Goal: Task Accomplishment & Management: Manage account settings

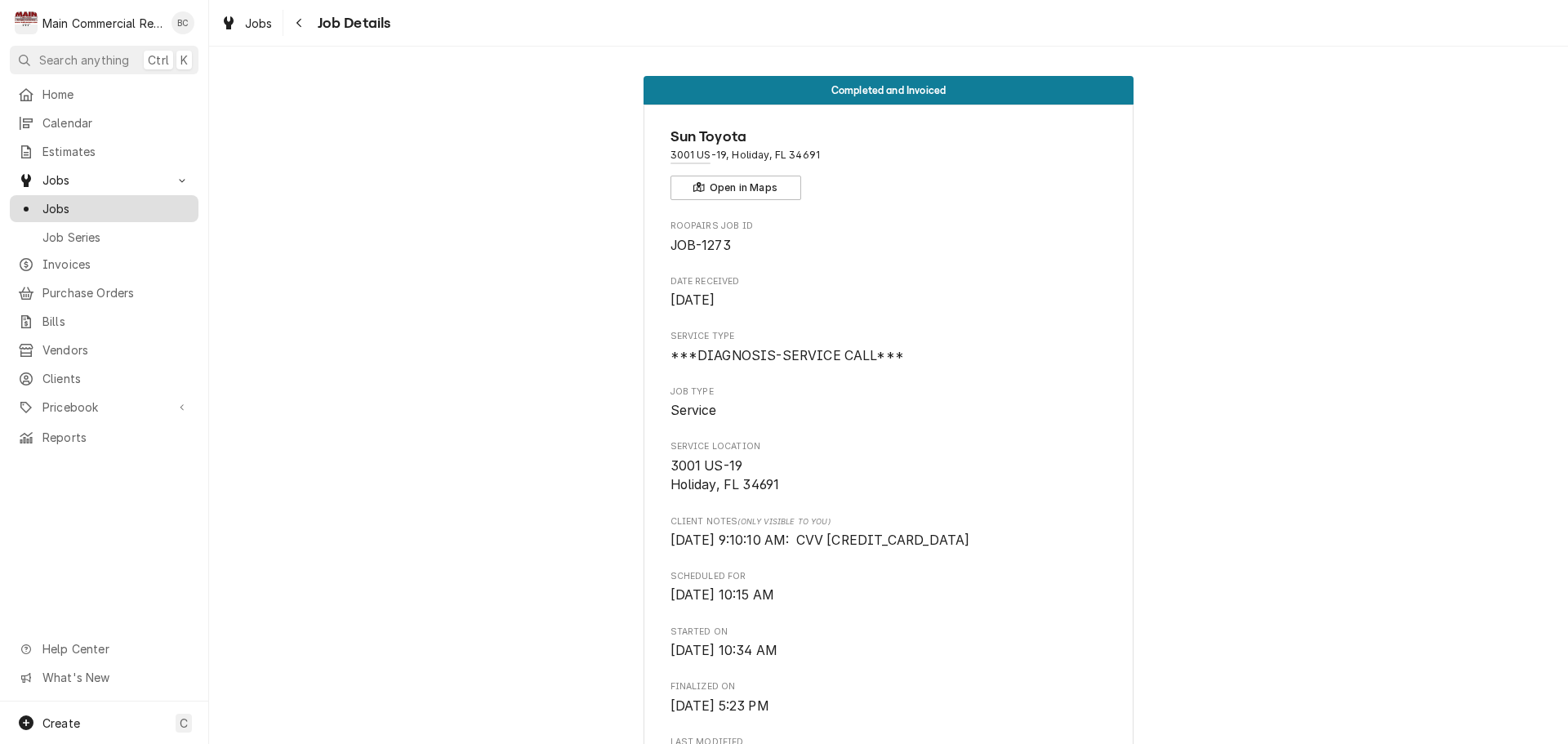
click at [120, 203] on span "Jobs" at bounding box center [116, 209] width 148 height 17
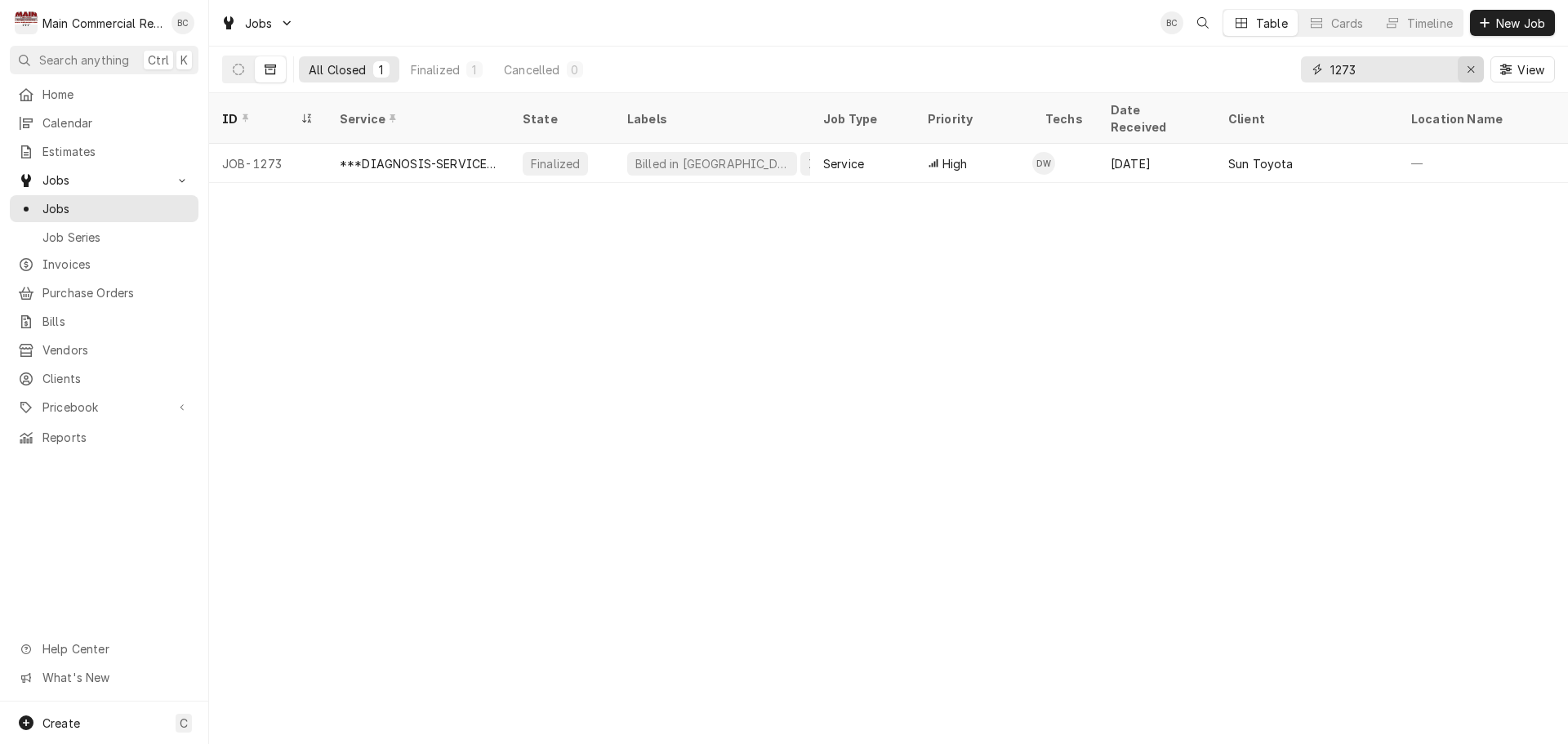
click at [1474, 64] on icon "Erase input" at bounding box center [1471, 69] width 9 height 11
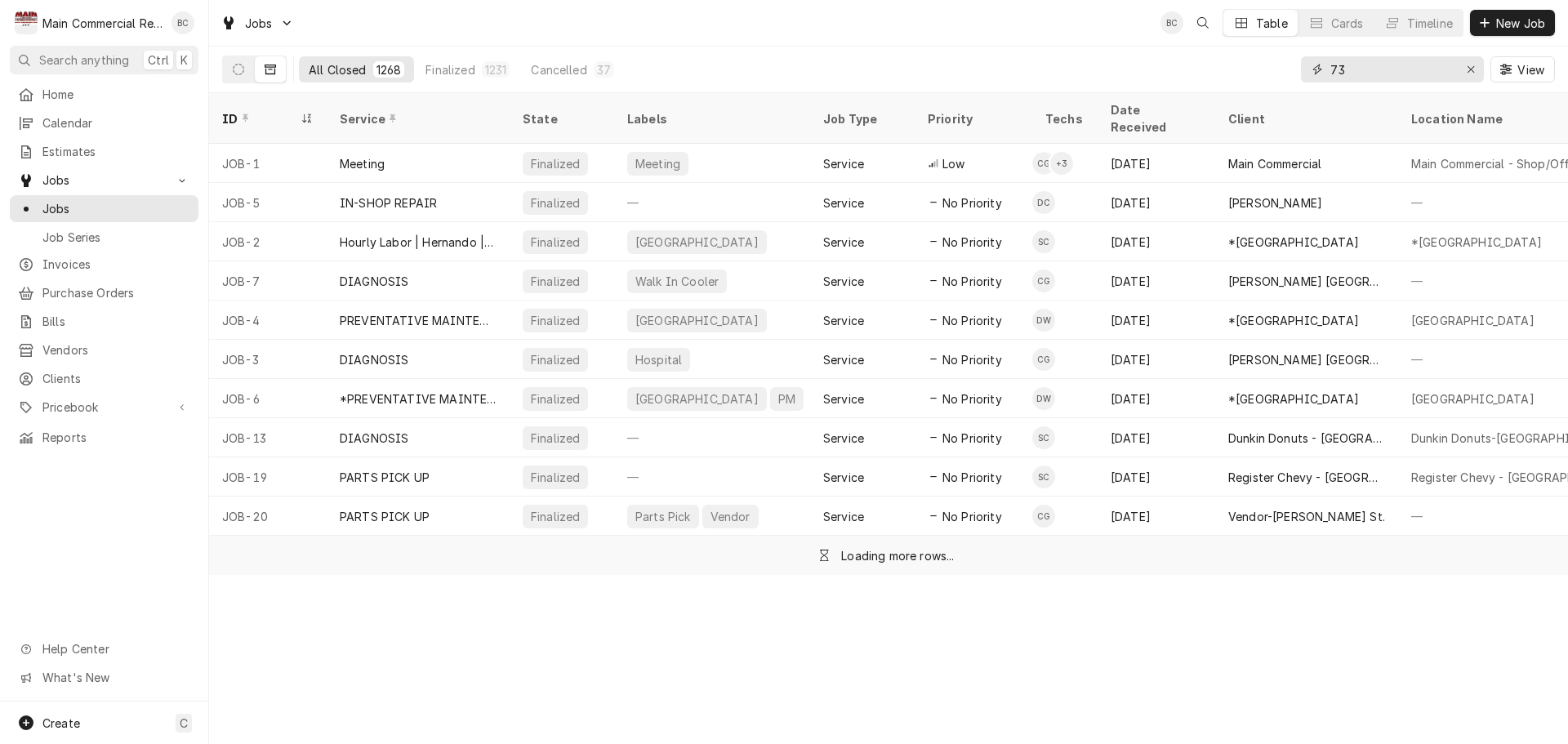
type input "73"
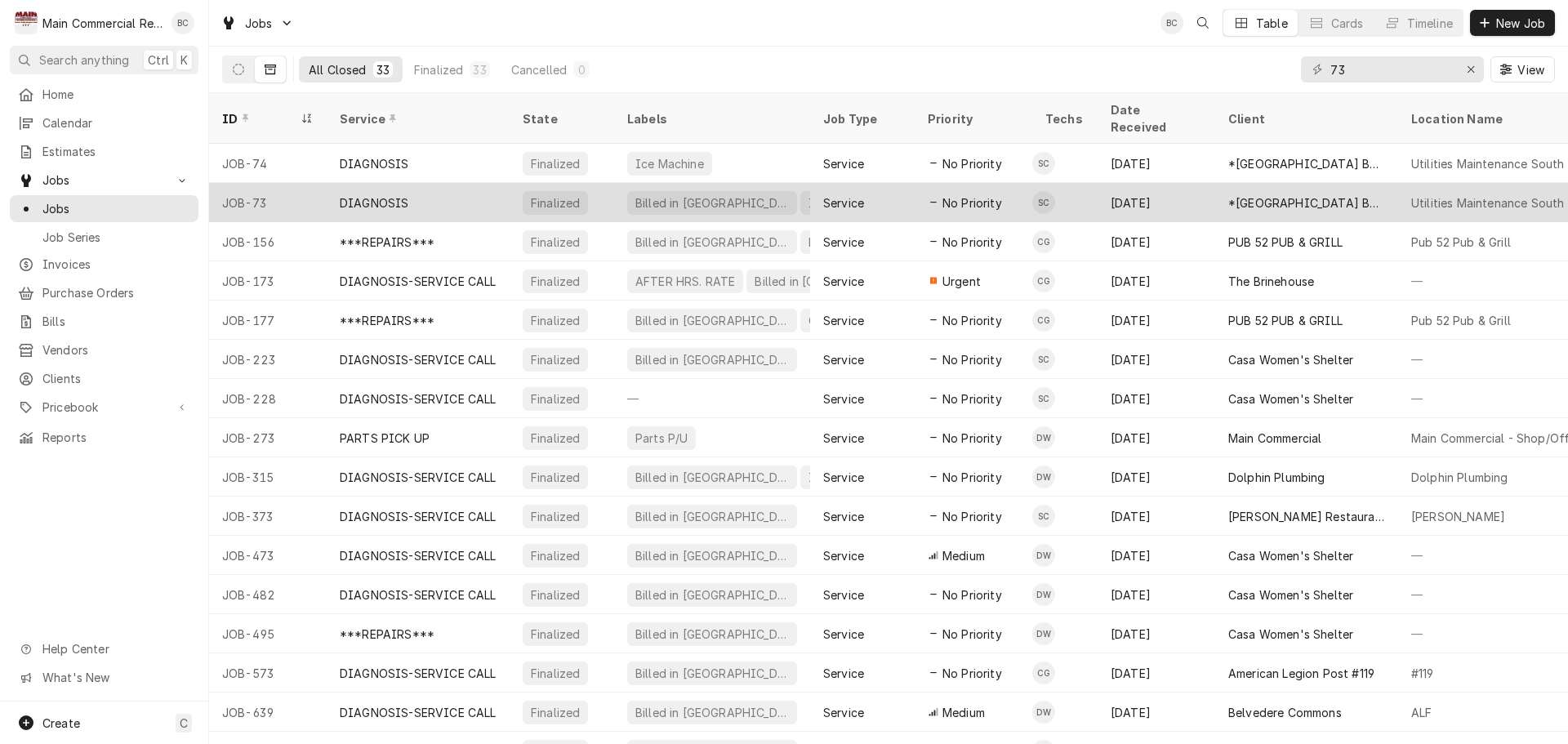
click at [349, 195] on div "DIAGNOSIS" at bounding box center [374, 203] width 69 height 17
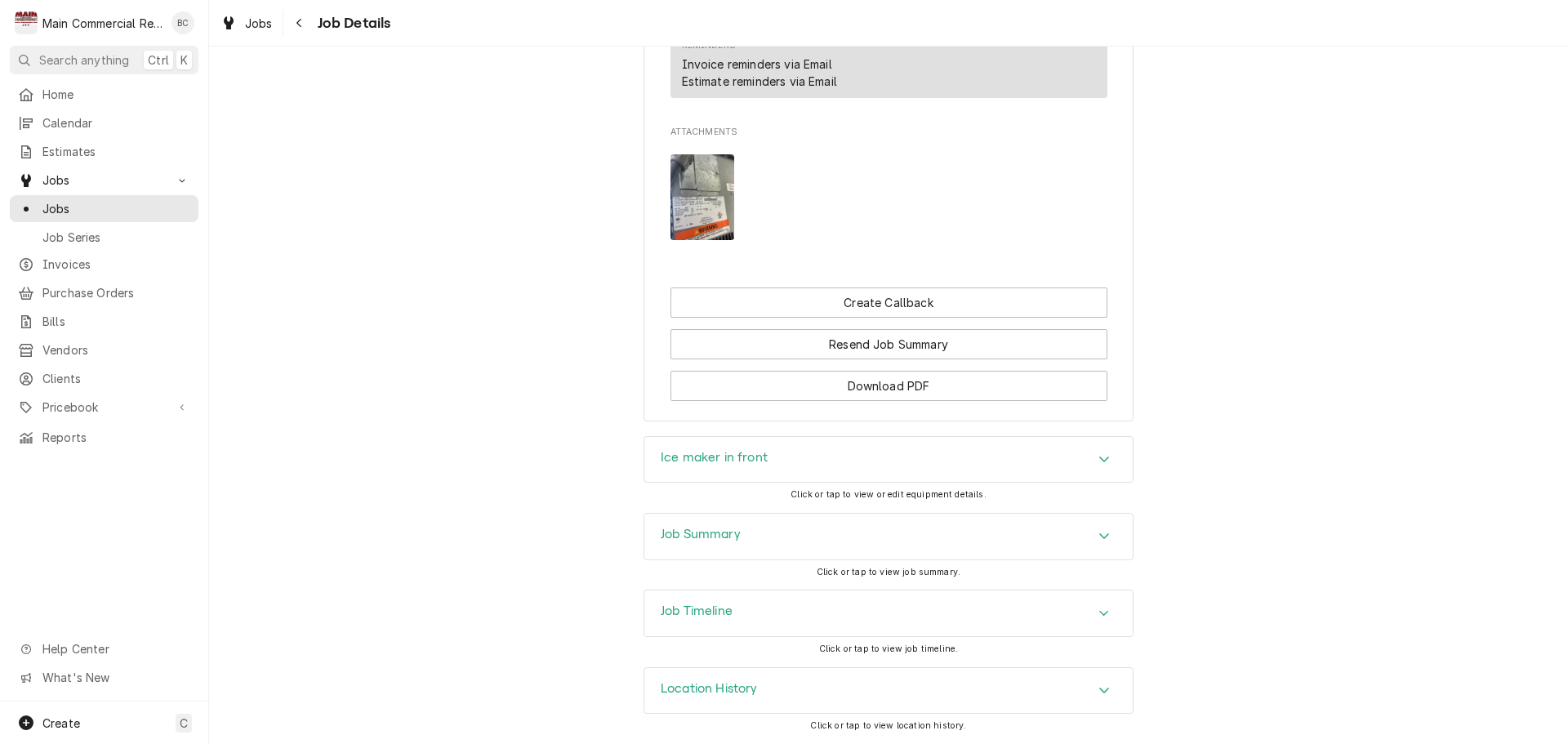
scroll to position [1844, 0]
click at [704, 535] on h3 "Job Summary" at bounding box center [700, 535] width 80 height 15
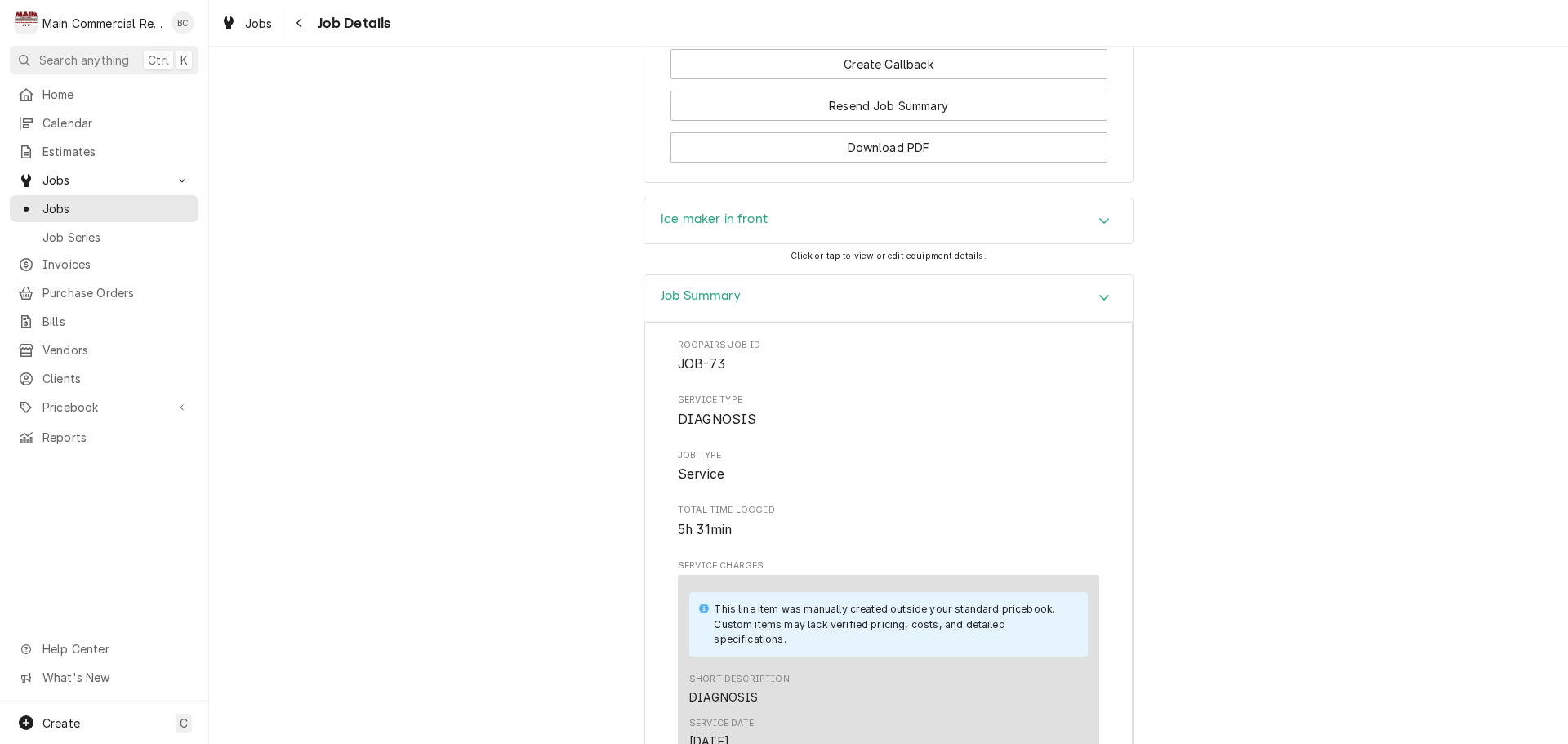
scroll to position [2123, 0]
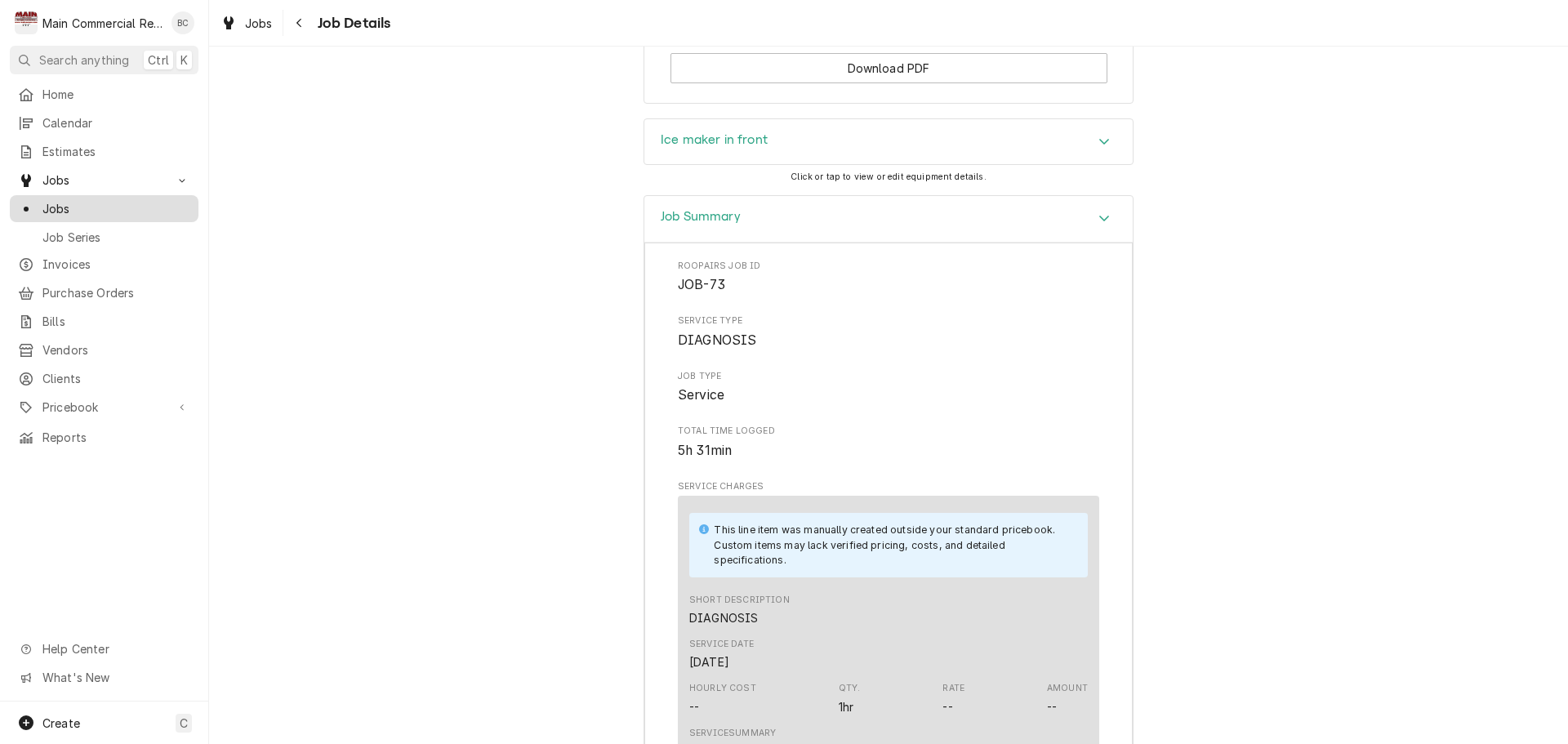
click at [93, 203] on span "Jobs" at bounding box center [116, 209] width 148 height 17
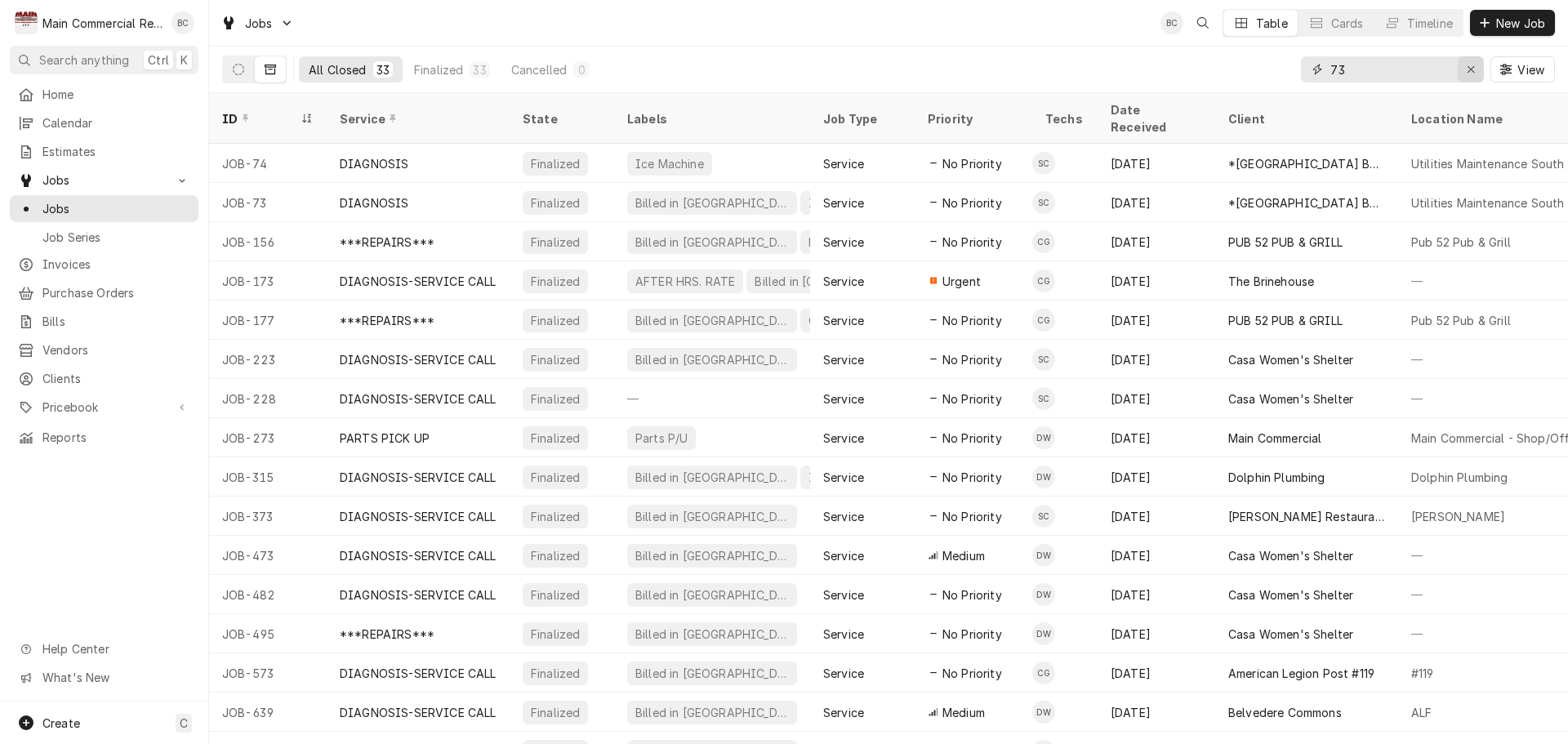
click at [1473, 68] on icon "Erase input" at bounding box center [1471, 69] width 9 height 11
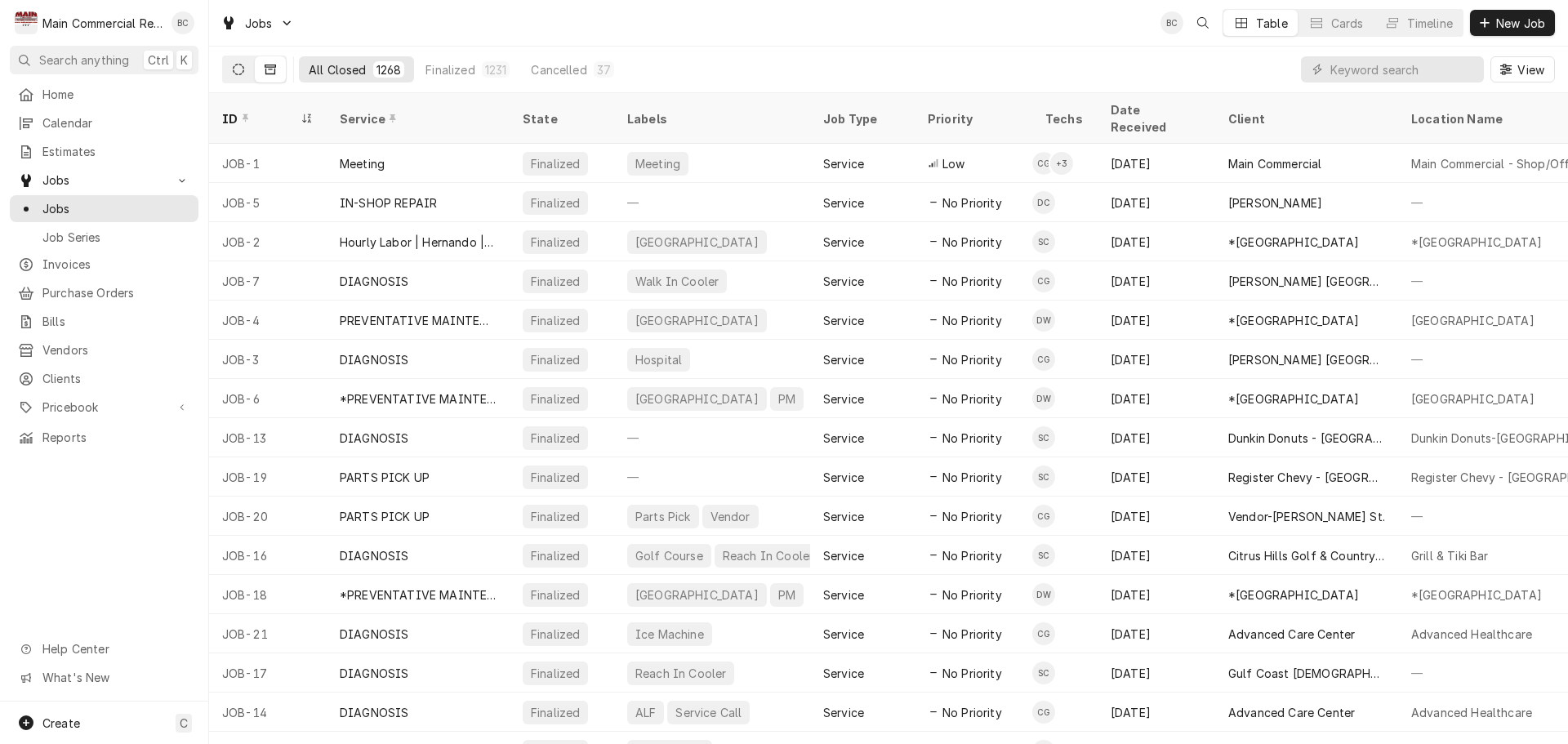
click at [245, 69] on button "Dynamic Content Wrapper" at bounding box center [239, 70] width 31 height 26
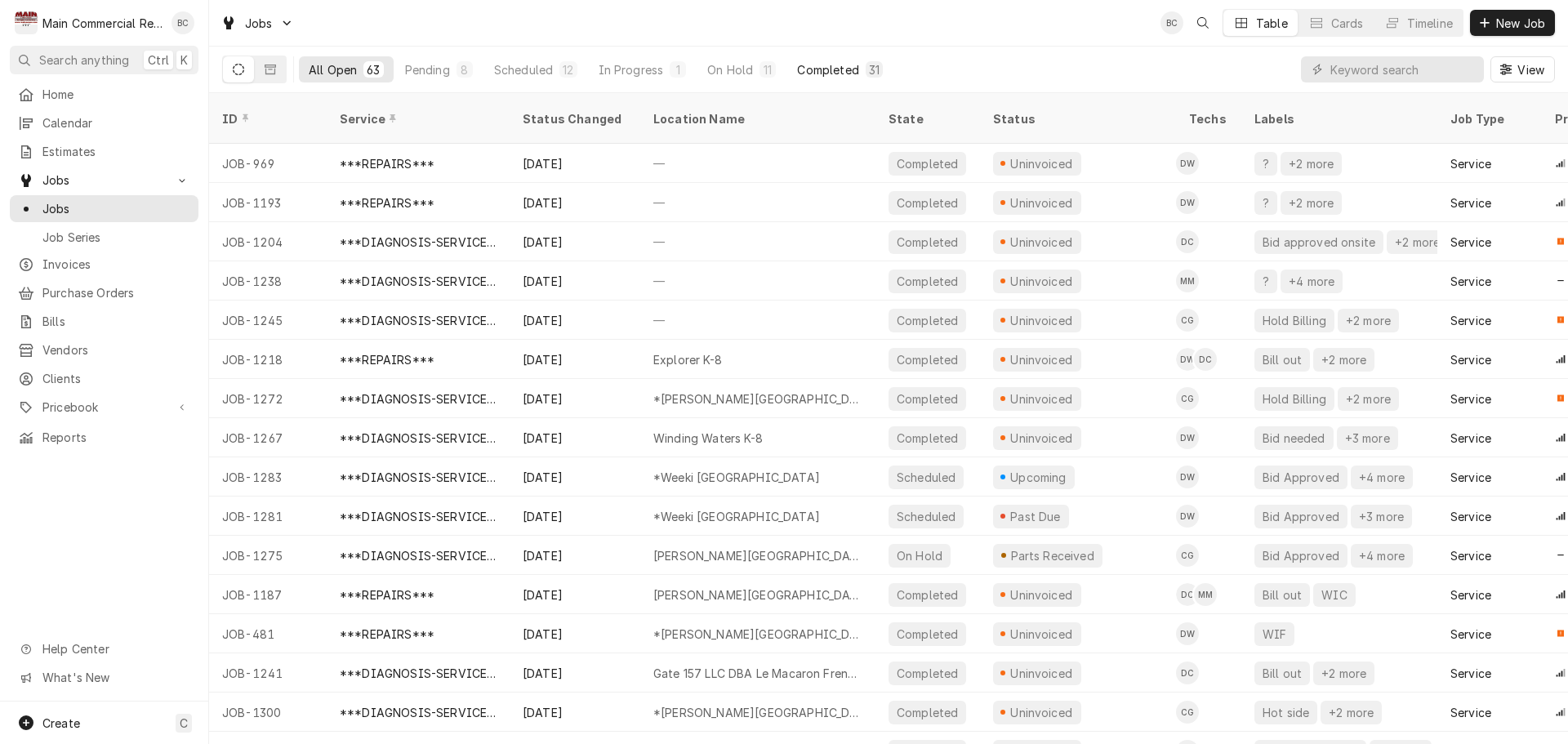
click at [834, 76] on div "Completed" at bounding box center [827, 70] width 61 height 17
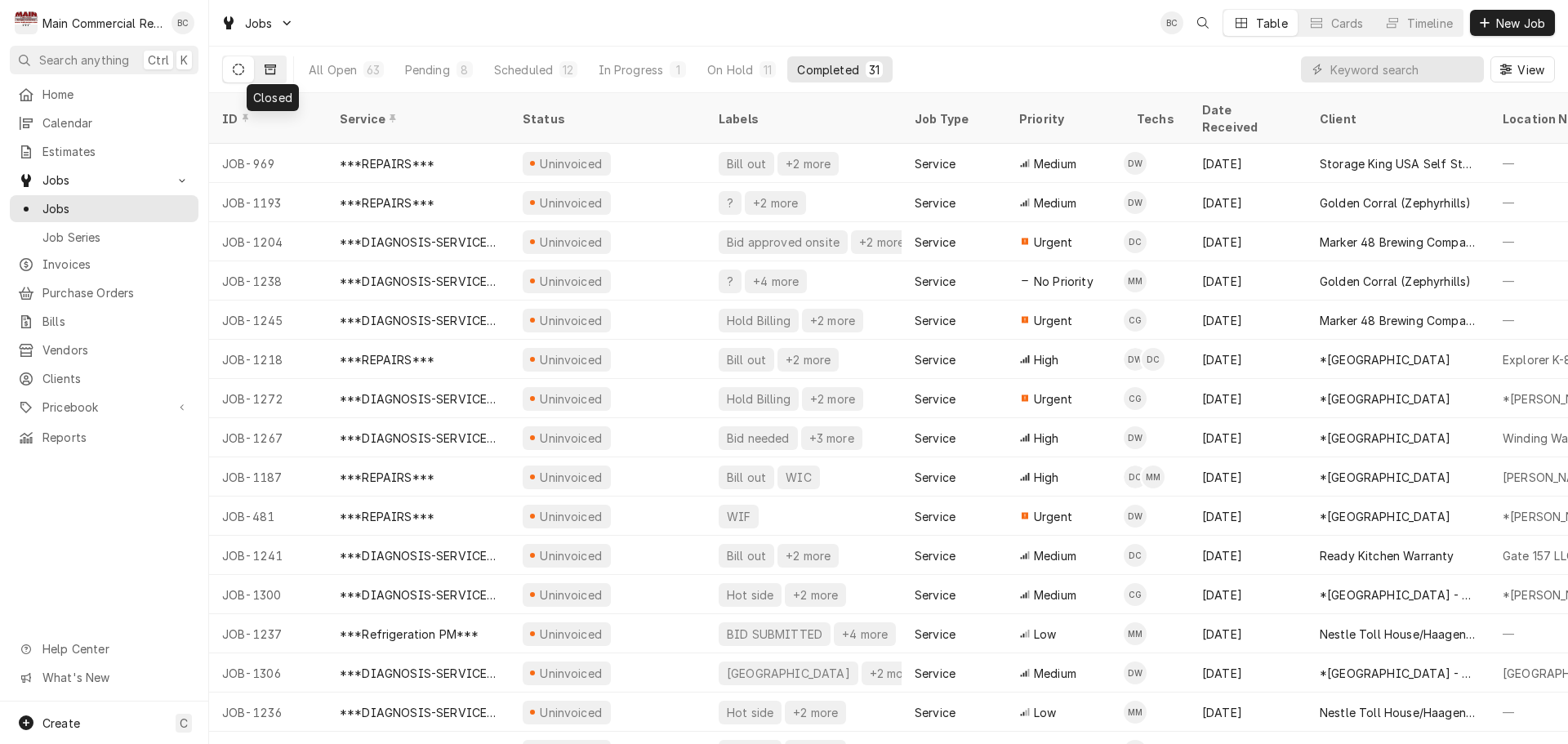
click at [272, 74] on icon "Dynamic Content Wrapper" at bounding box center [269, 69] width 11 height 9
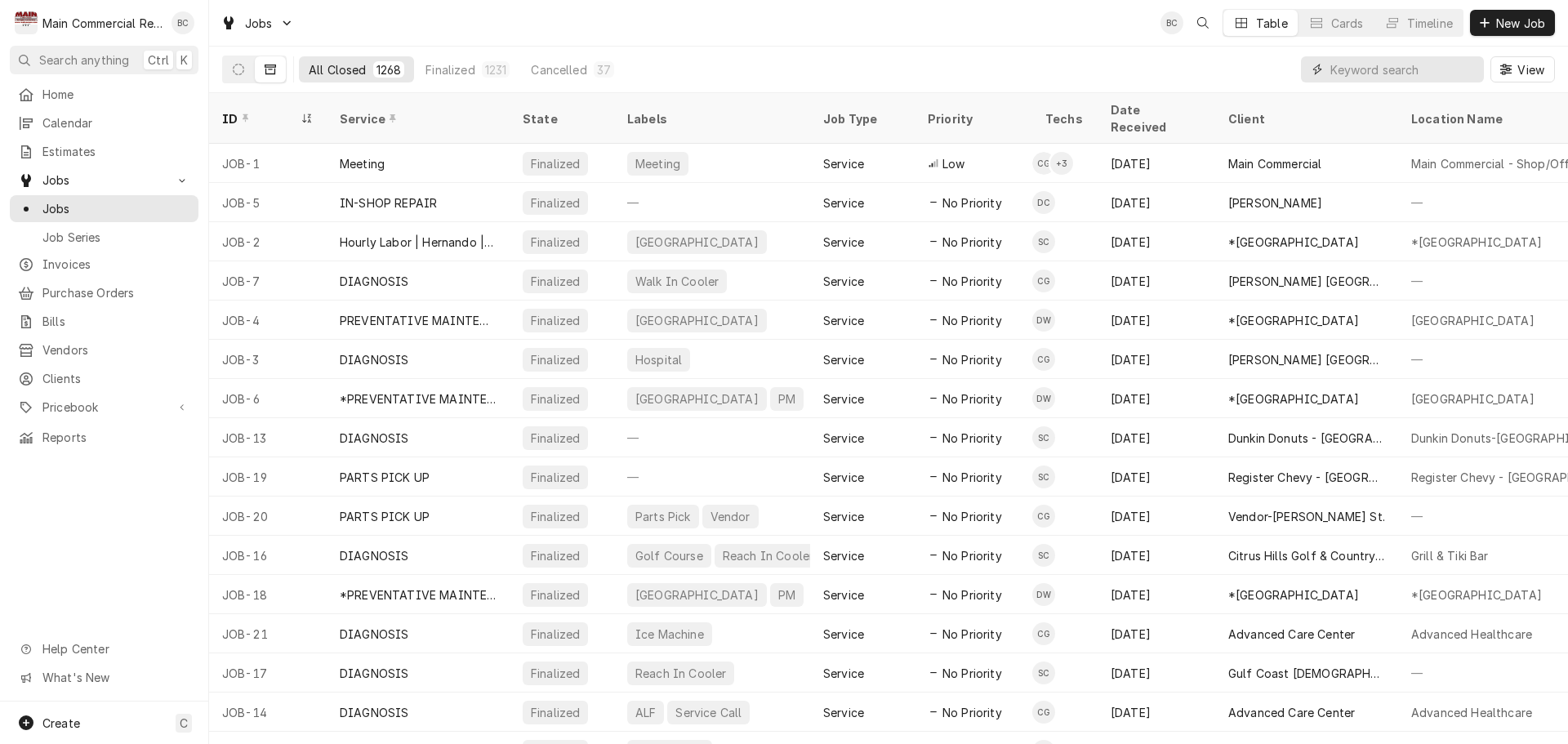
click at [1339, 74] on input "Dynamic Content Wrapper" at bounding box center [1402, 70] width 145 height 26
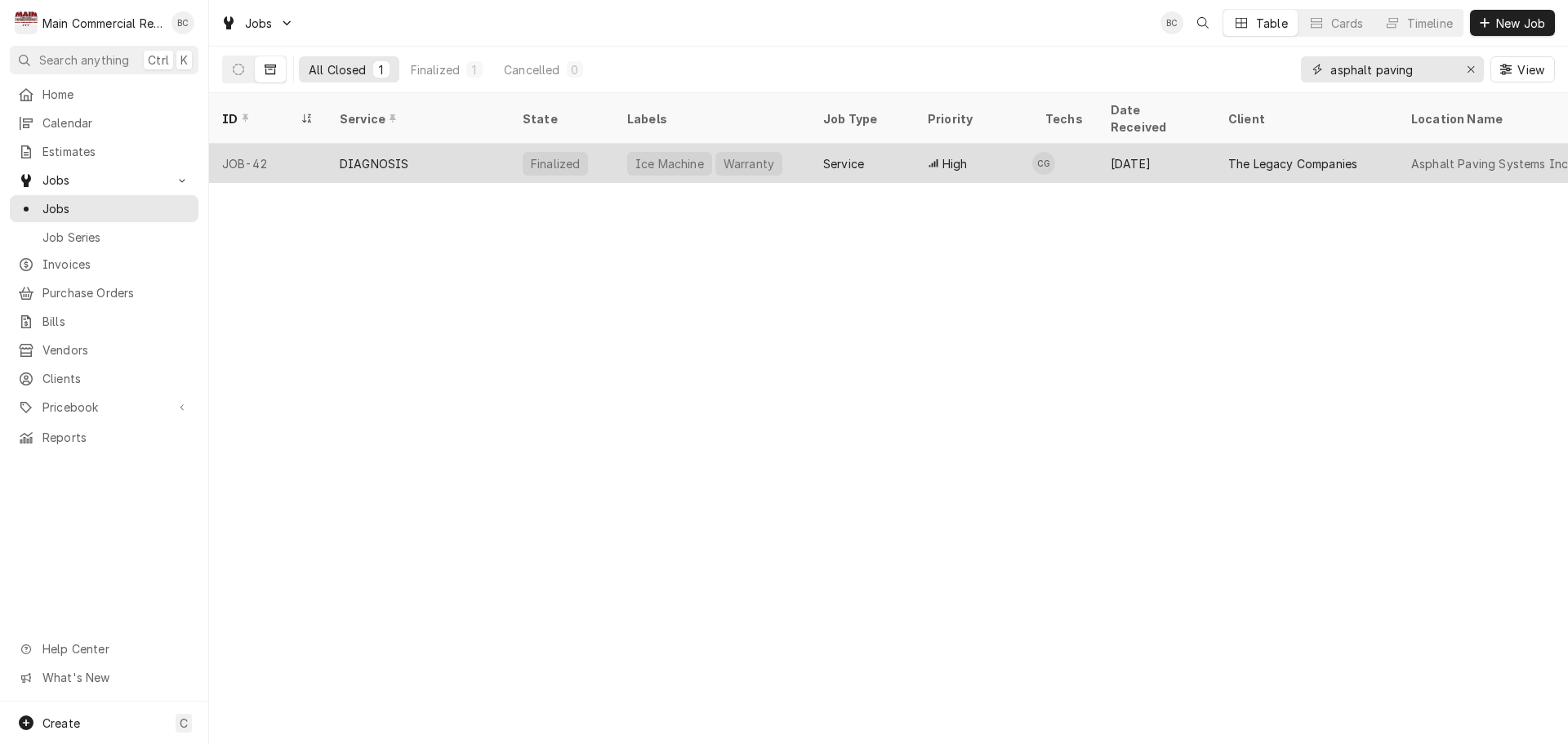
type input "asphalt paving"
click at [394, 155] on div "DIAGNOSIS" at bounding box center [374, 164] width 69 height 17
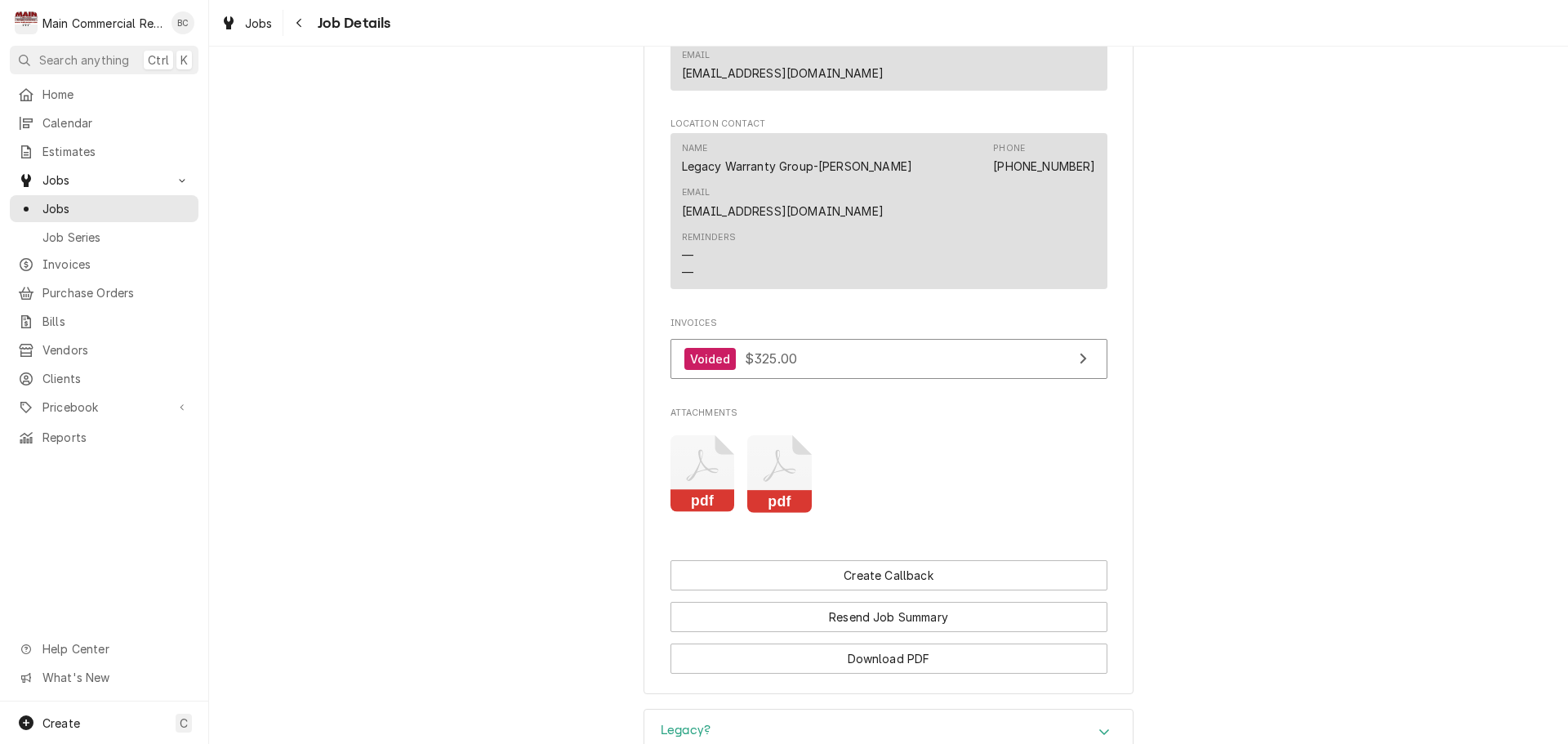
scroll to position [2205, 0]
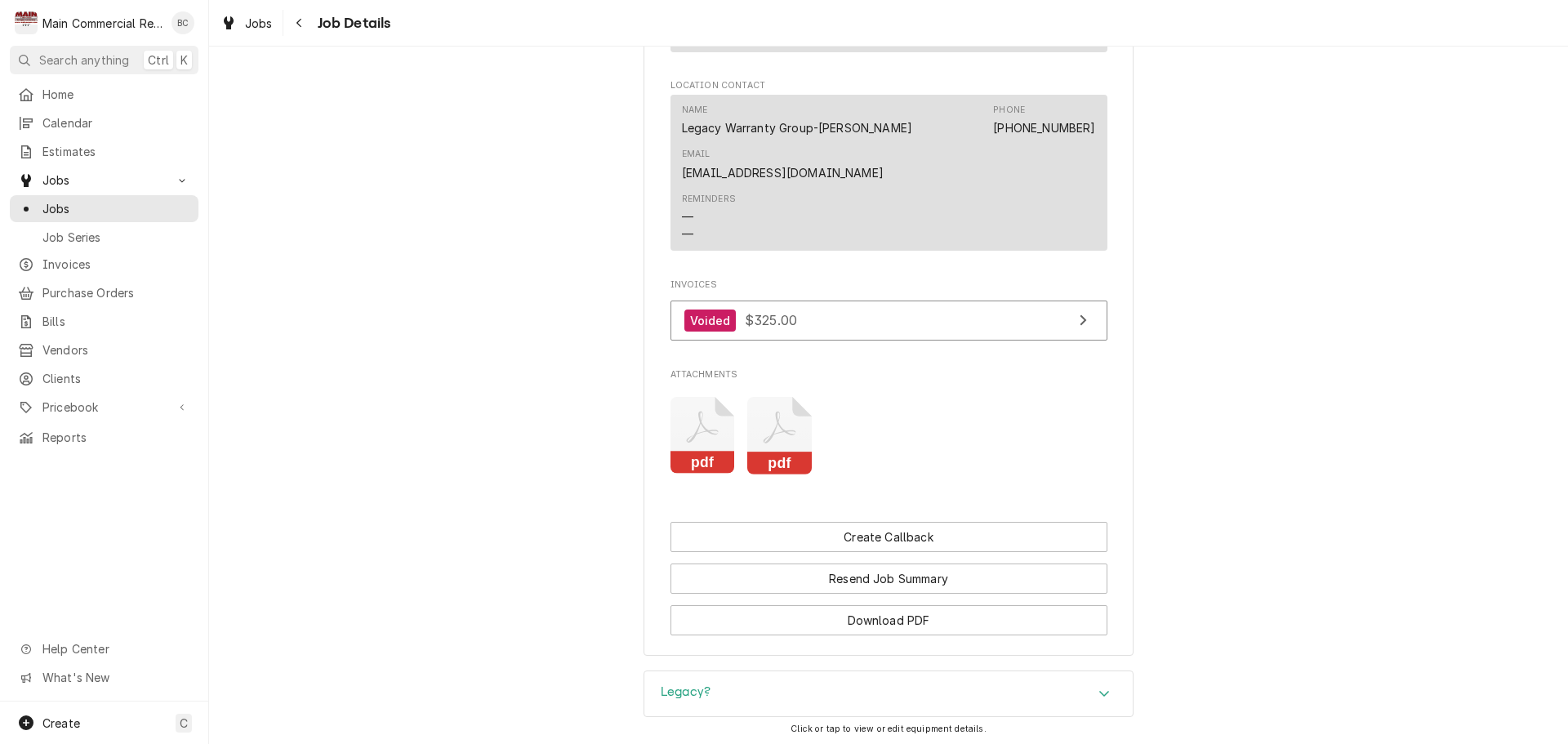
click at [698, 453] on icon "Attachments" at bounding box center [702, 436] width 64 height 77
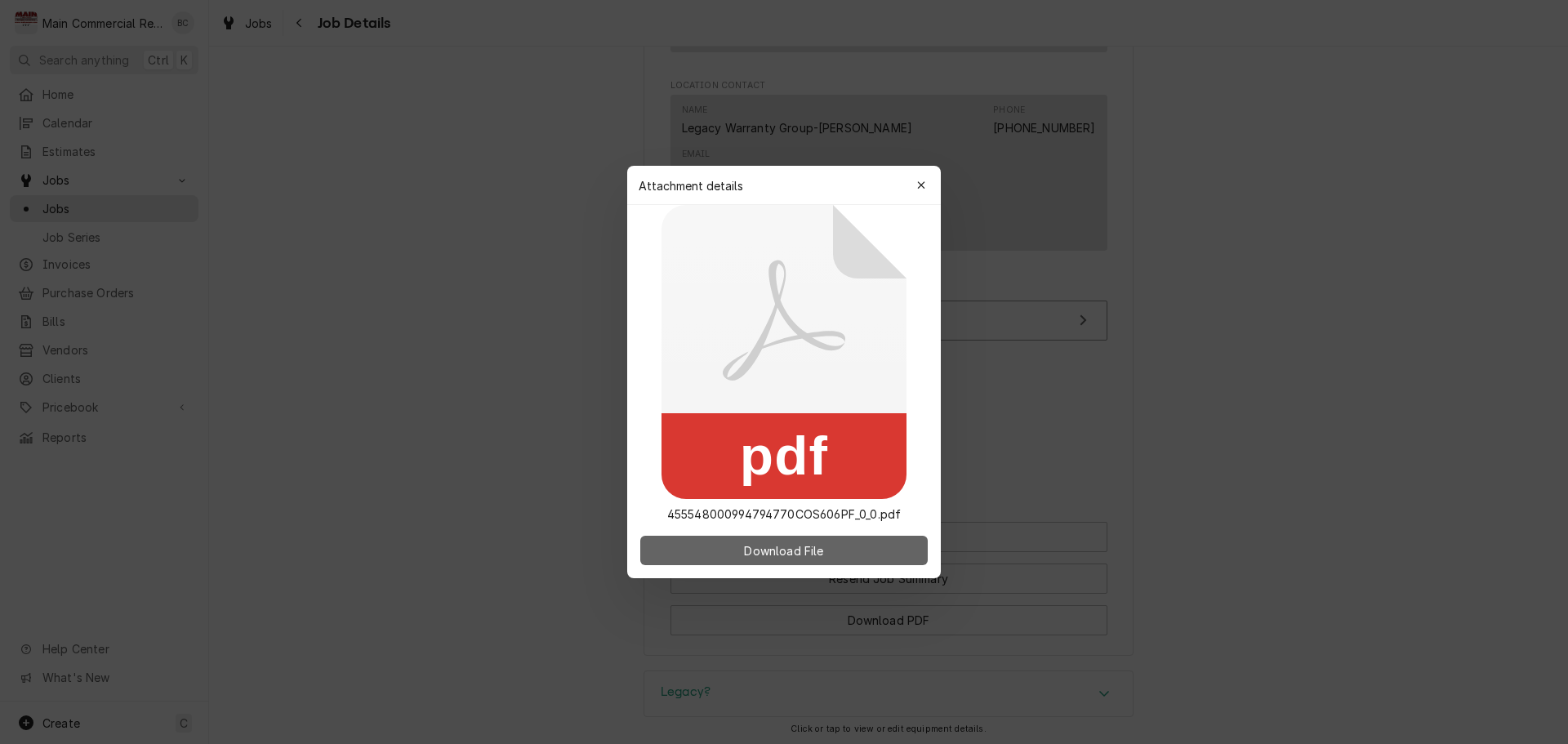
click at [747, 559] on button "Download File" at bounding box center [784, 550] width 288 height 29
click at [925, 178] on div "button" at bounding box center [921, 185] width 16 height 16
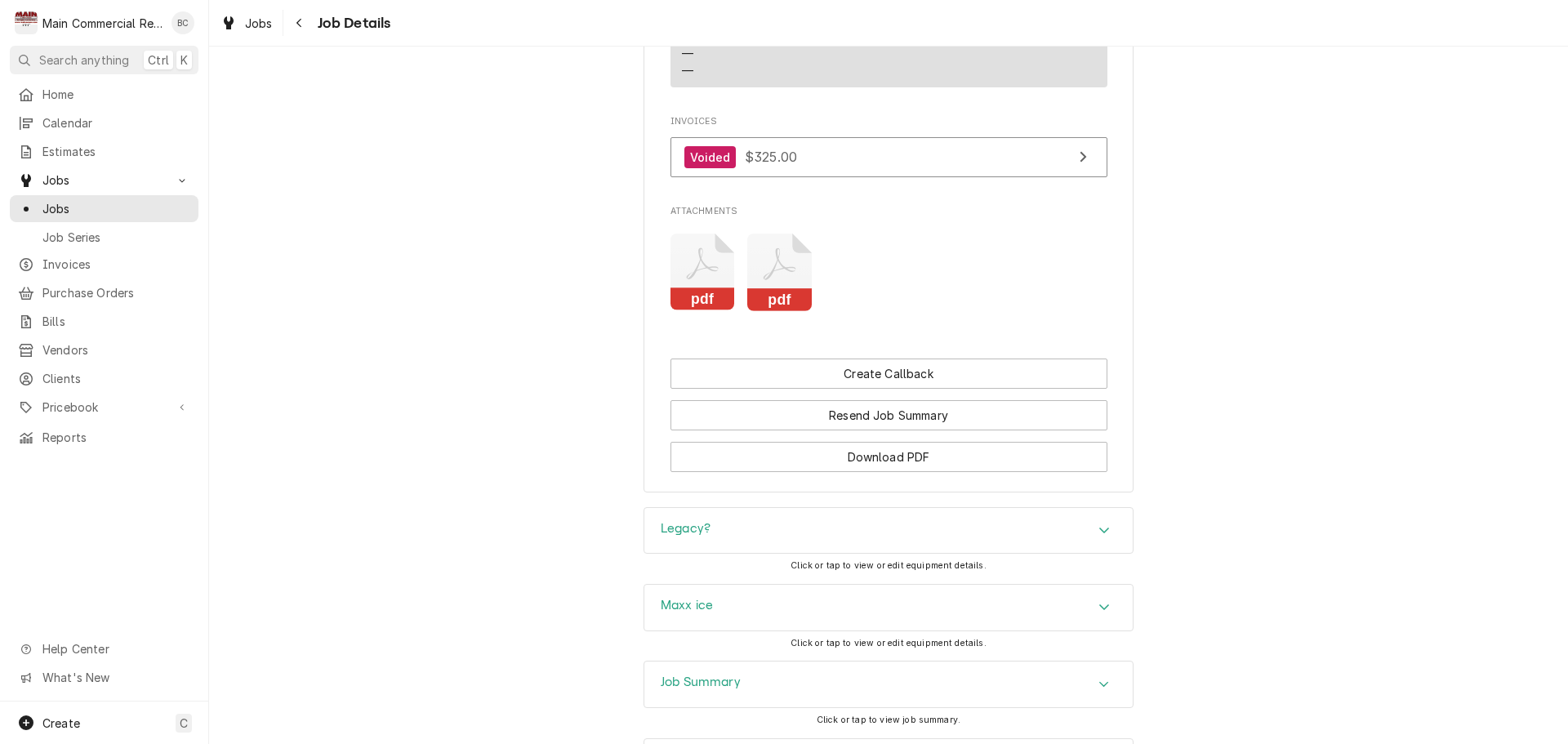
scroll to position [2536, 0]
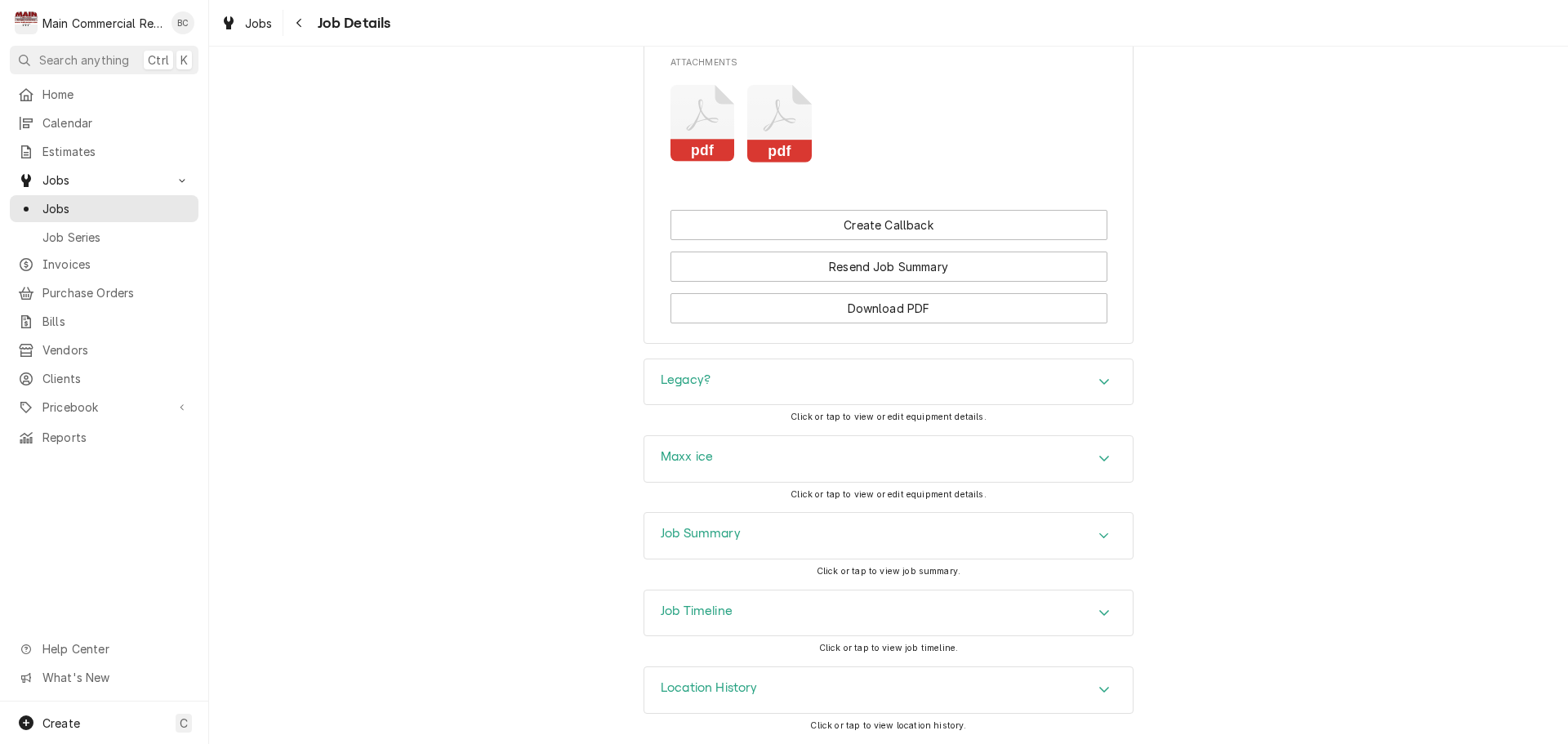
click at [687, 383] on h3 "Legacy?" at bounding box center [686, 380] width 50 height 15
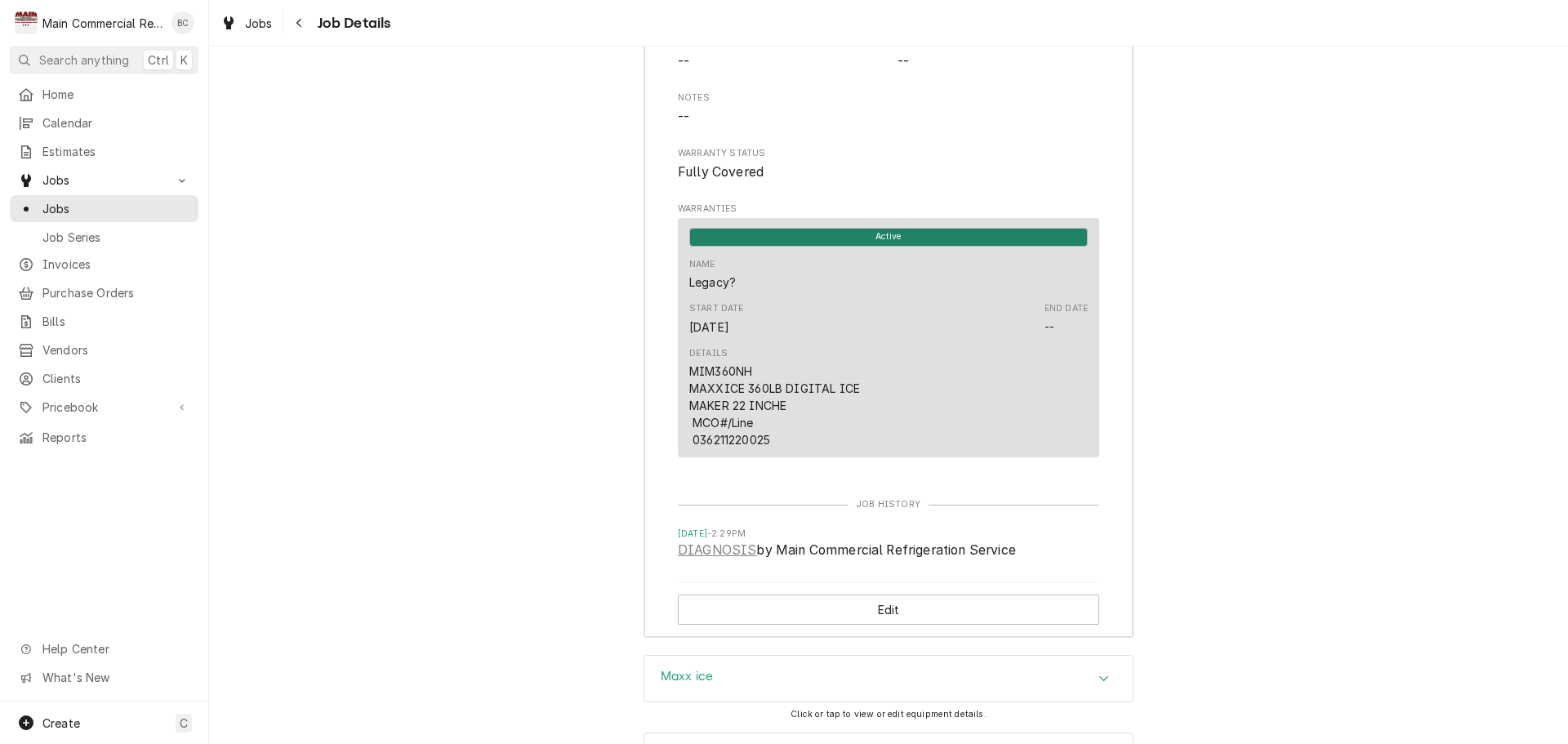
scroll to position [3063, 0]
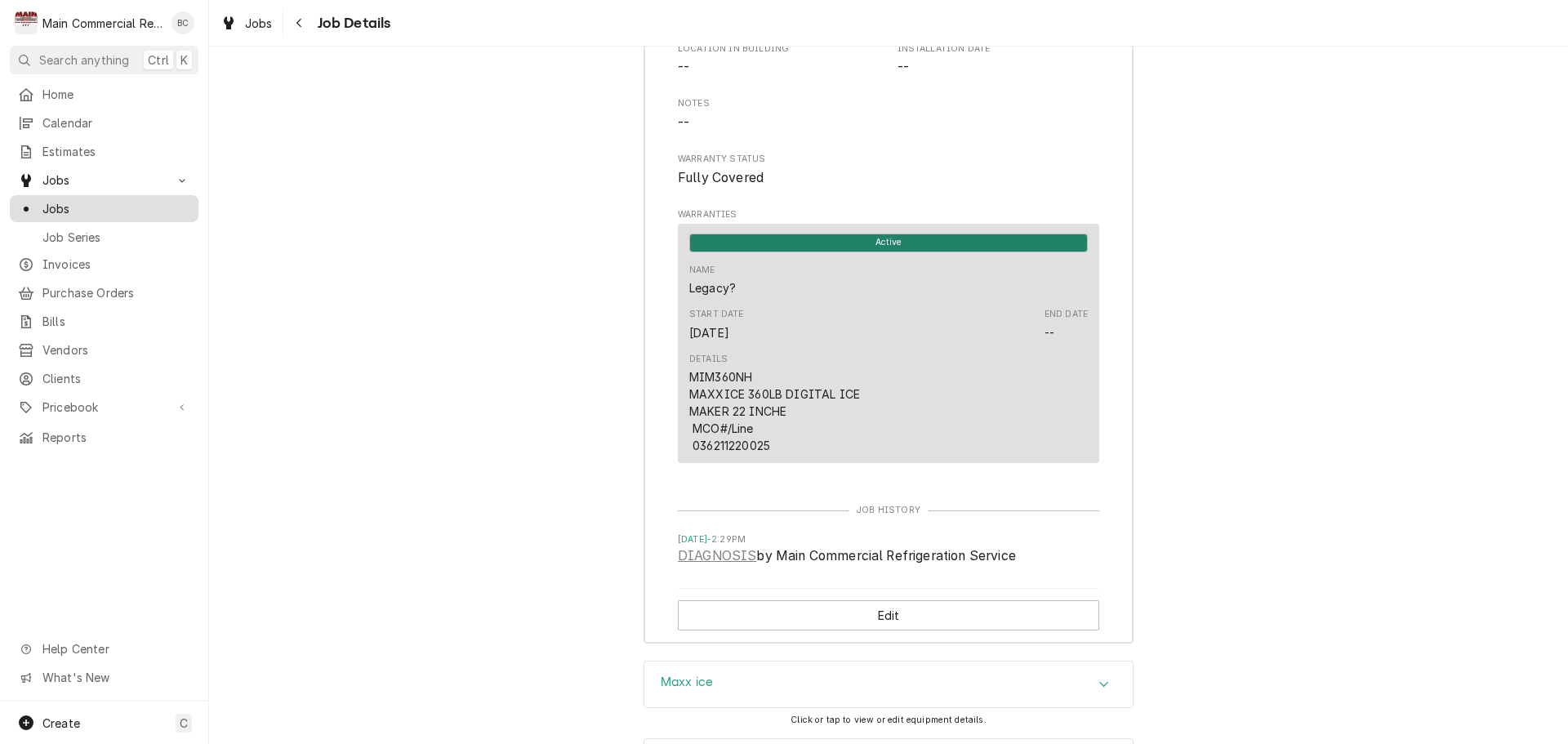
click at [120, 200] on span "Jobs" at bounding box center [116, 209] width 148 height 17
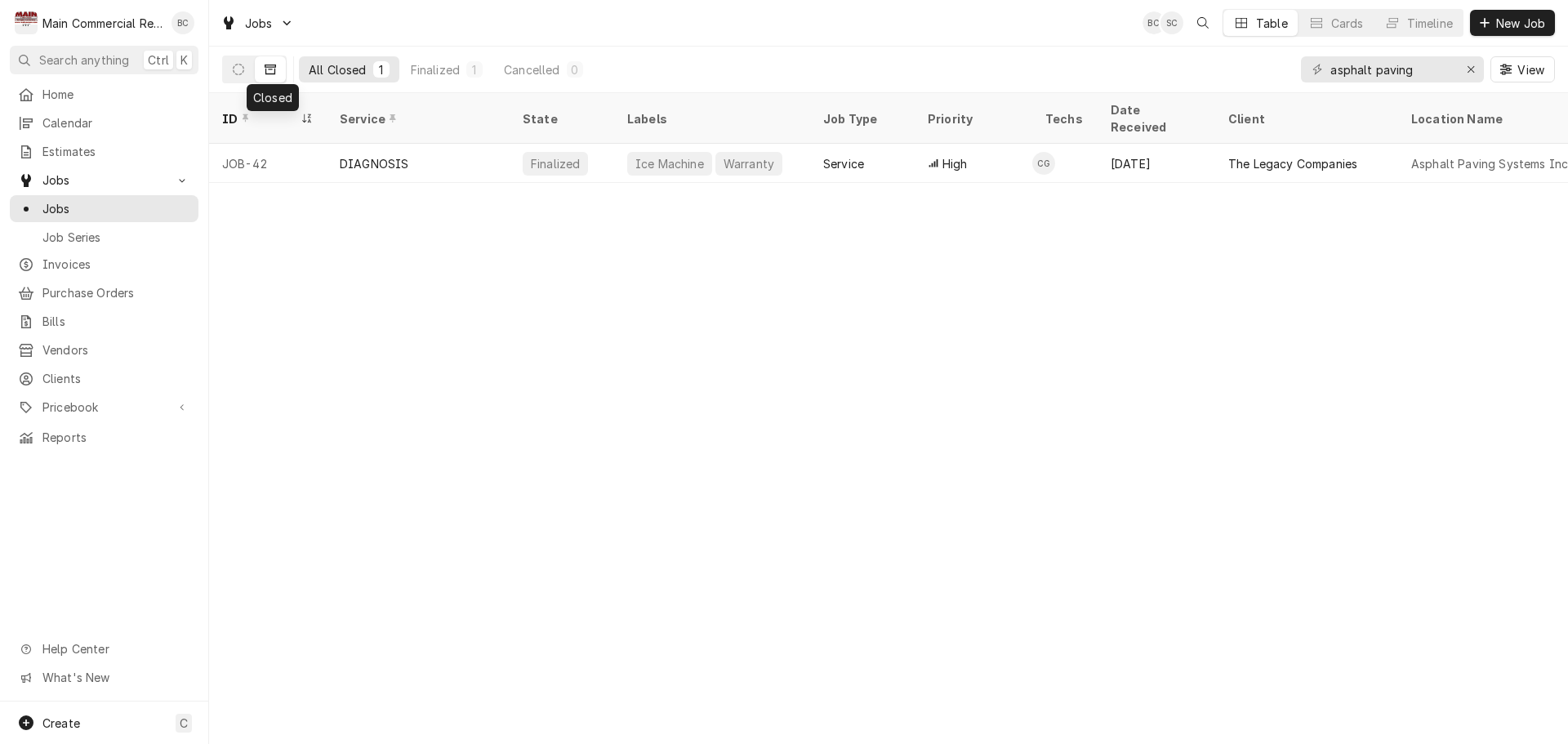
click at [275, 76] on button "Dynamic Content Wrapper" at bounding box center [270, 70] width 31 height 26
click at [1468, 70] on icon "Erase input" at bounding box center [1471, 69] width 9 height 11
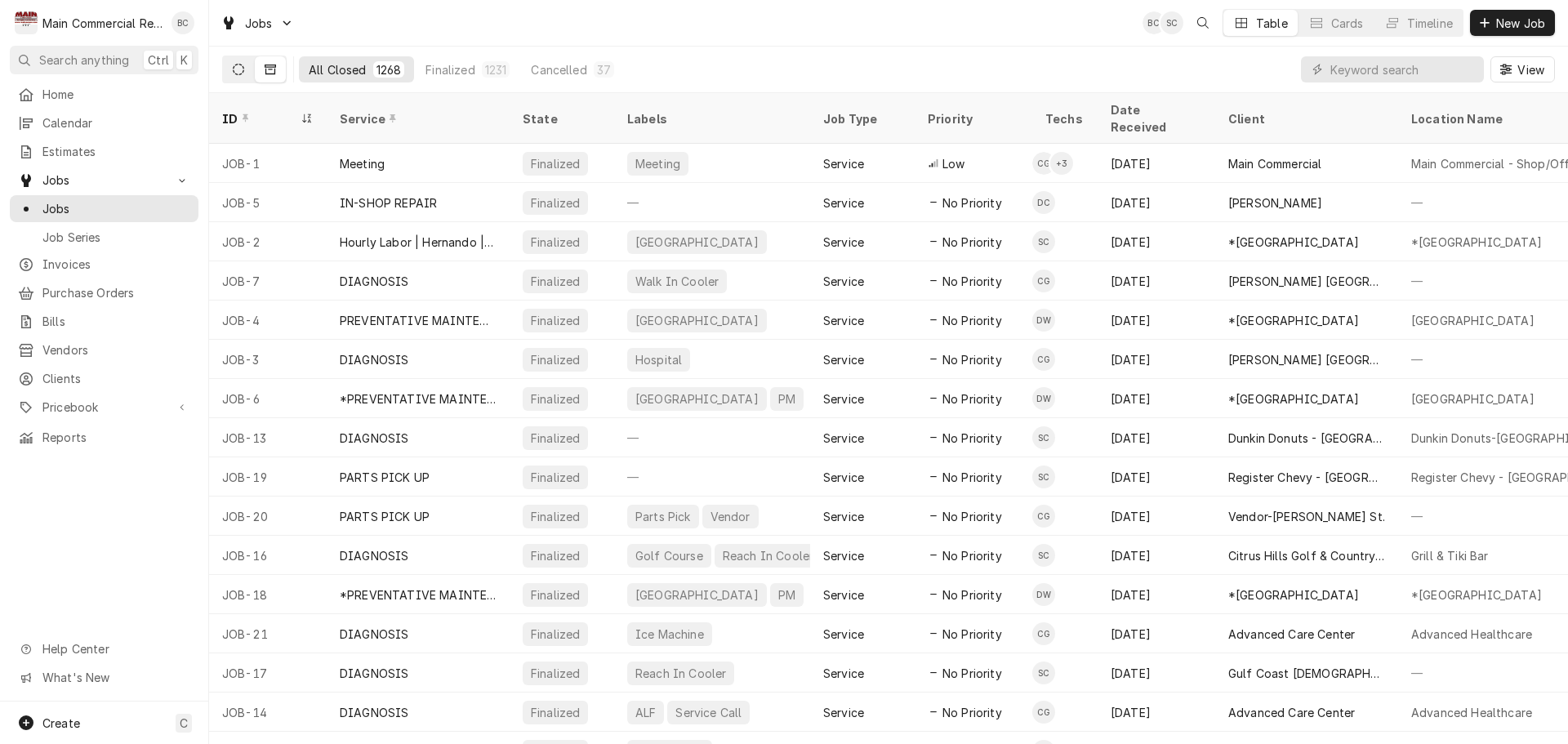
click at [245, 68] on button "Dynamic Content Wrapper" at bounding box center [239, 70] width 31 height 26
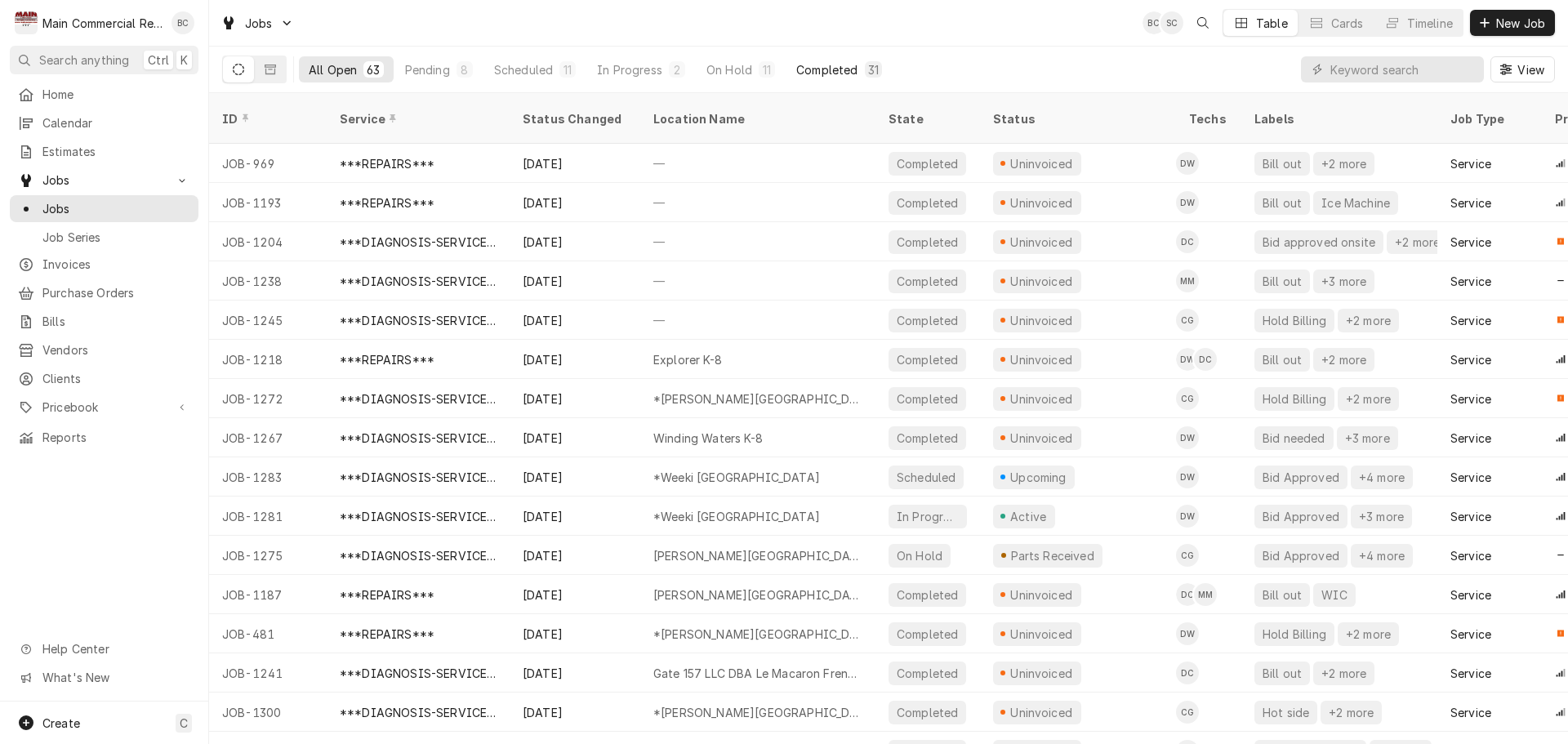
click at [838, 71] on div "Completed" at bounding box center [826, 70] width 61 height 17
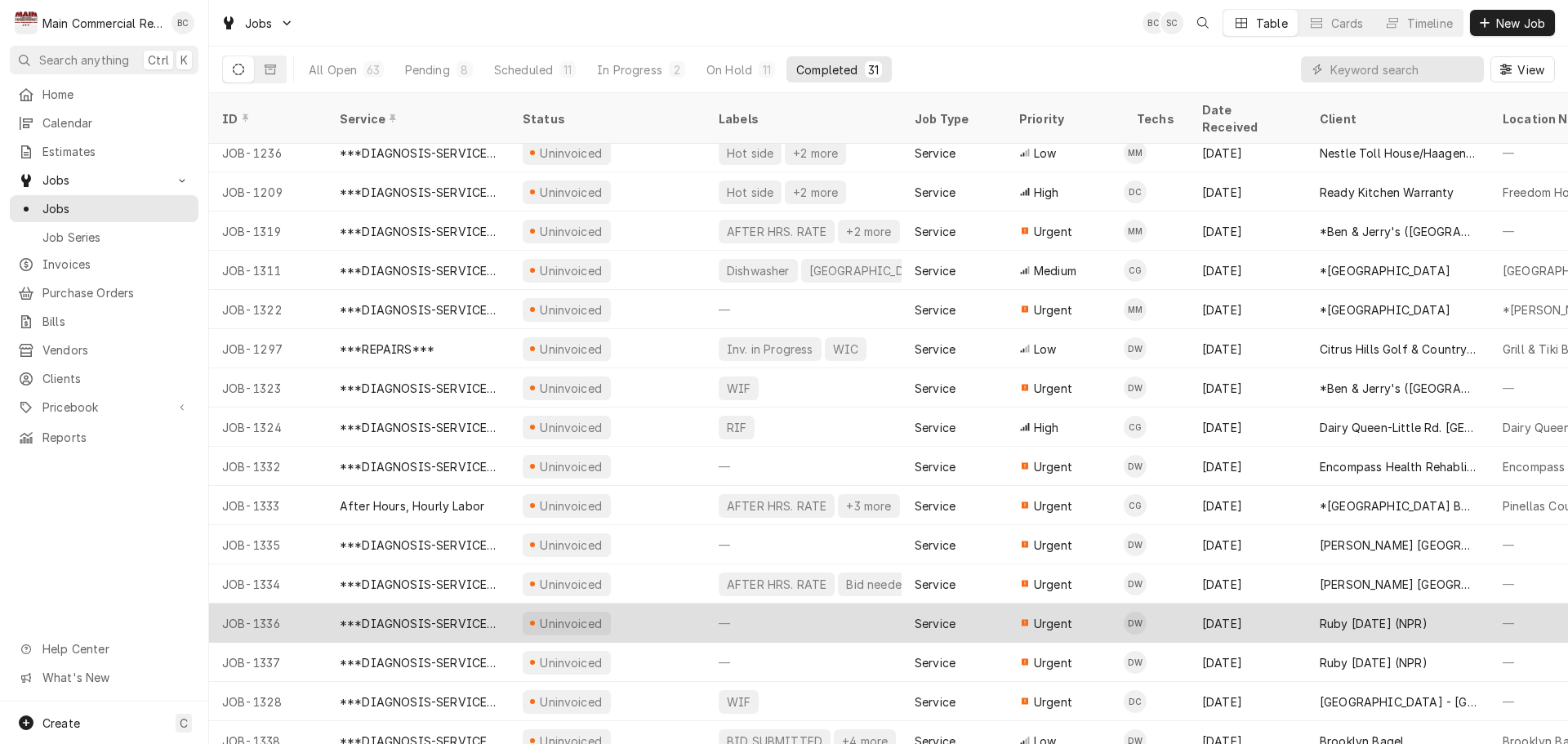
scroll to position [608, 0]
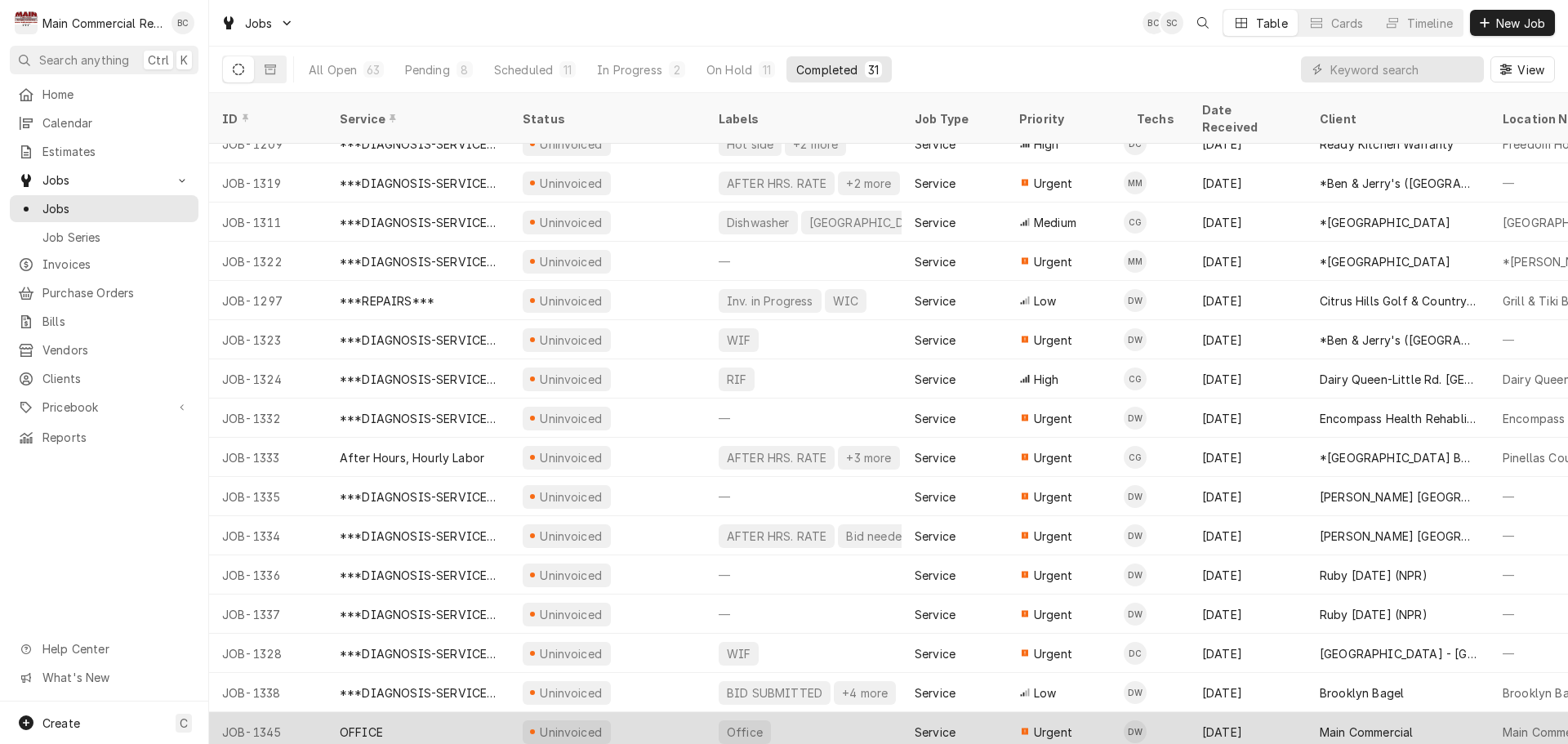
click at [411, 712] on div "OFFICE" at bounding box center [418, 732] width 183 height 39
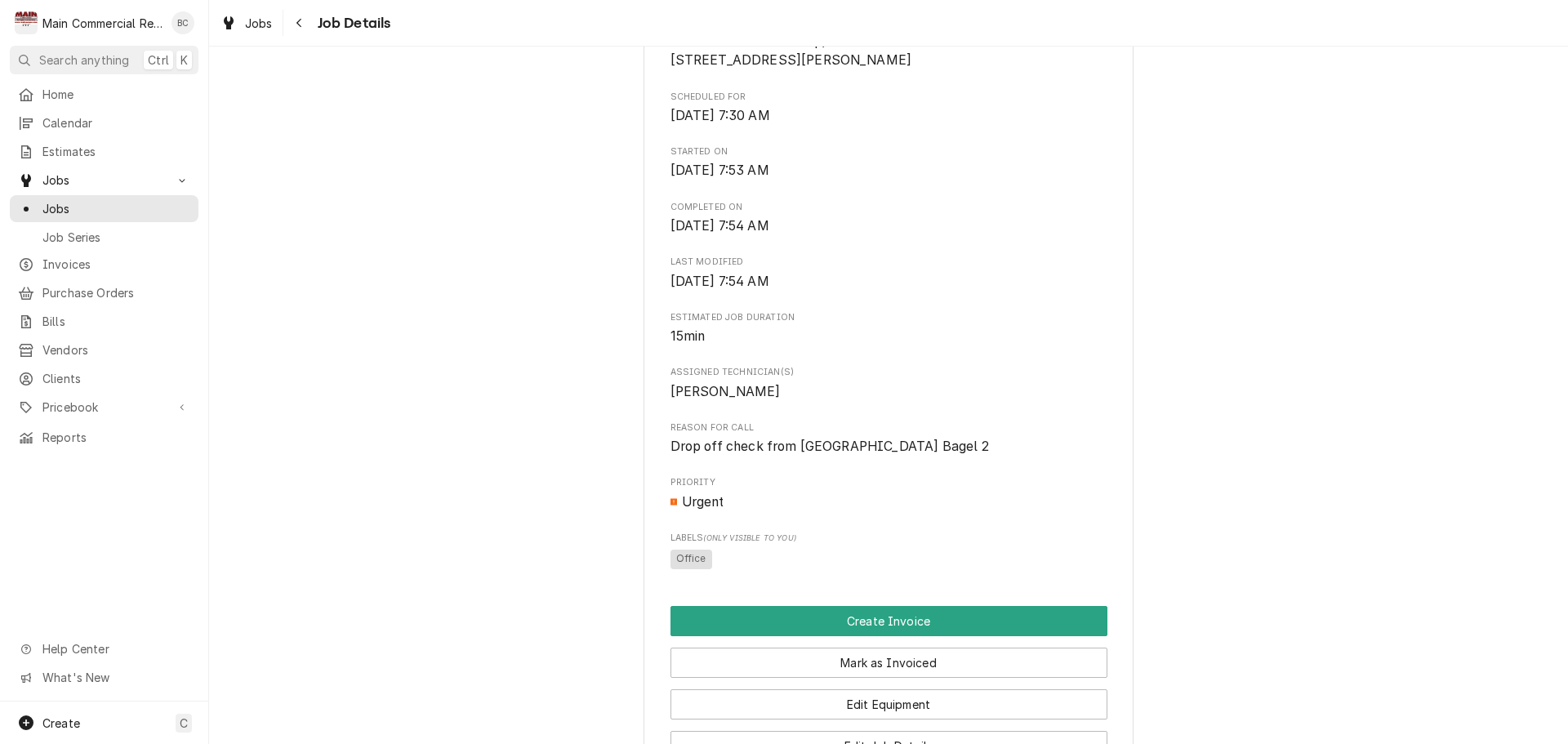
scroll to position [572, 0]
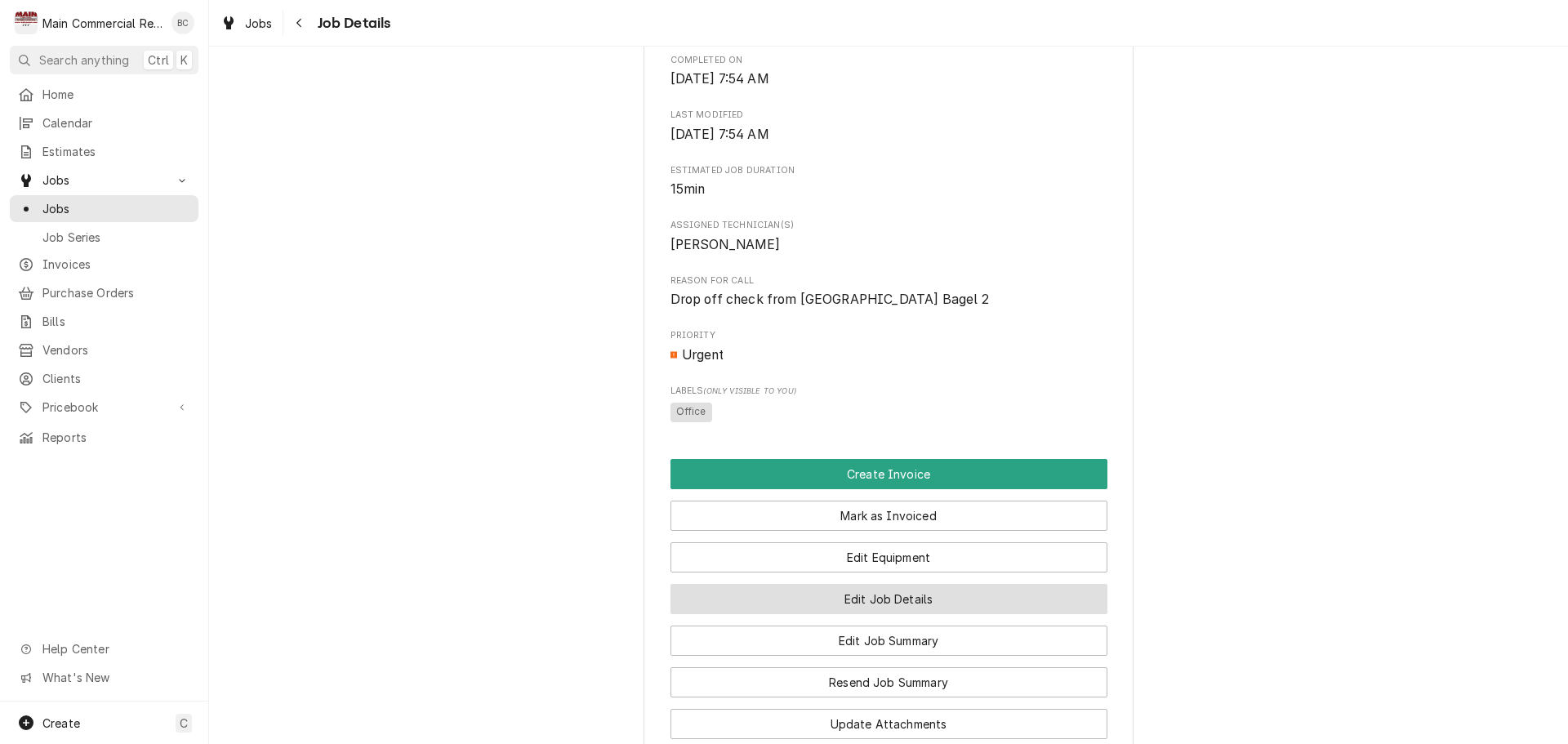
click at [856, 614] on button "Edit Job Details" at bounding box center [888, 598] width 437 height 30
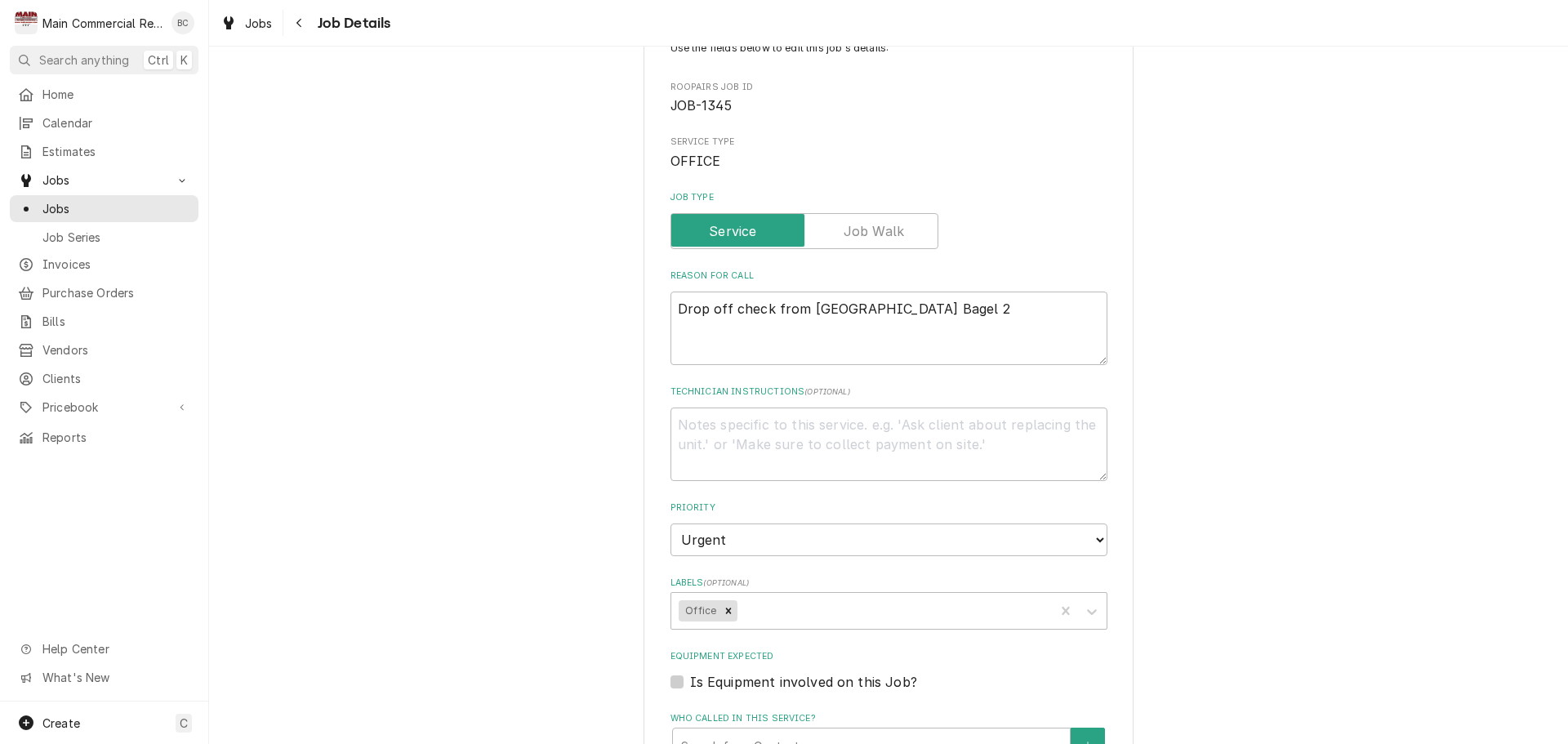
scroll to position [163, 0]
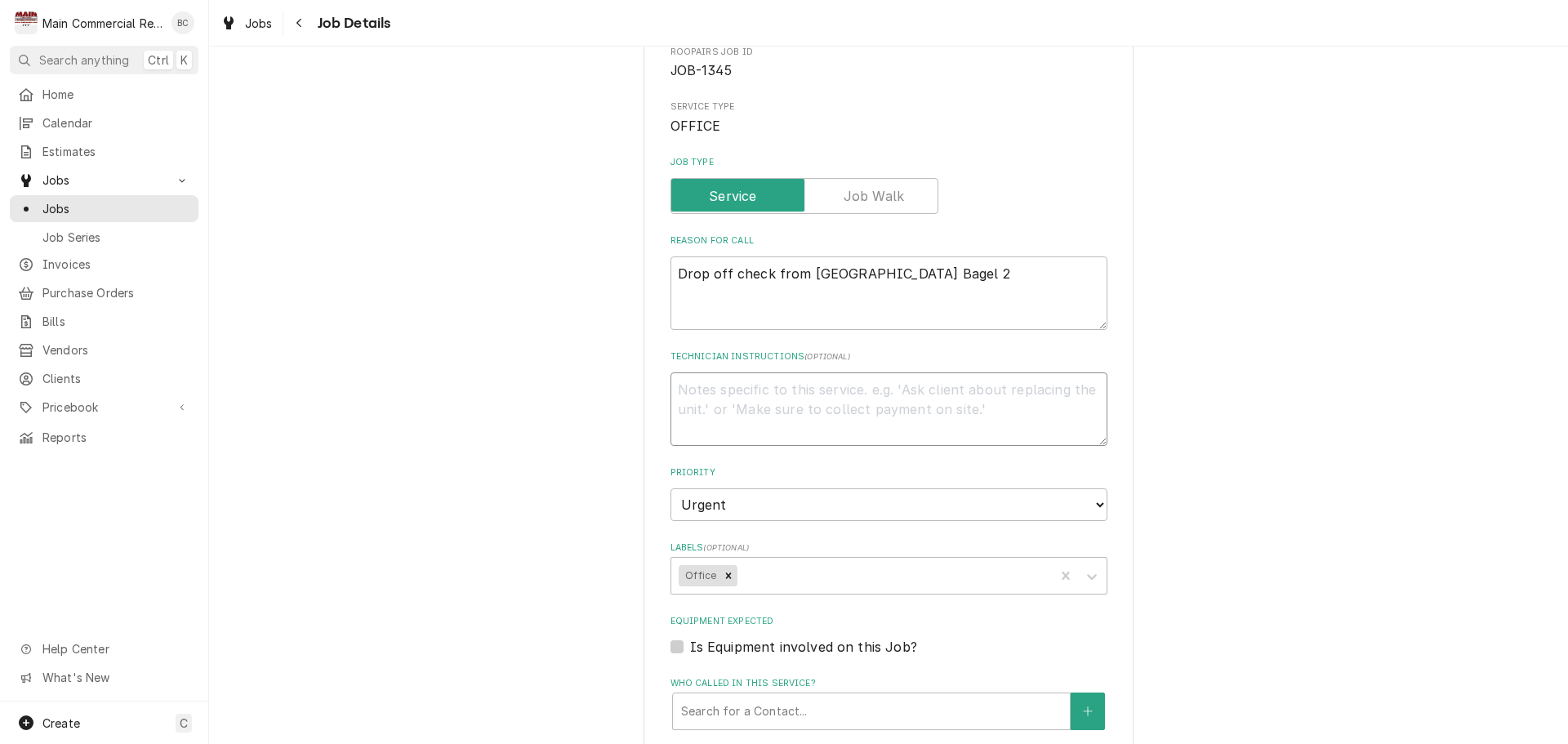
click at [759, 404] on textarea "Technician Instructions ( optional )" at bounding box center [888, 409] width 437 height 74
type textarea "x"
type textarea "R"
type textarea "x"
type textarea "Re"
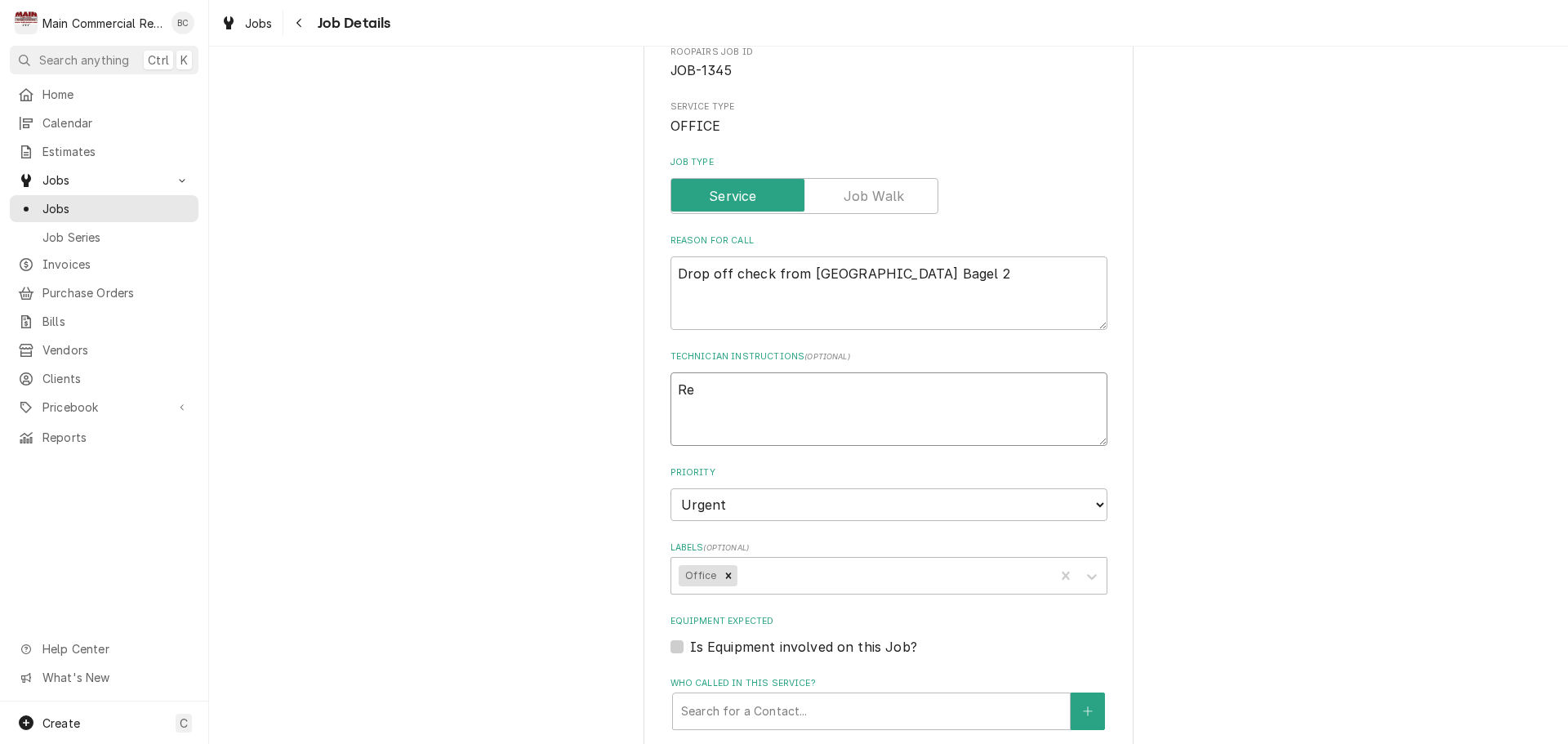
type textarea "x"
type textarea "Rec"
type textarea "x"
type textarea "Rec'd"
type textarea "x"
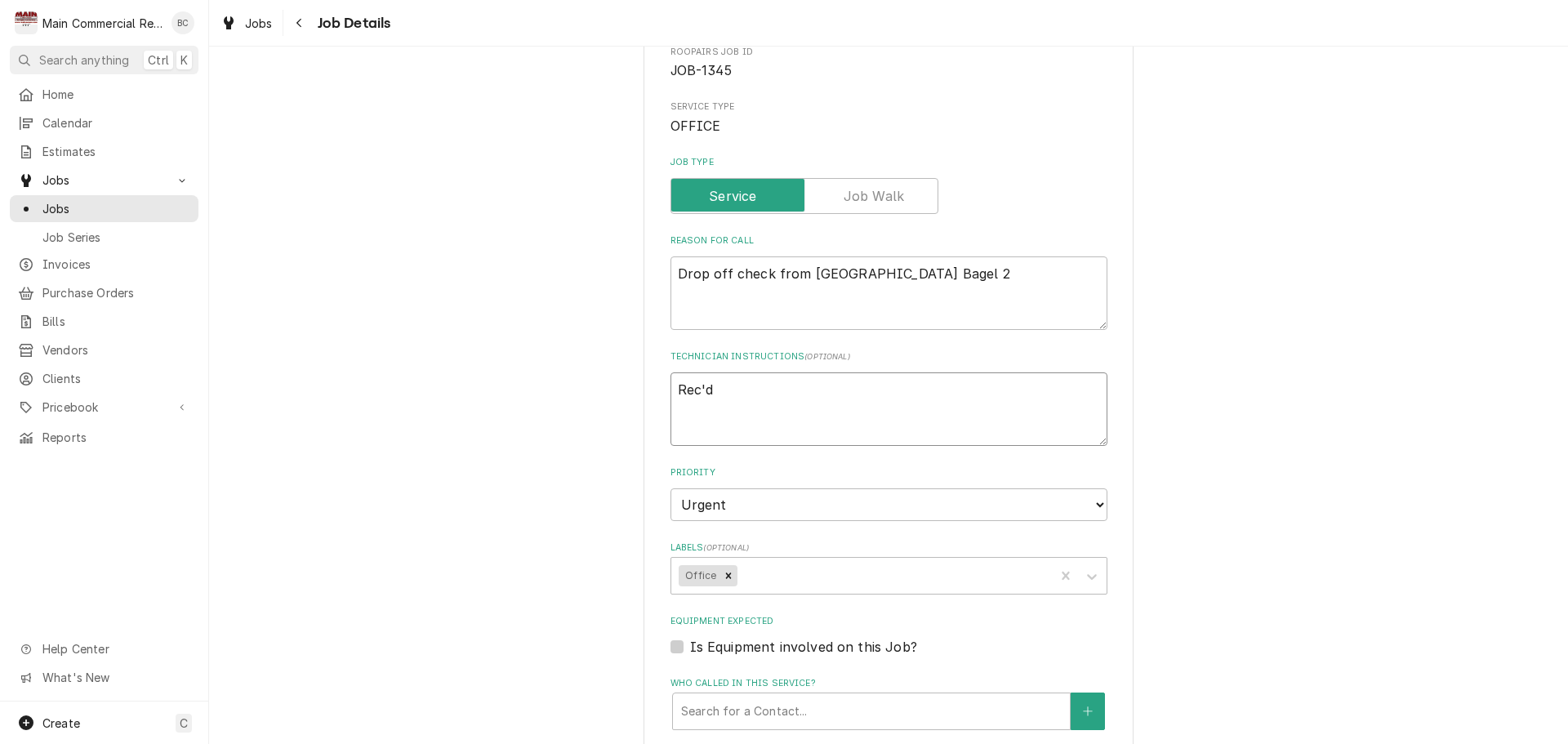
type textarea "Rec'd"
type textarea "x"
type textarea "Rec'd f"
type textarea "x"
type textarea "Rec'd fr"
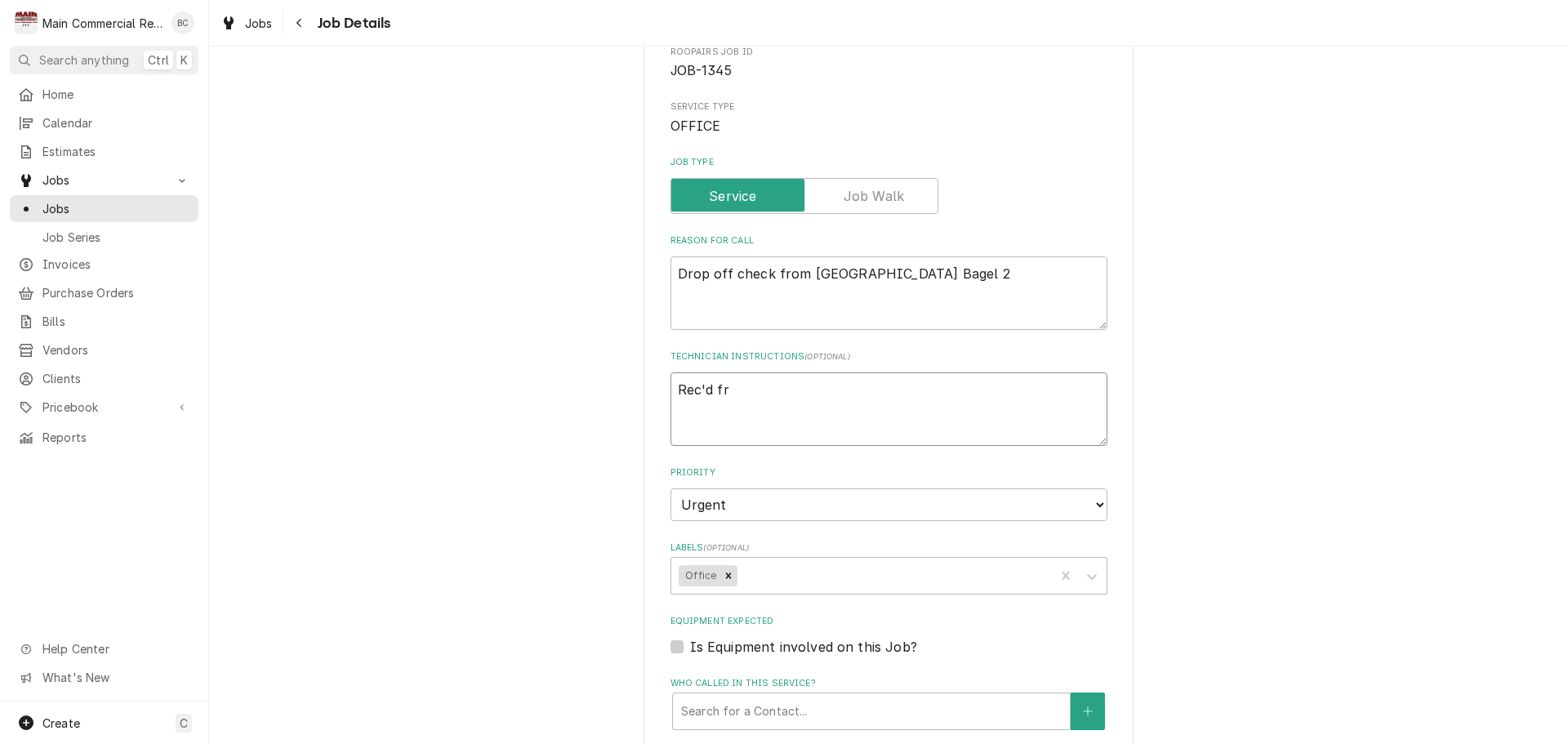
type textarea "x"
type textarea "Rec'd fro"
type textarea "x"
type textarea "Rec'd from"
type textarea "x"
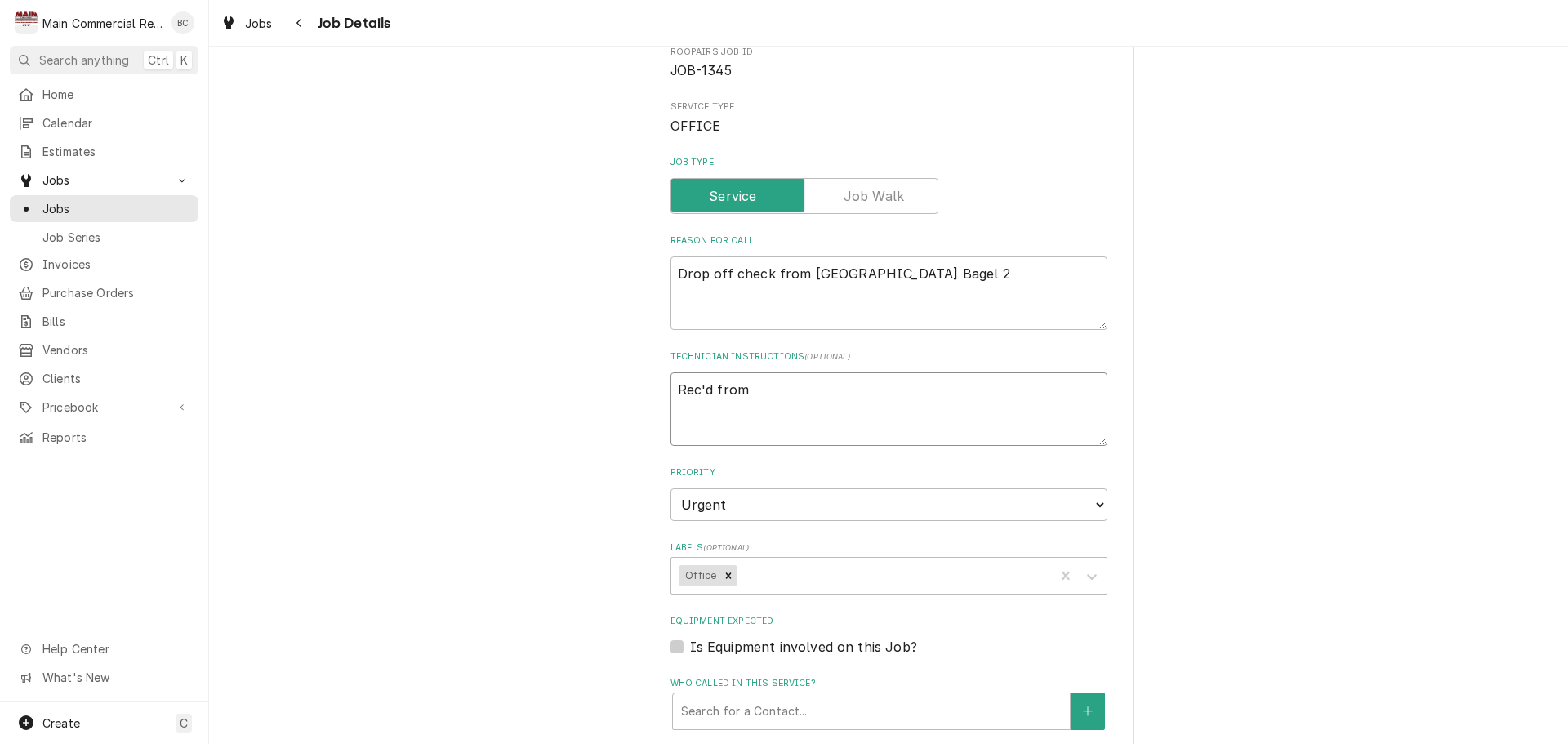
type textarea "Rec'd from D"
type textarea "x"
type textarea "Rec'd from Dor"
type textarea "x"
type textarea "Rec'd from Dora"
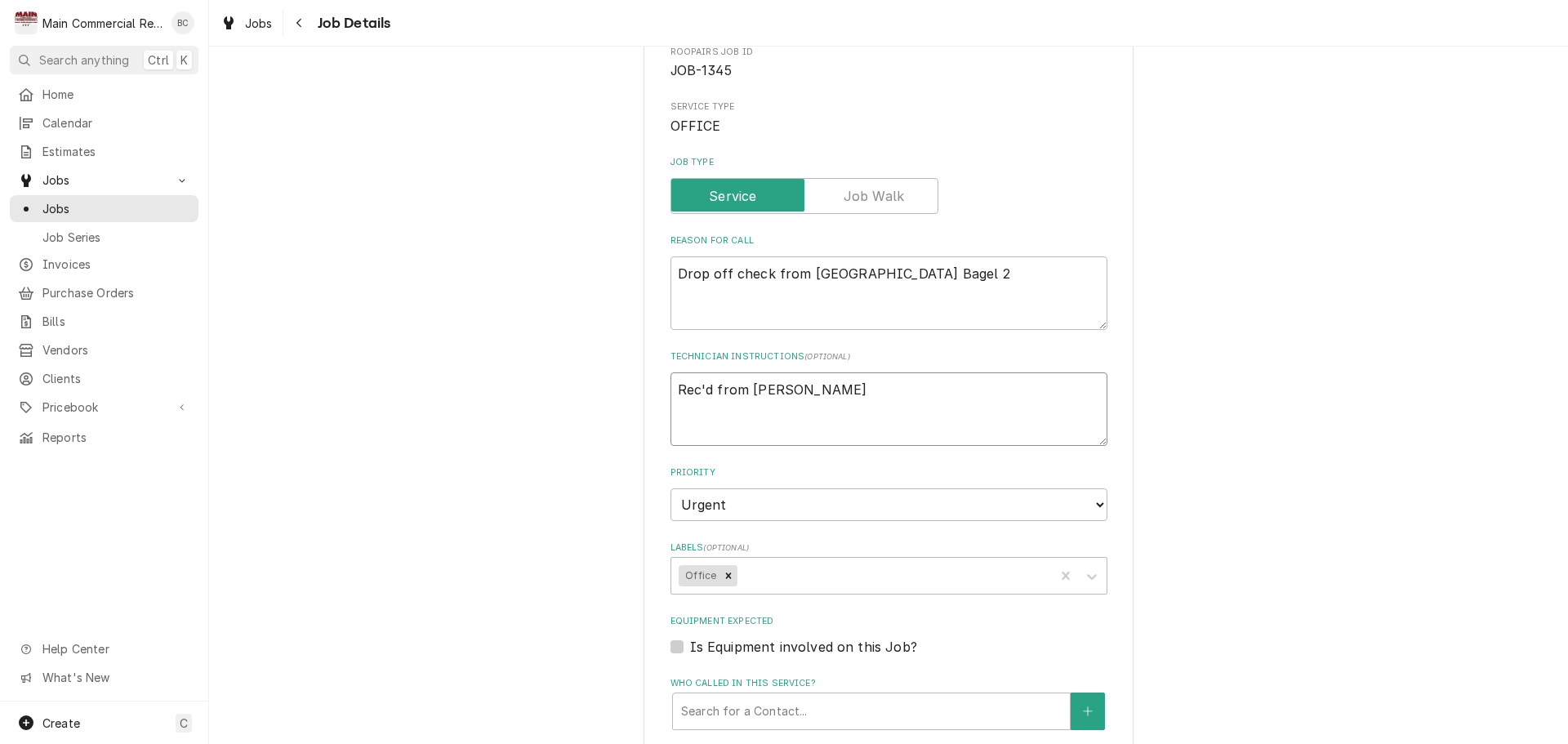
type textarea "x"
type textarea "Rec'd from Dorai"
type textarea "x"
type textarea "Rec'd from Dora"
type textarea "x"
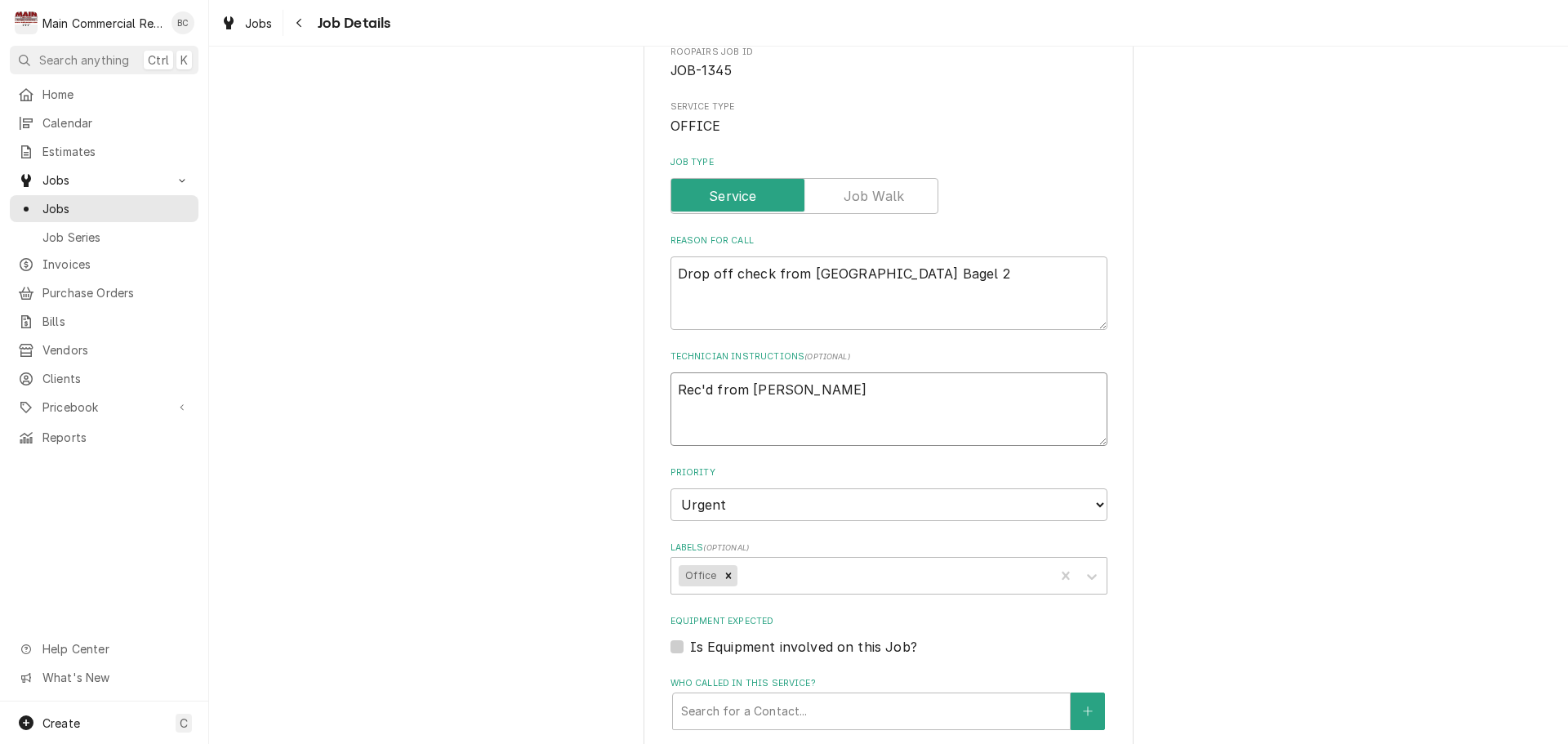
type textarea "Rec'd from Dor"
type textarea "x"
type textarea "Rec'd from Dori"
type textarea "x"
type textarea "Rec'd from Doria"
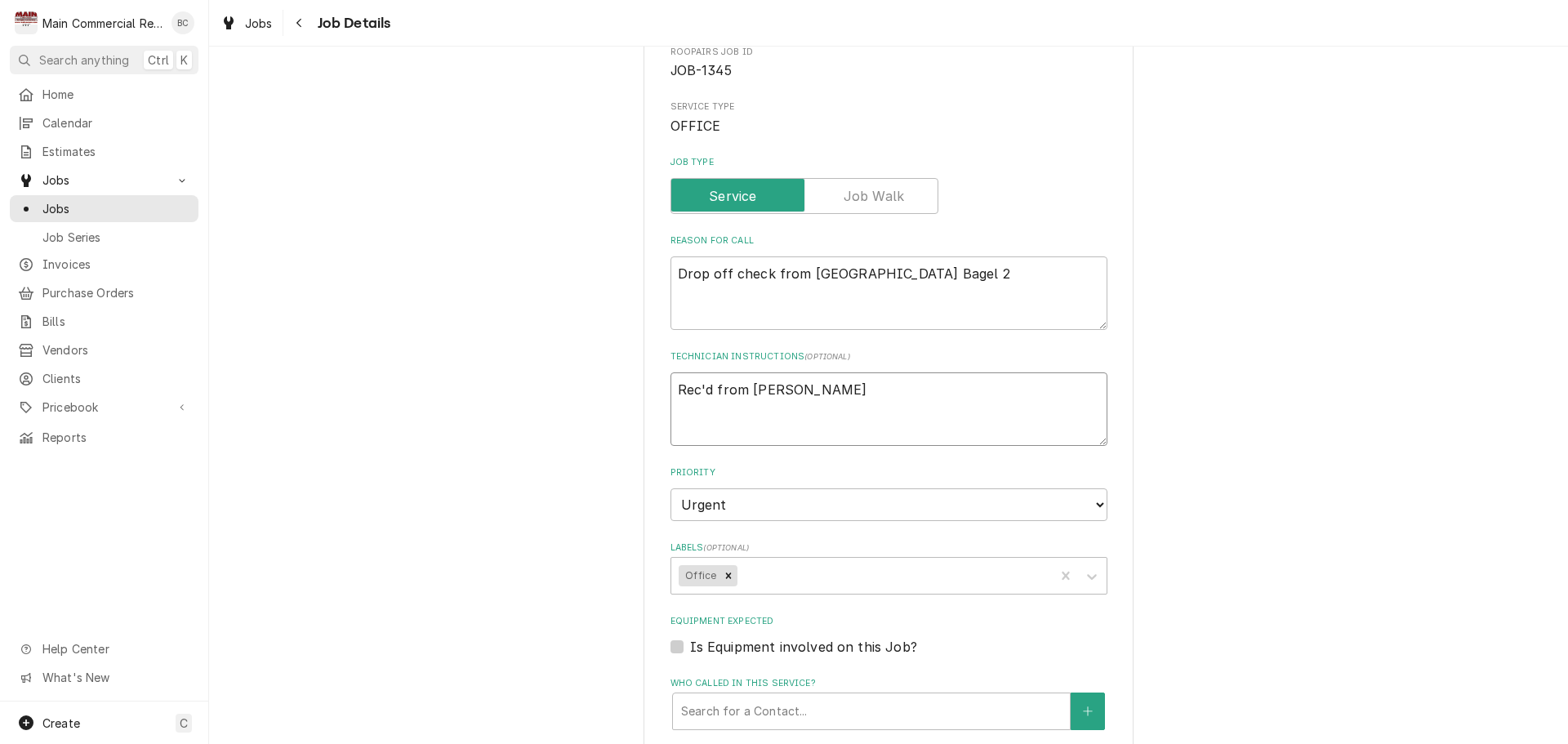
type textarea "x"
type textarea "Rec'd from Dorian"
type textarea "x"
type textarea "Rec'd from Dorian"
type textarea "x"
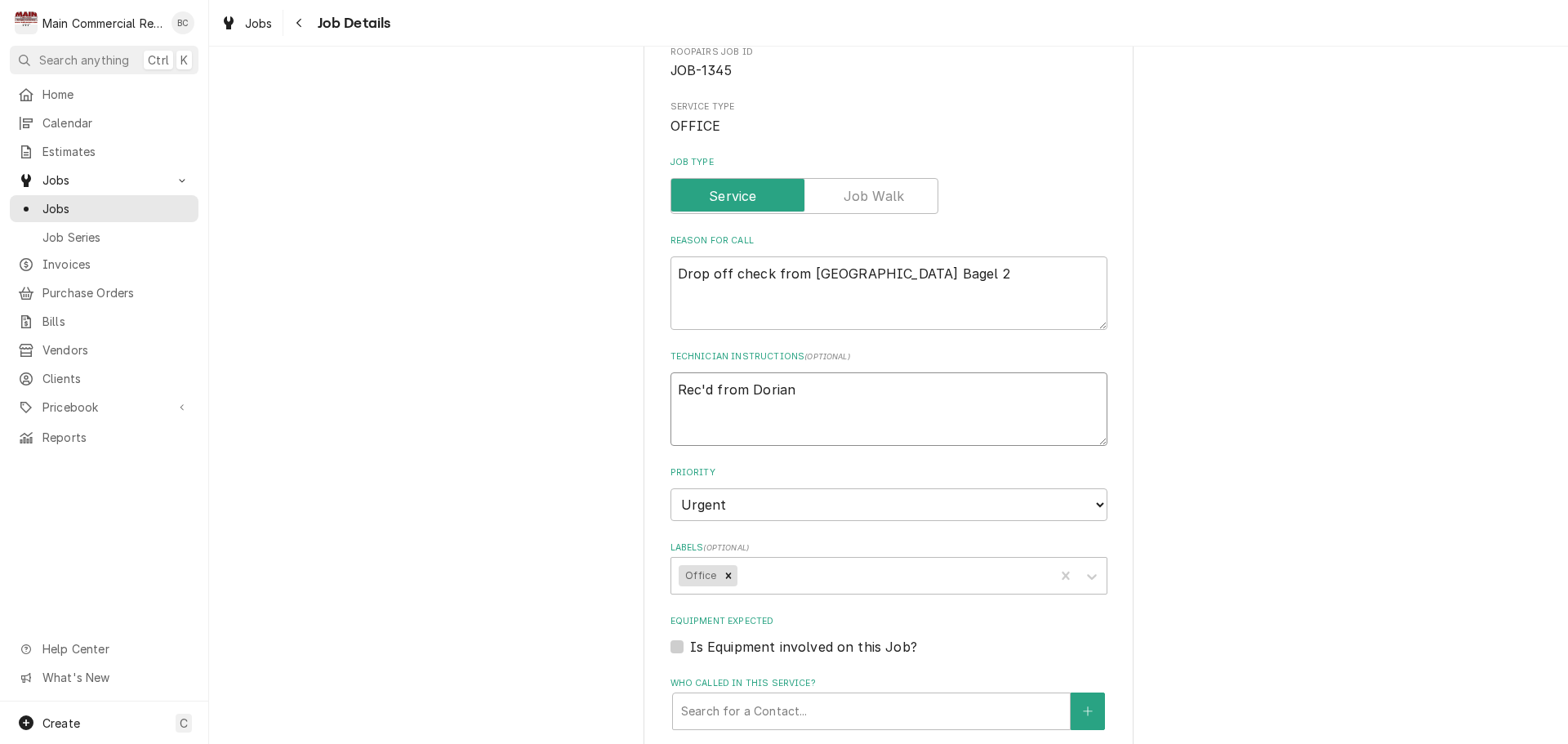
type textarea "Rec'd from Dorian 9"
type textarea "x"
type textarea "Rec'd from Dorian 9/"
type textarea "x"
type textarea "Rec'd from Dorian 9/3"
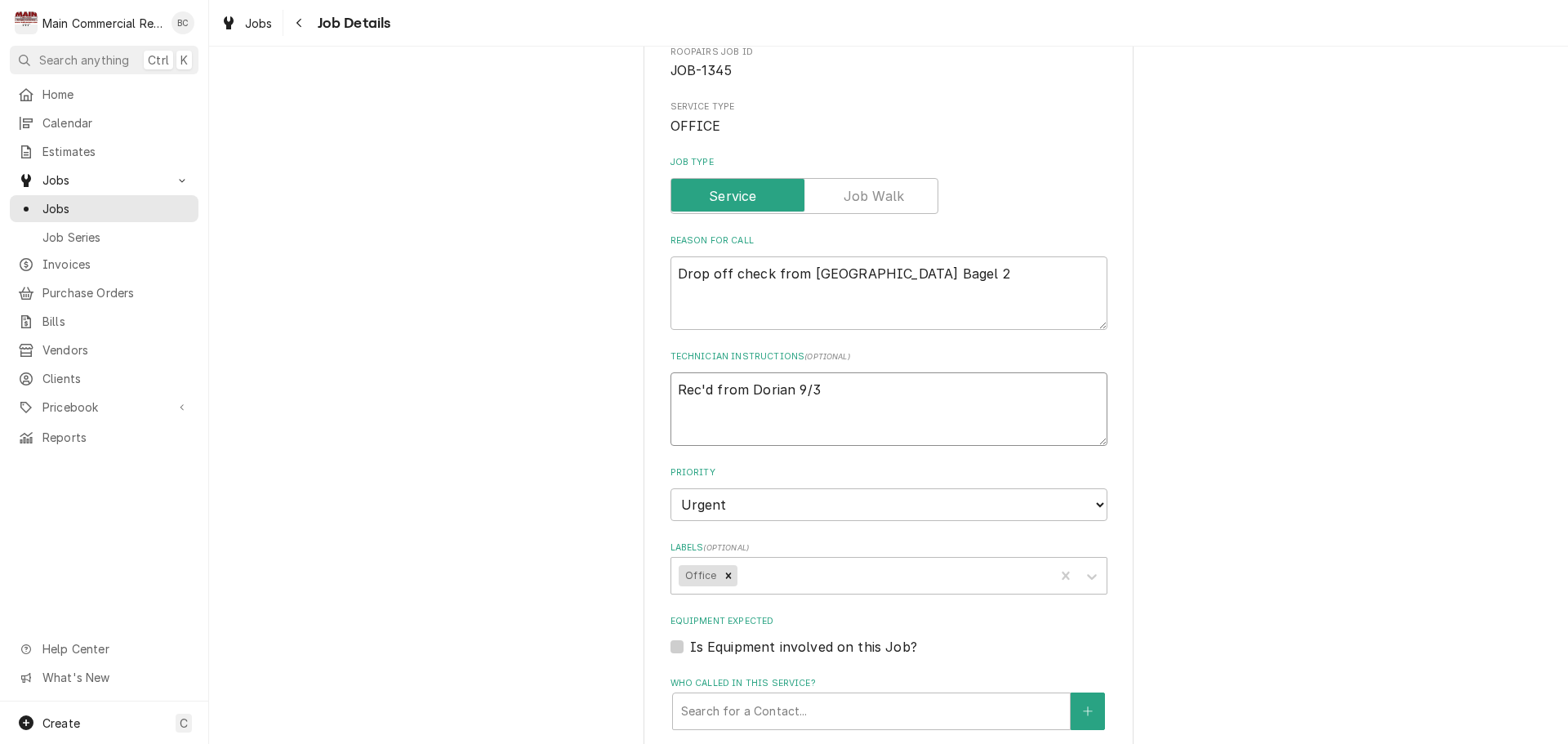
type textarea "x"
type textarea "Rec'd from Dorian 9/3"
type textarea "x"
type textarea "Rec'd from Dorian 9/3 -"
type textarea "x"
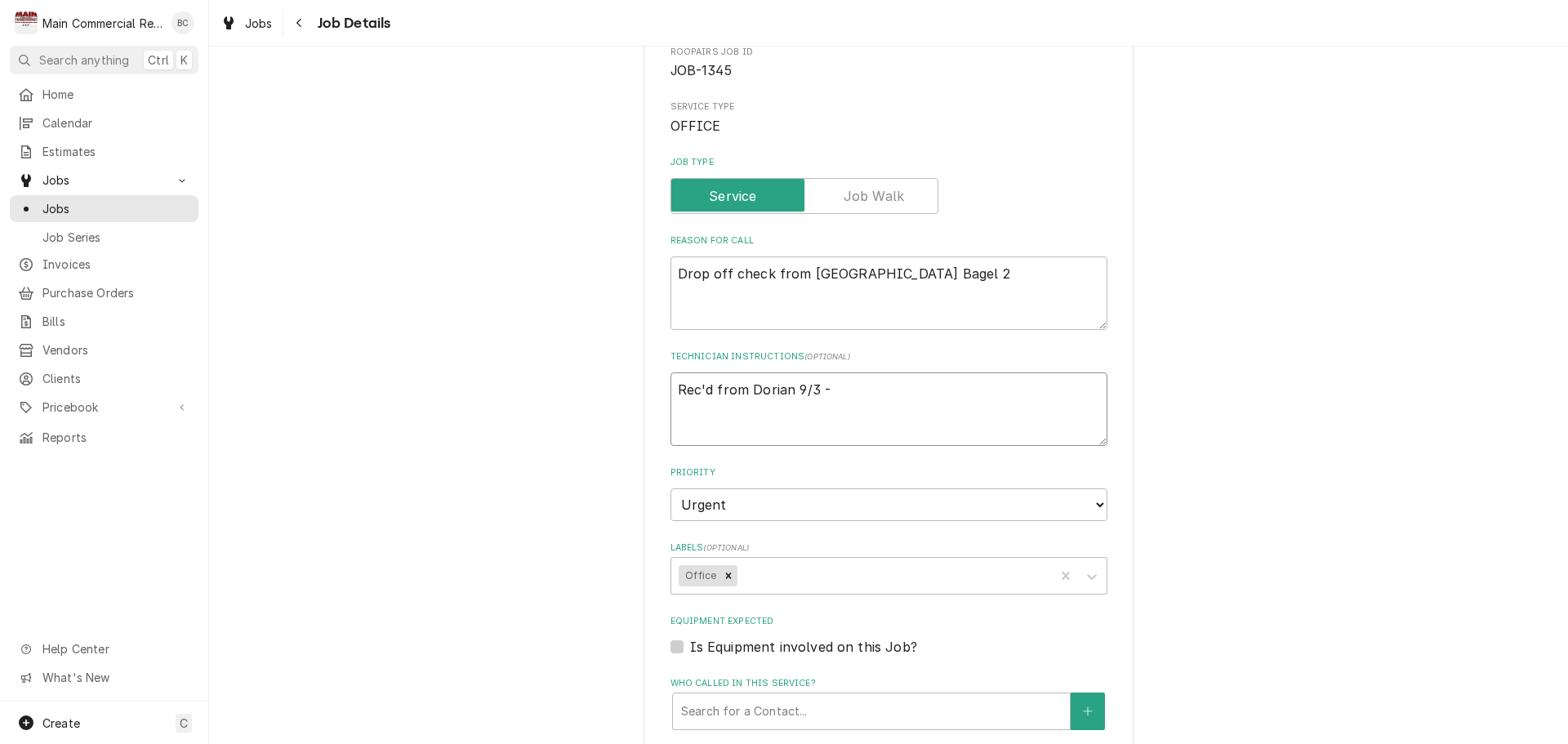
type textarea "Rec'd from Dorian 9/3 -"
type textarea "x"
type textarea "Rec'd from Dorian 9/3 - L"
type textarea "x"
type textarea "Rec'd from Dorian 9/3 - LT"
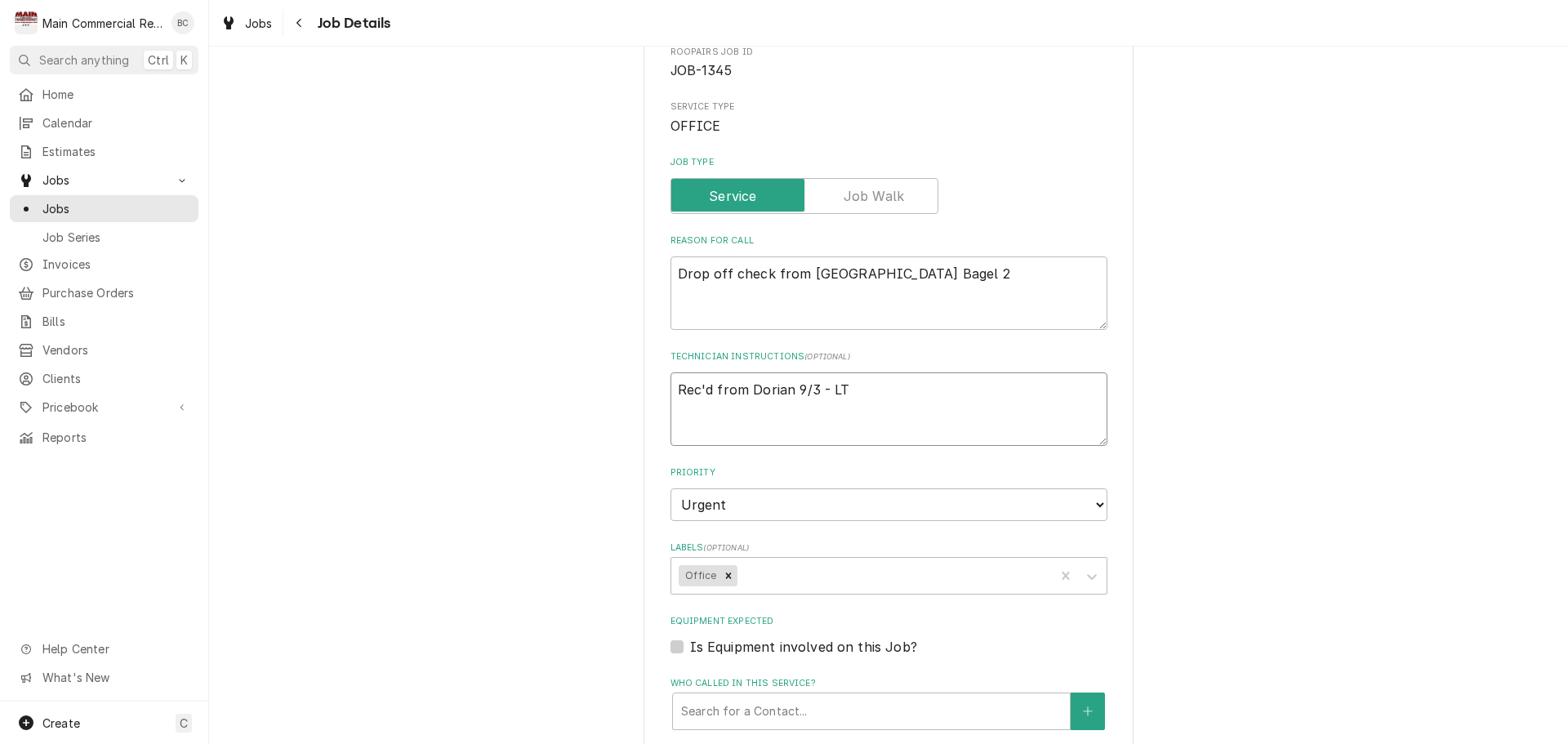
type textarea "x"
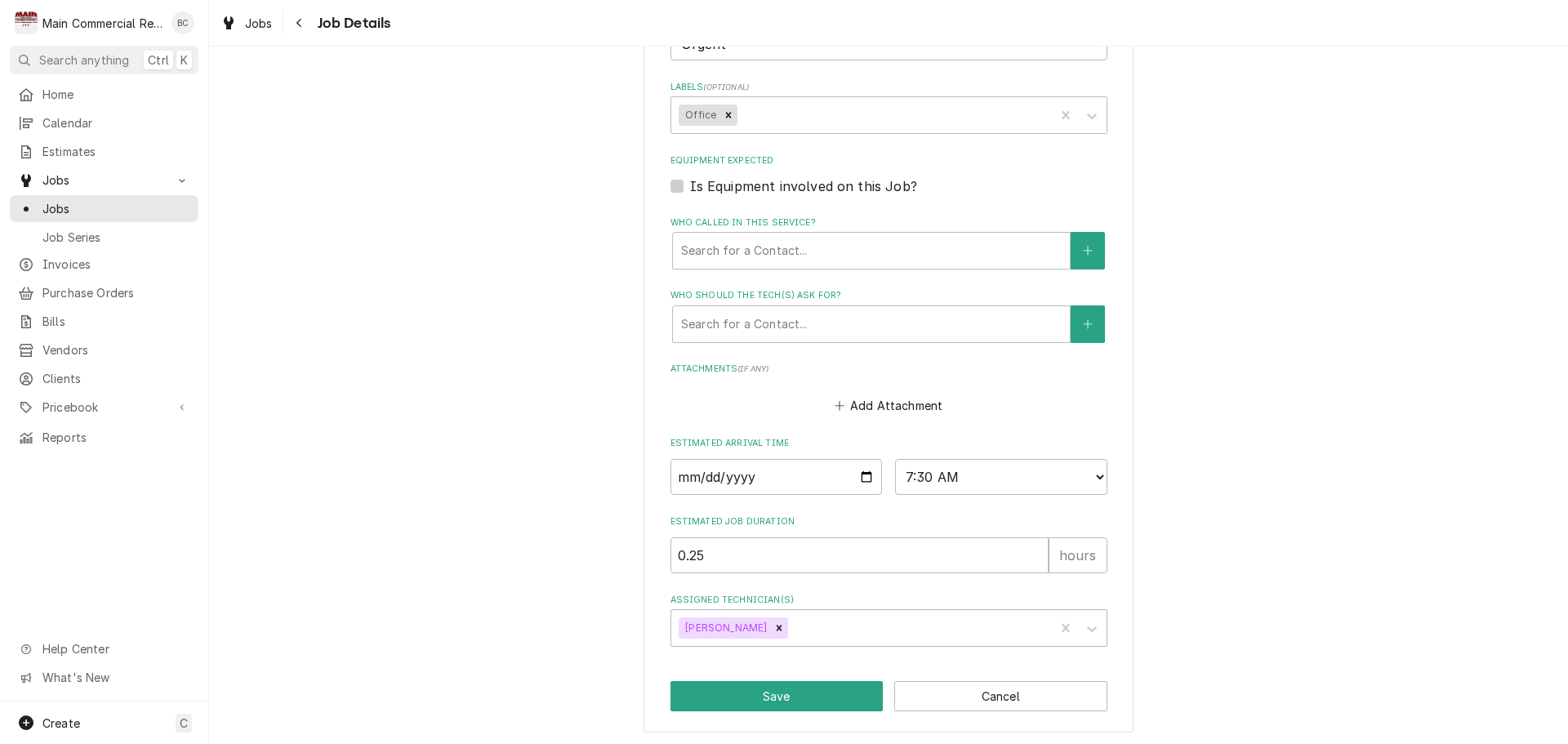
scroll to position [626, 0]
type textarea "Rec'd from Dorian 9/3 - LT"
click at [772, 699] on button "Save" at bounding box center [777, 693] width 213 height 30
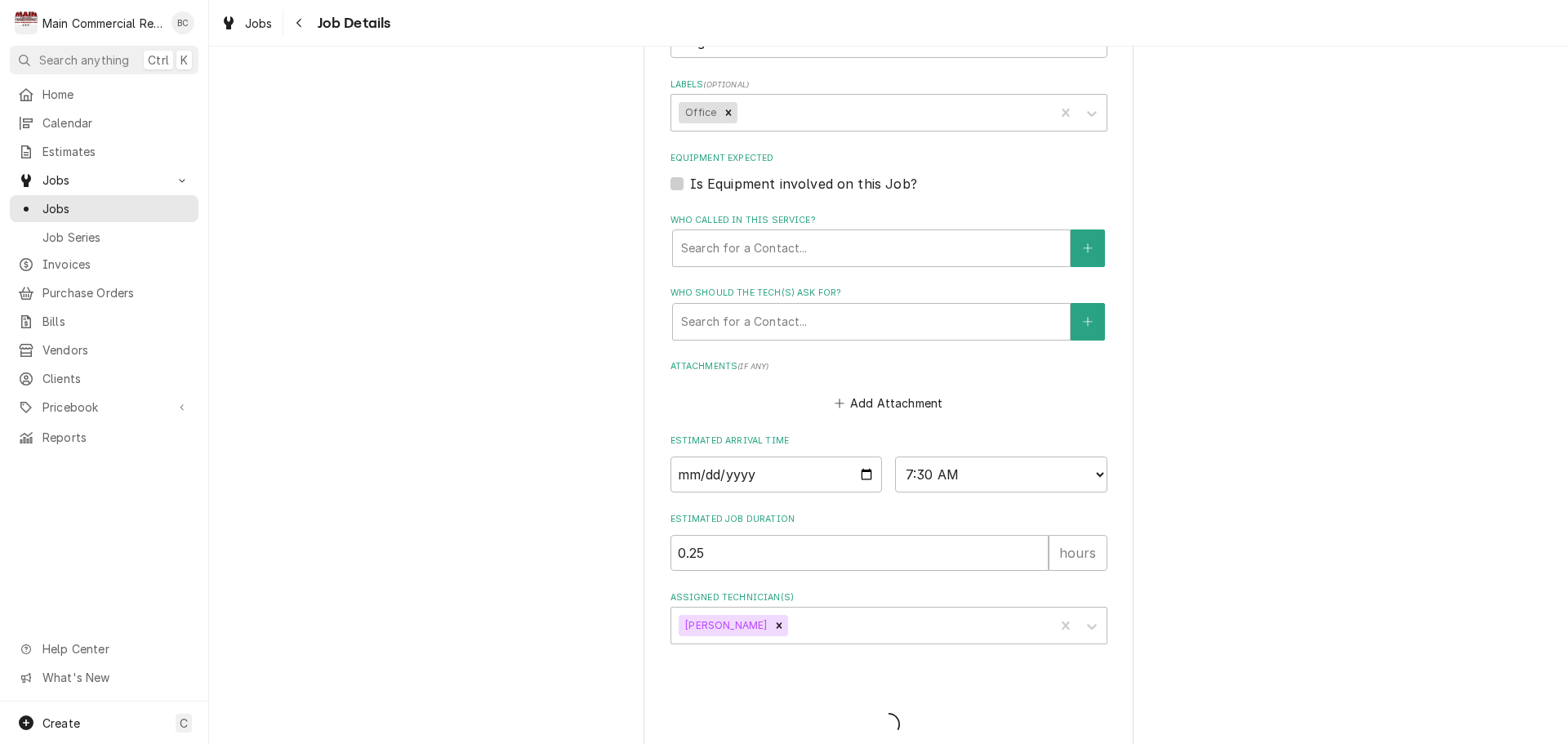
type textarea "x"
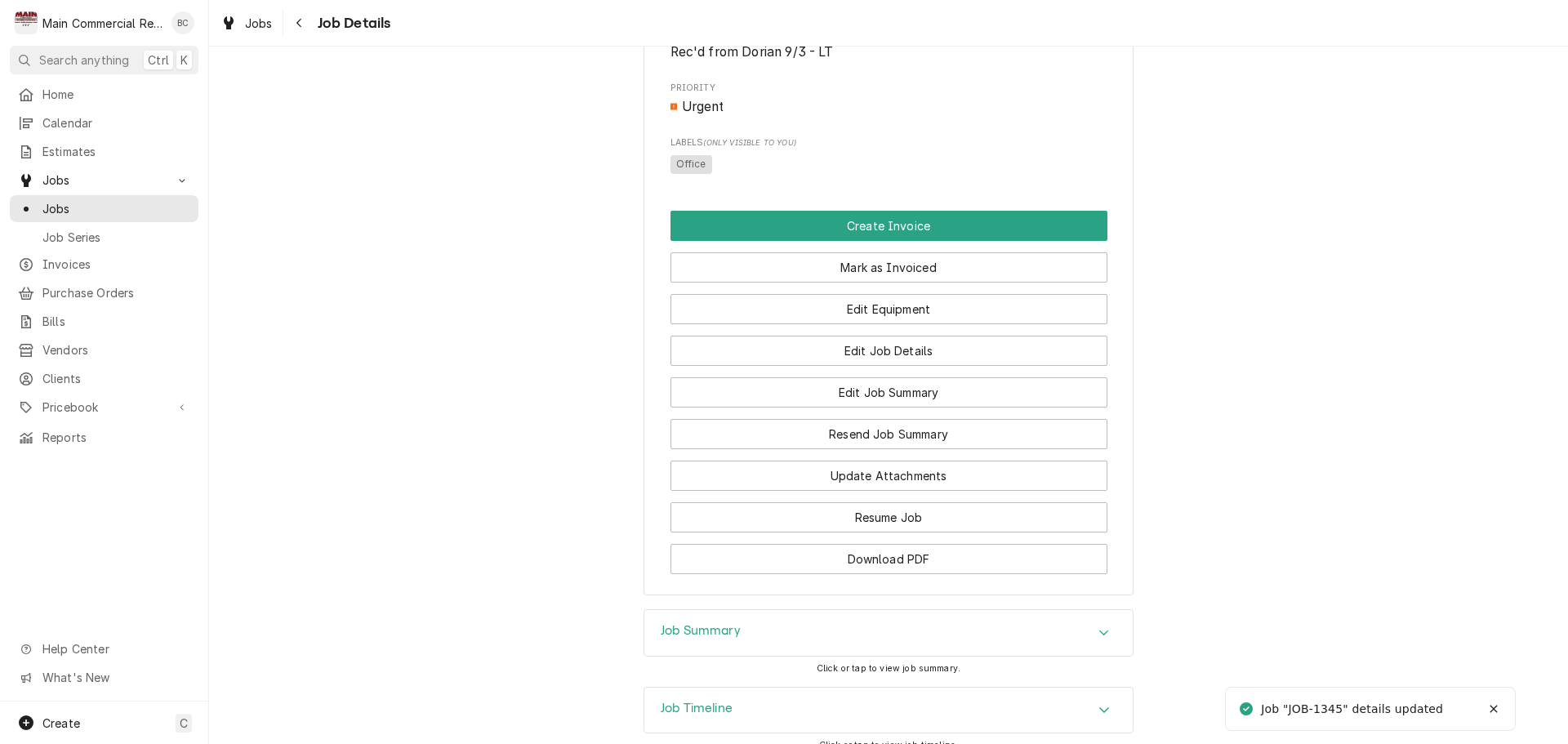
scroll to position [990, 0]
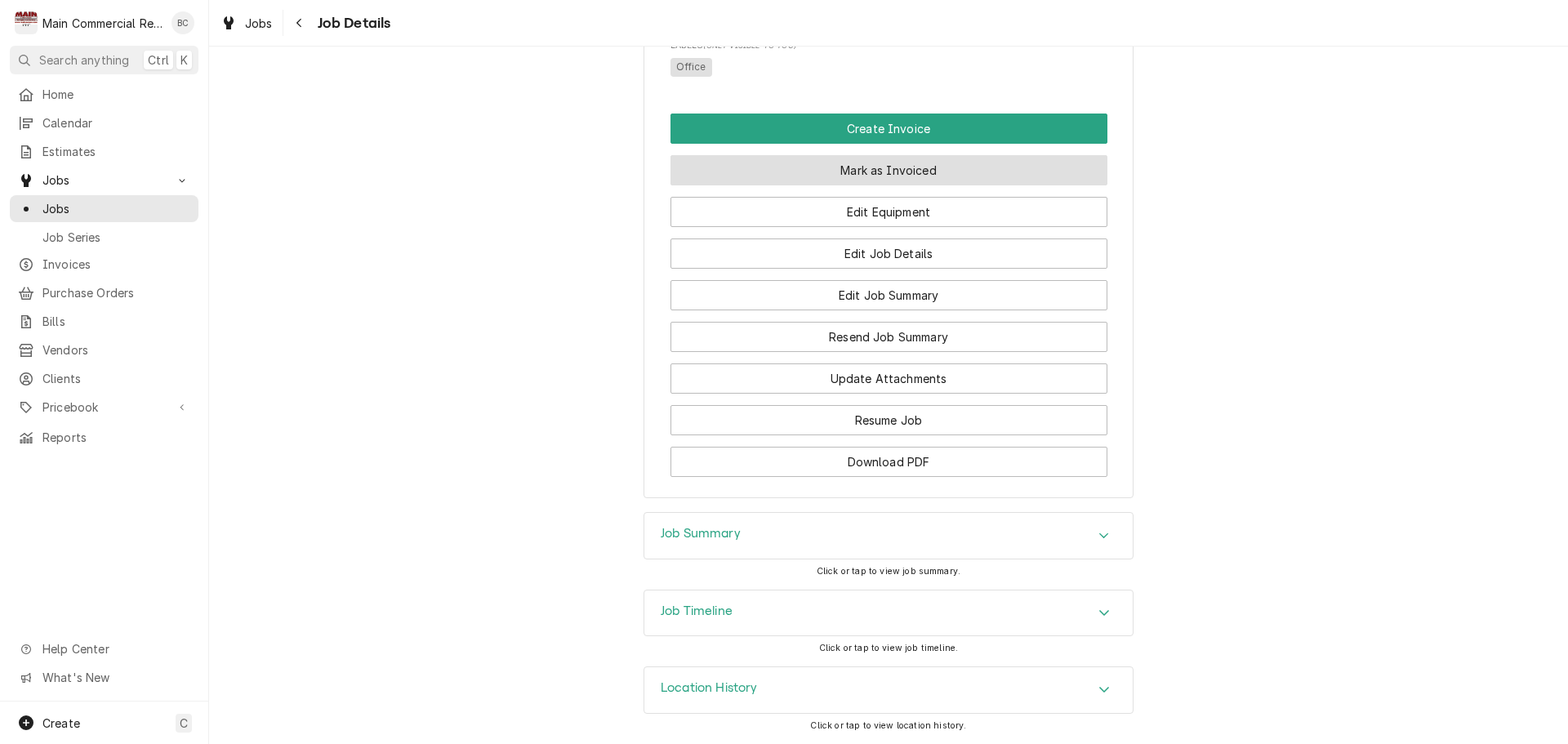
click at [894, 176] on button "Mark as Invoiced" at bounding box center [888, 170] width 437 height 30
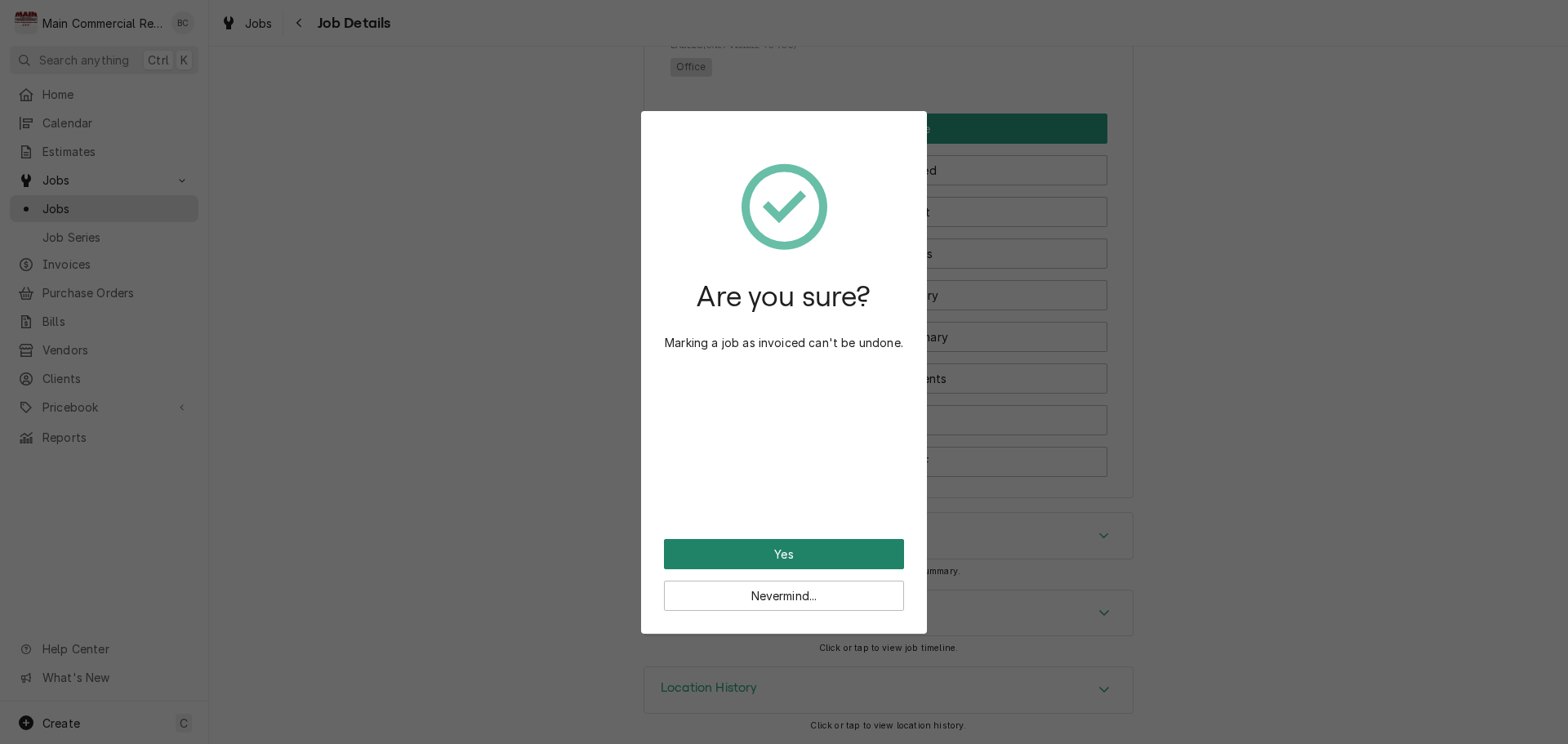
click at [776, 553] on button "Yes" at bounding box center [784, 553] width 240 height 30
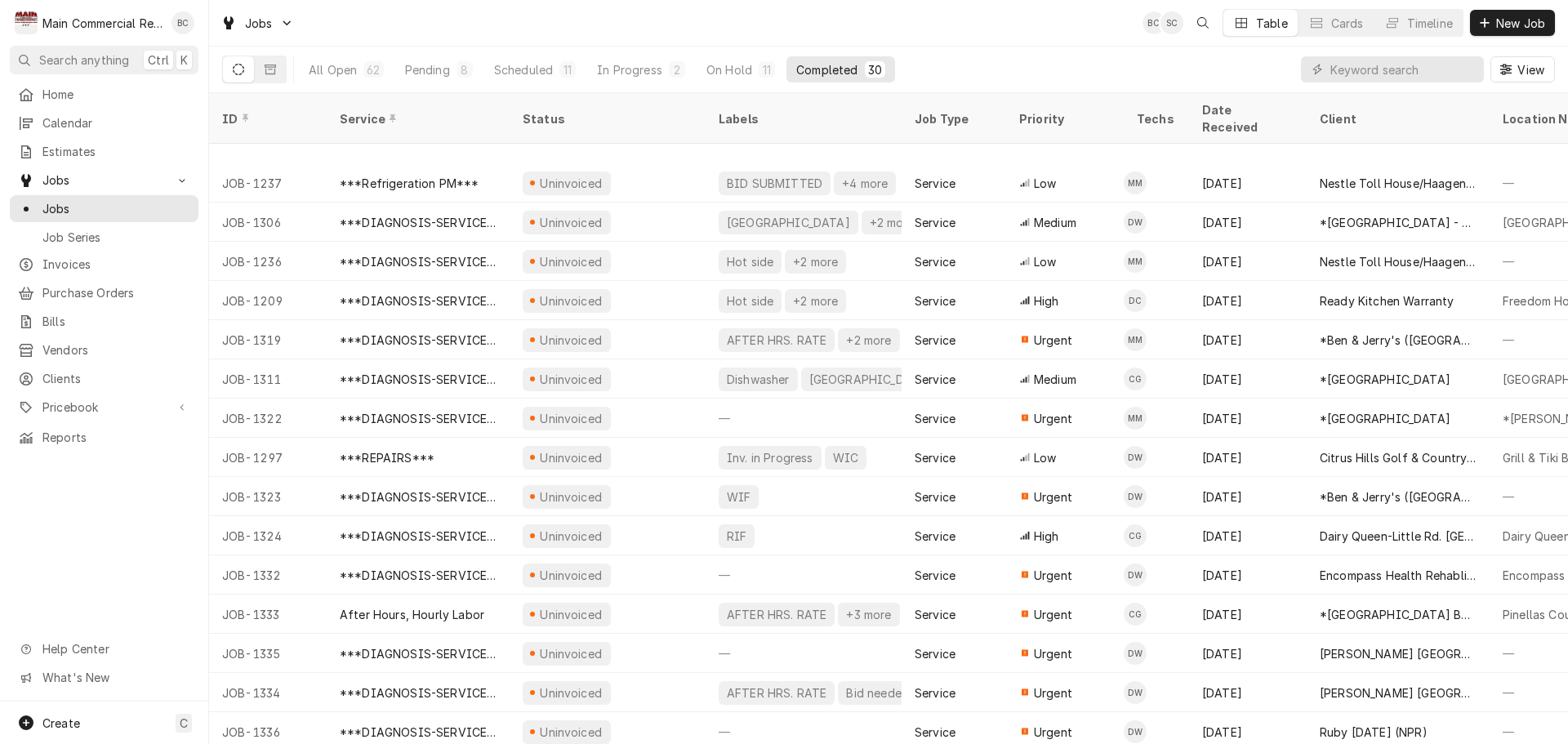
scroll to position [568, 0]
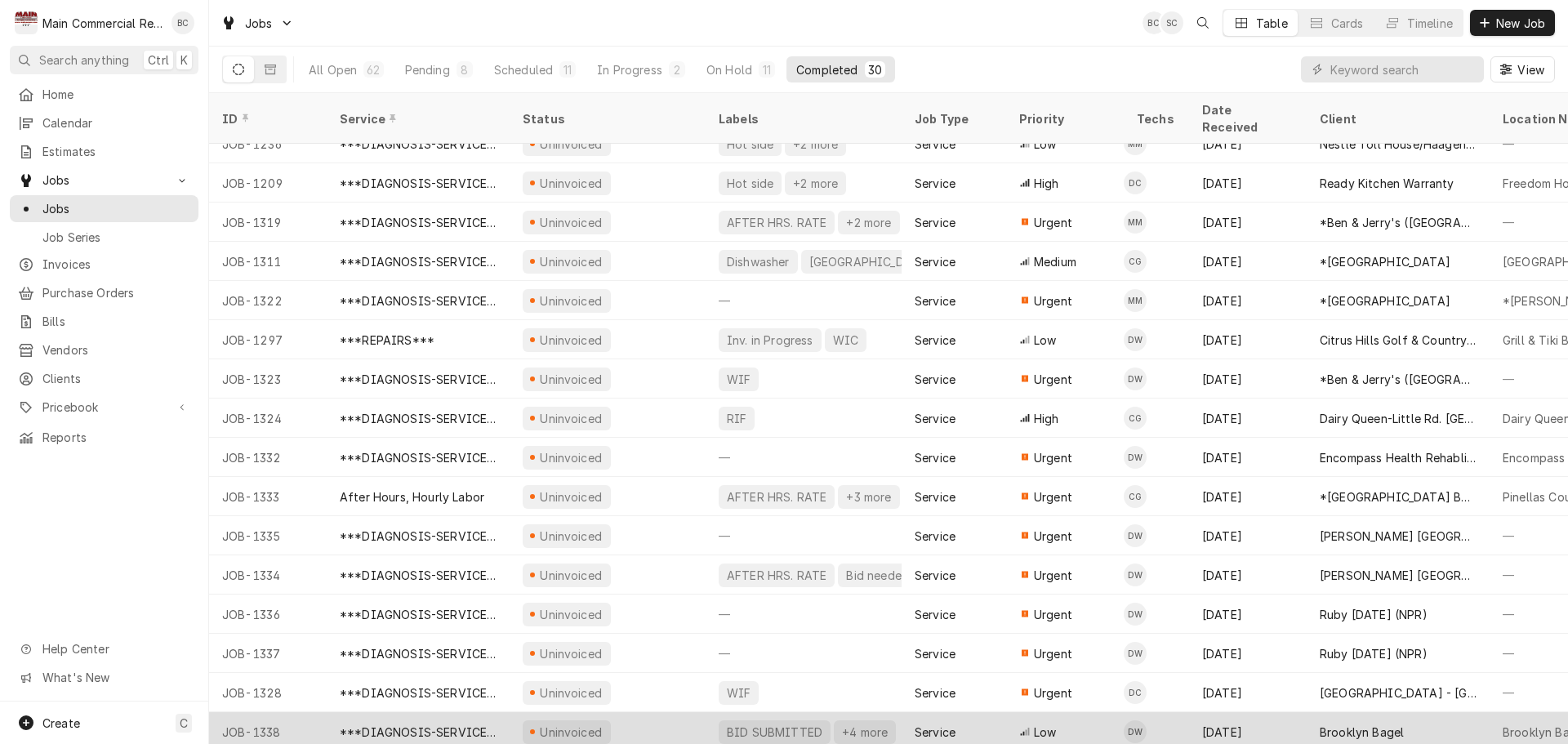
click at [750, 723] on div "BID SUBMITTED" at bounding box center [774, 732] width 99 height 17
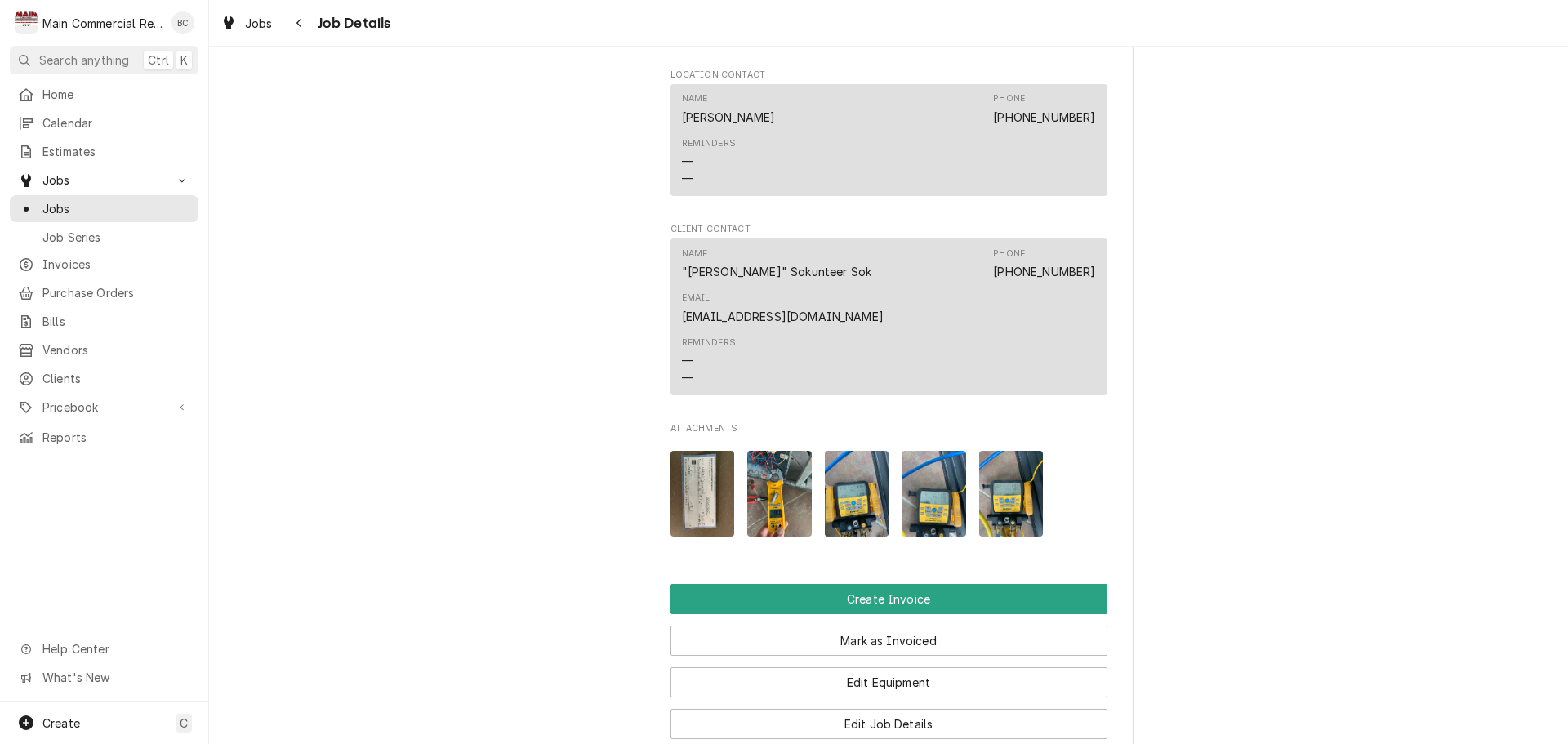
scroll to position [1470, 0]
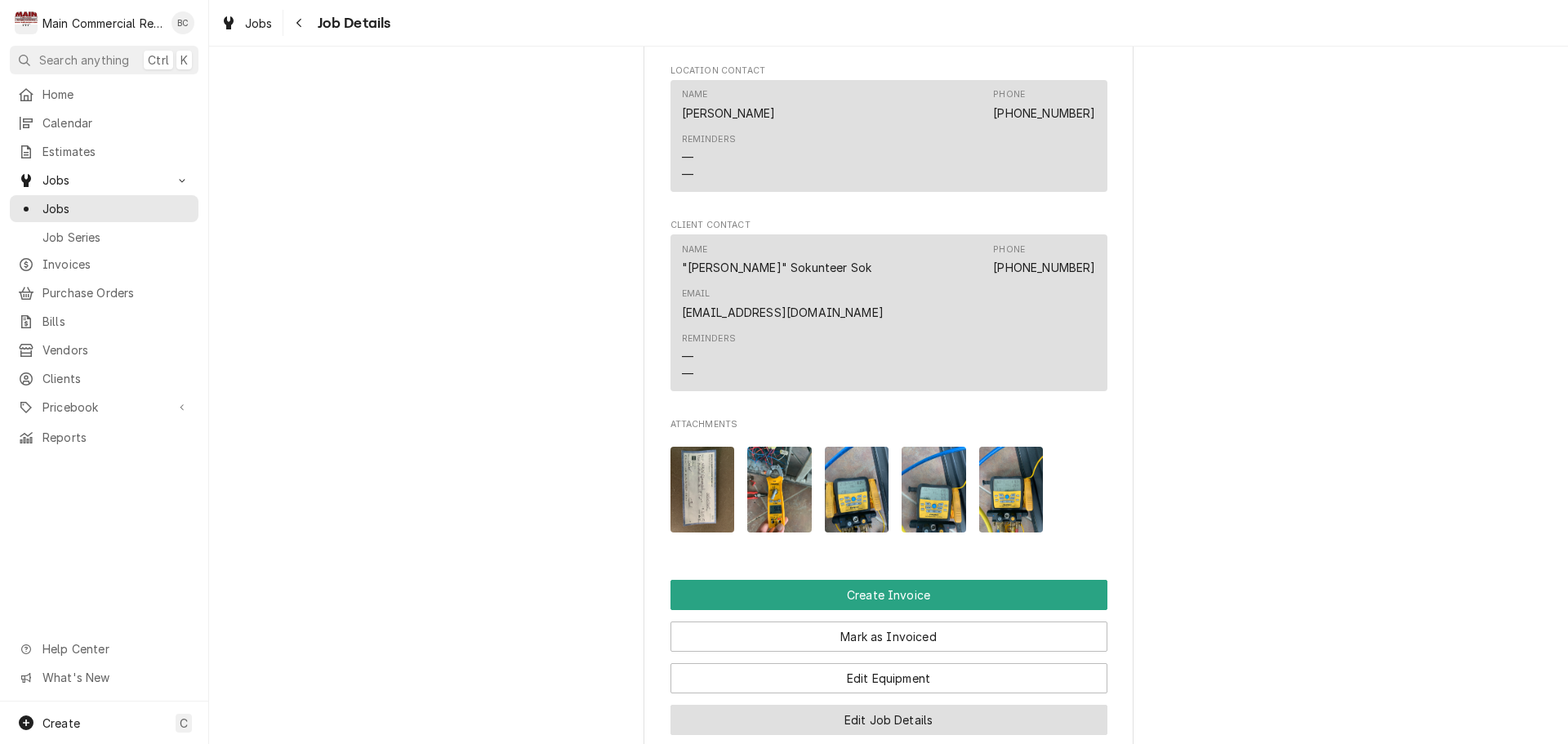
click at [837, 705] on button "Edit Job Details" at bounding box center [888, 719] width 437 height 30
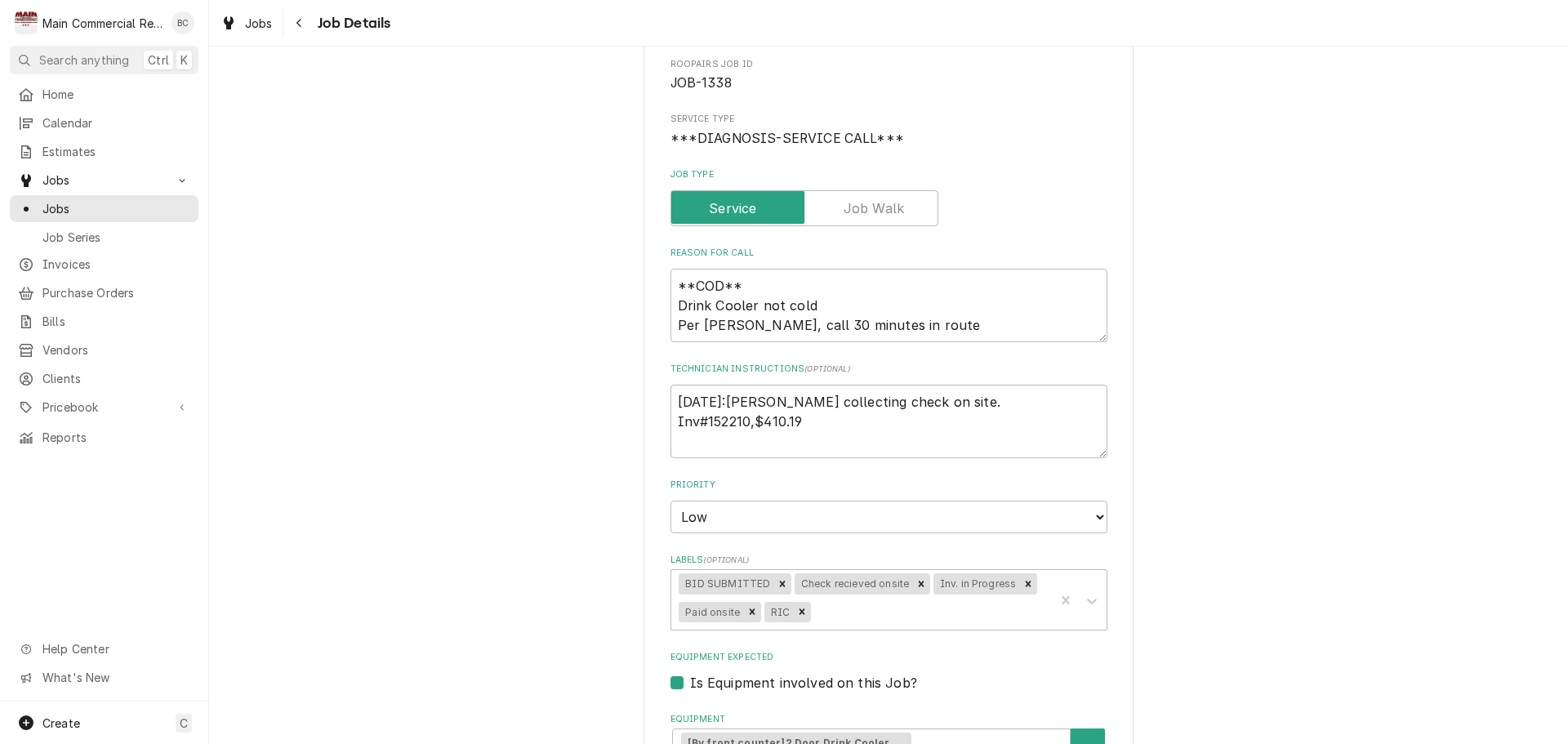
scroll to position [163, 0]
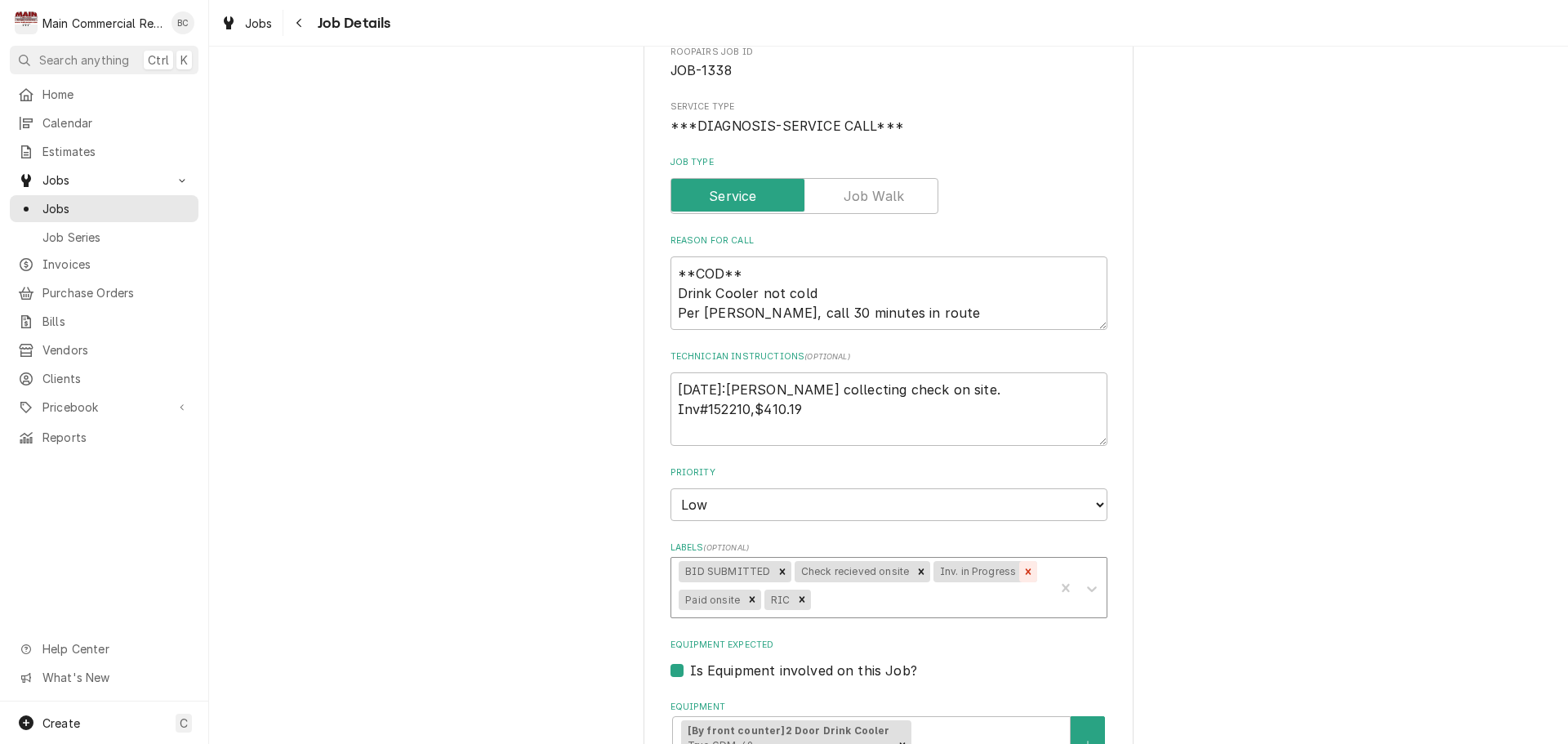
click at [1023, 568] on icon "Remove Inv. in Progress" at bounding box center [1028, 572] width 11 height 11
type textarea "x"
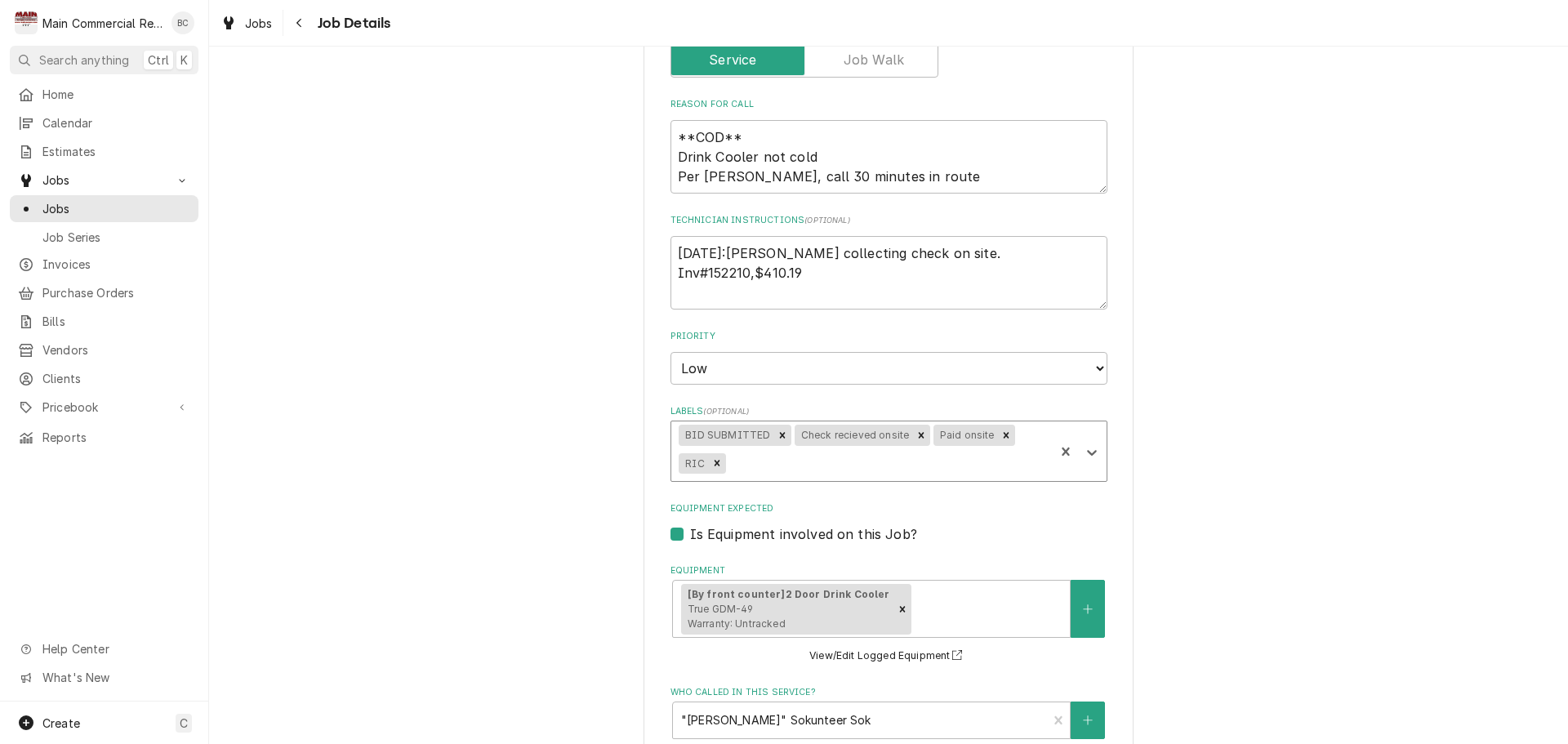
scroll to position [299, 0]
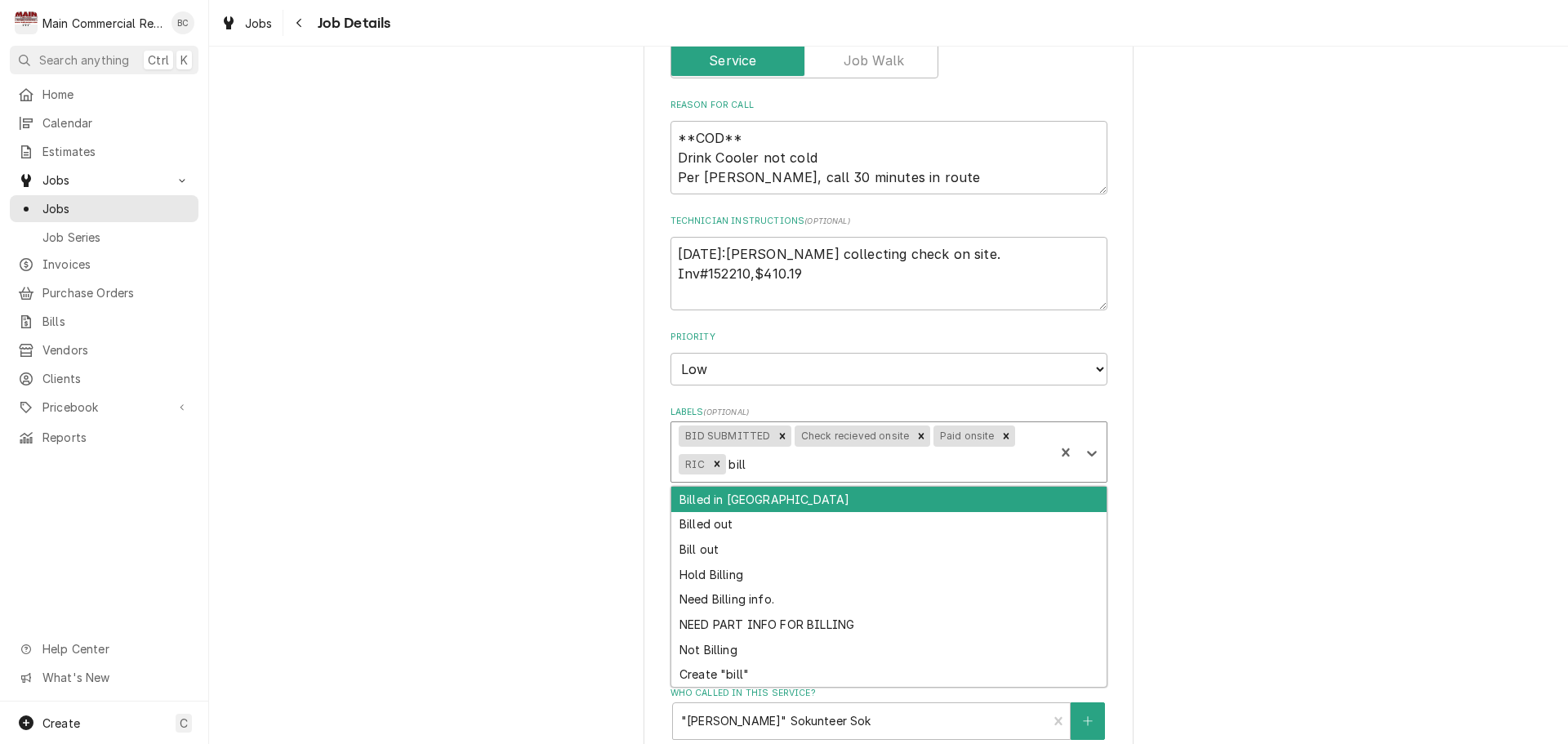
type input "bille"
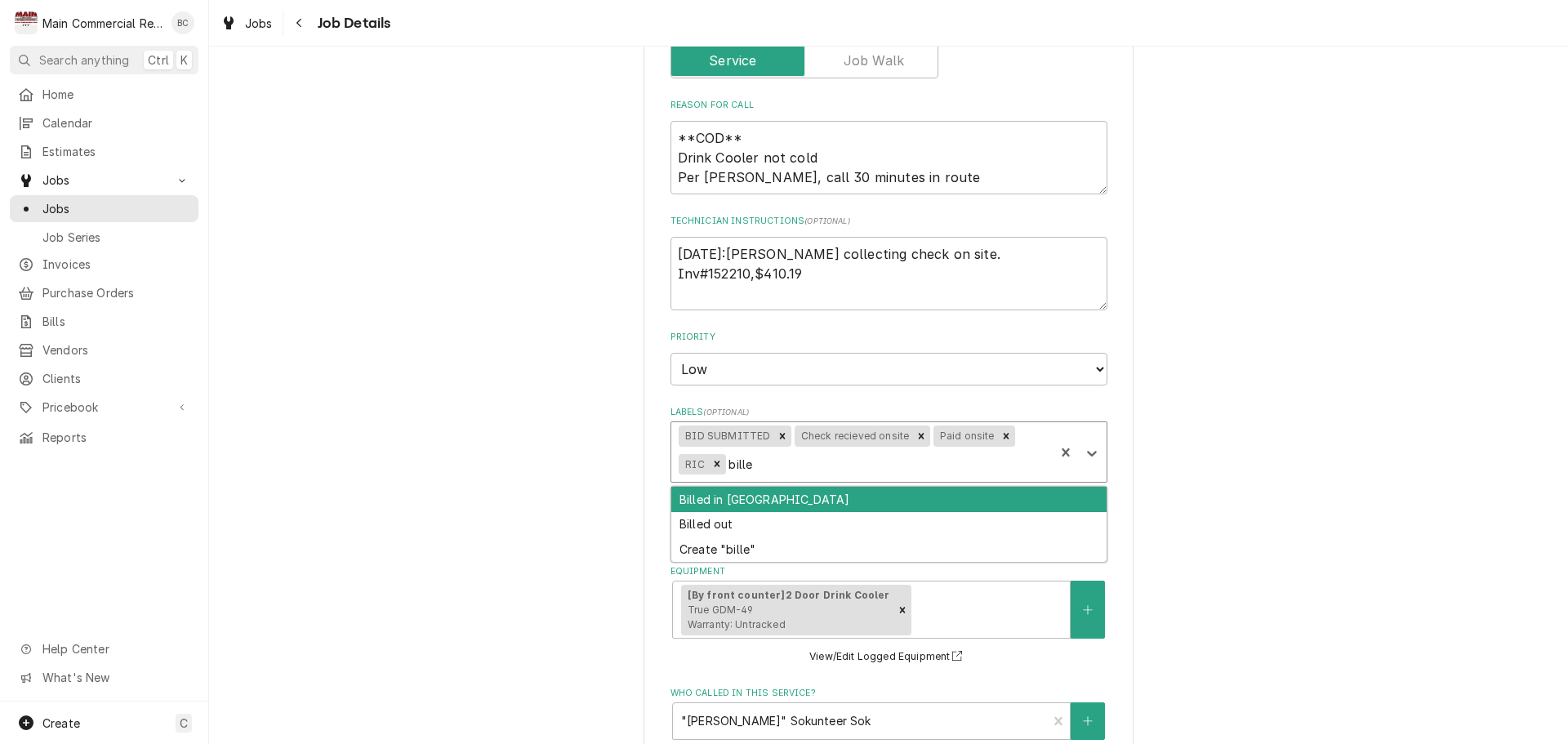
click at [816, 499] on div "Billed in QBO" at bounding box center [888, 499] width 435 height 26
type textarea "x"
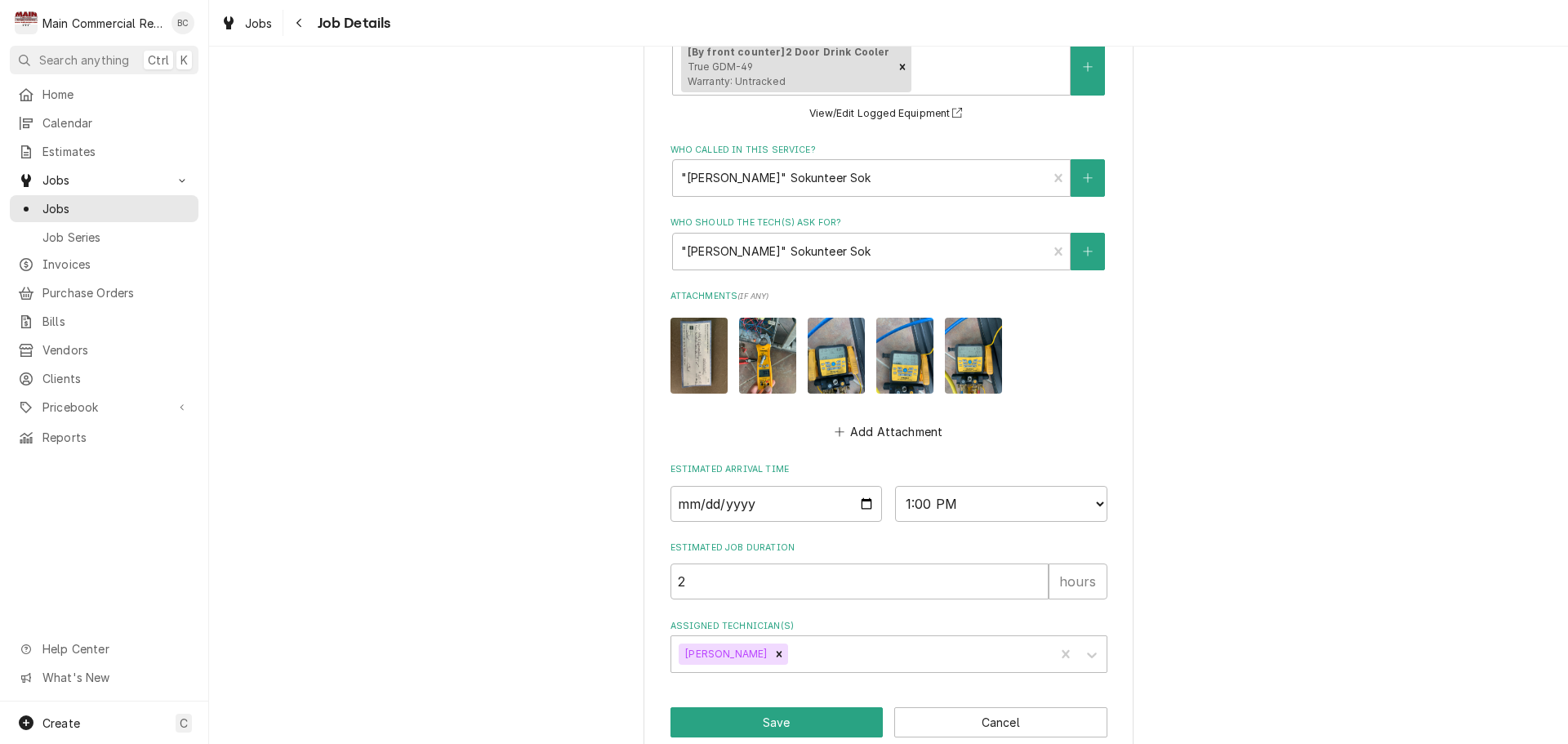
scroll to position [871, 0]
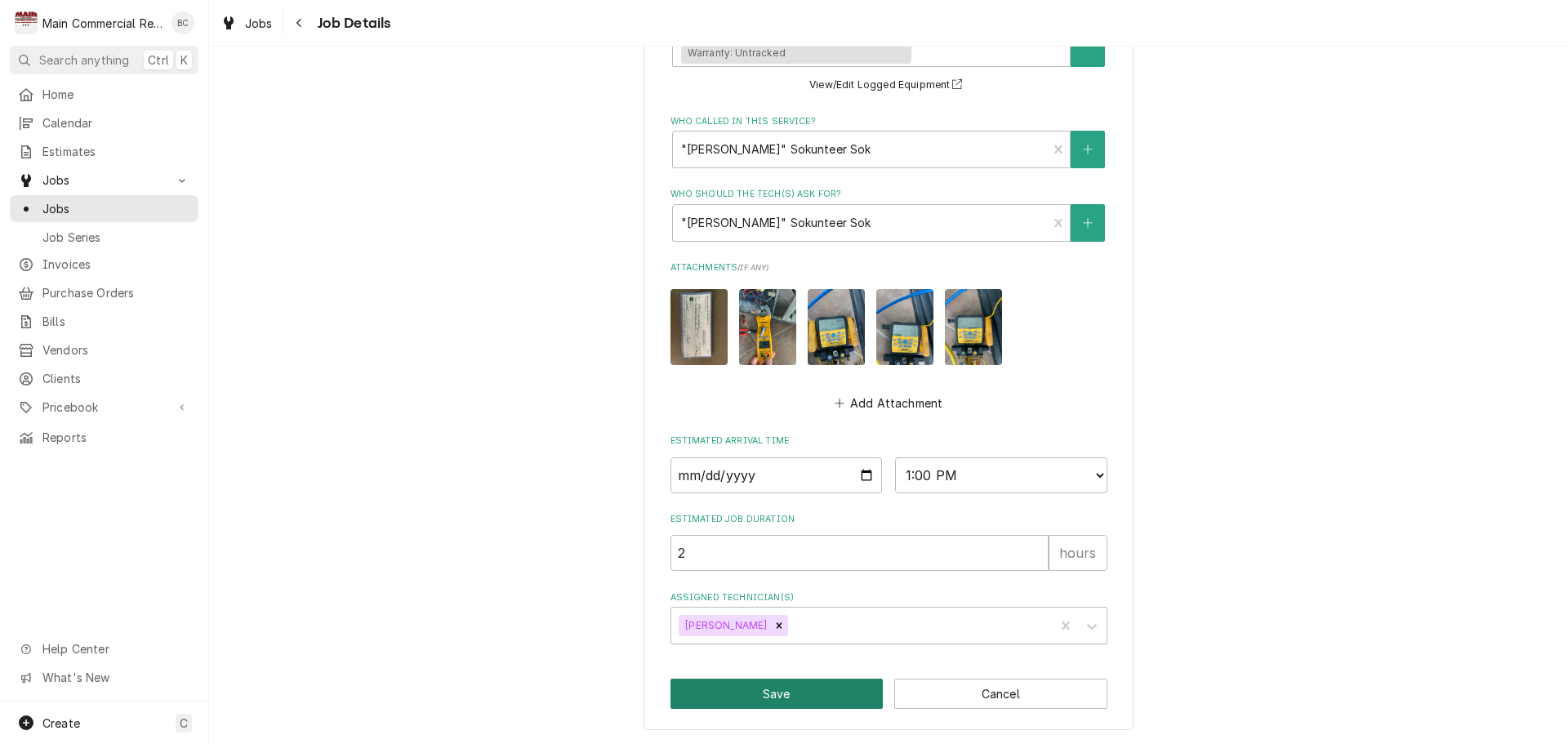
click at [772, 700] on button "Save" at bounding box center [777, 693] width 213 height 30
type textarea "x"
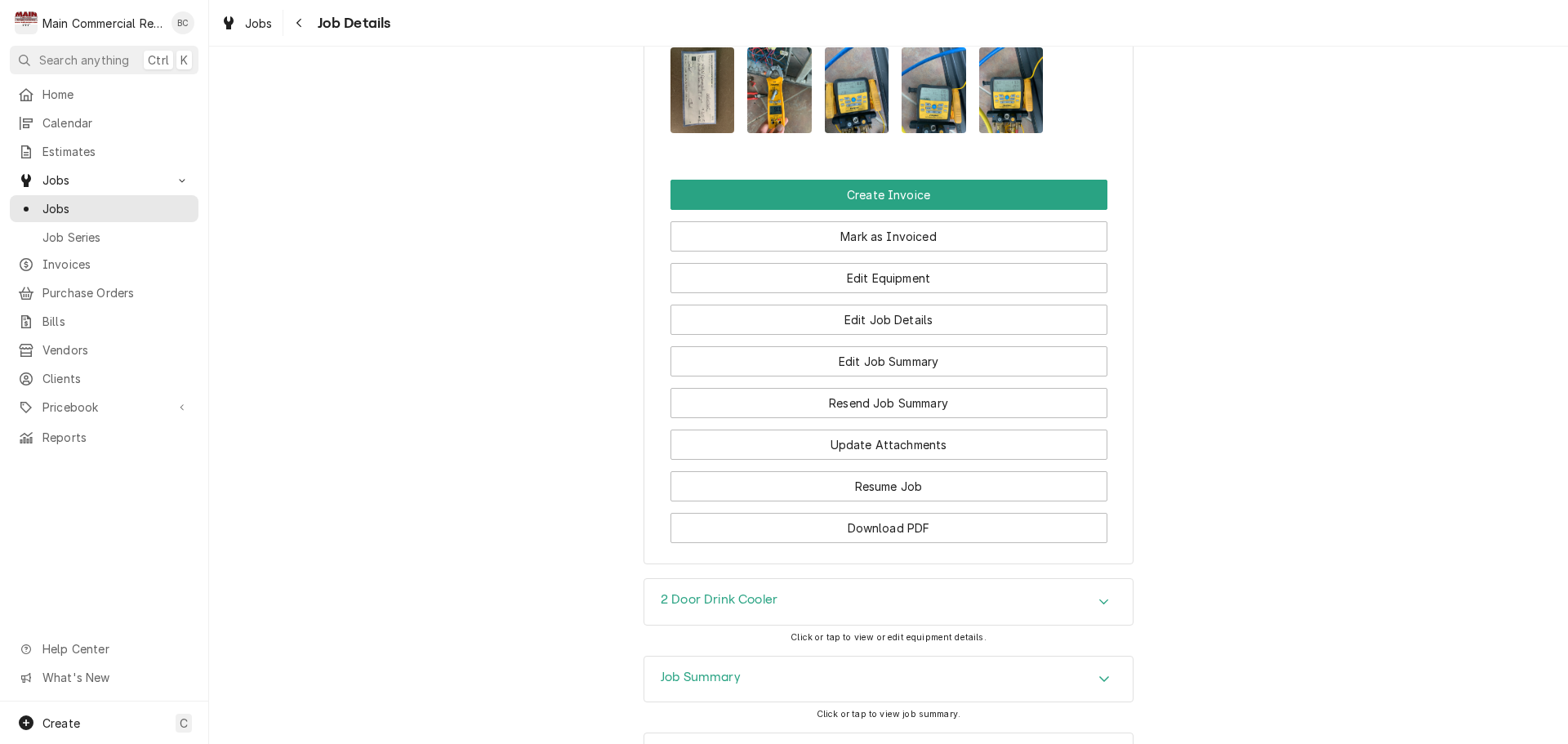
scroll to position [1899, 0]
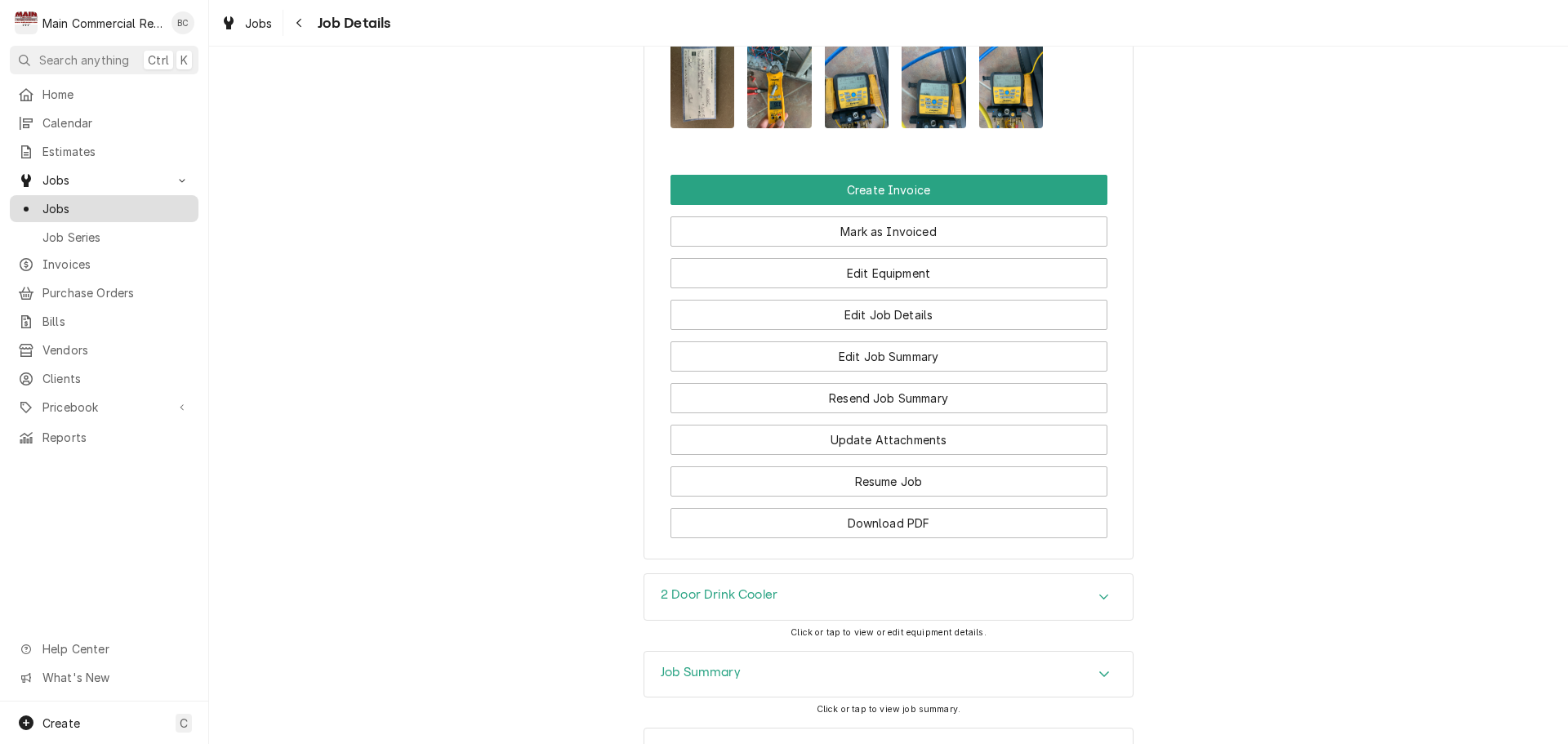
click at [138, 208] on span "Jobs" at bounding box center [116, 209] width 148 height 17
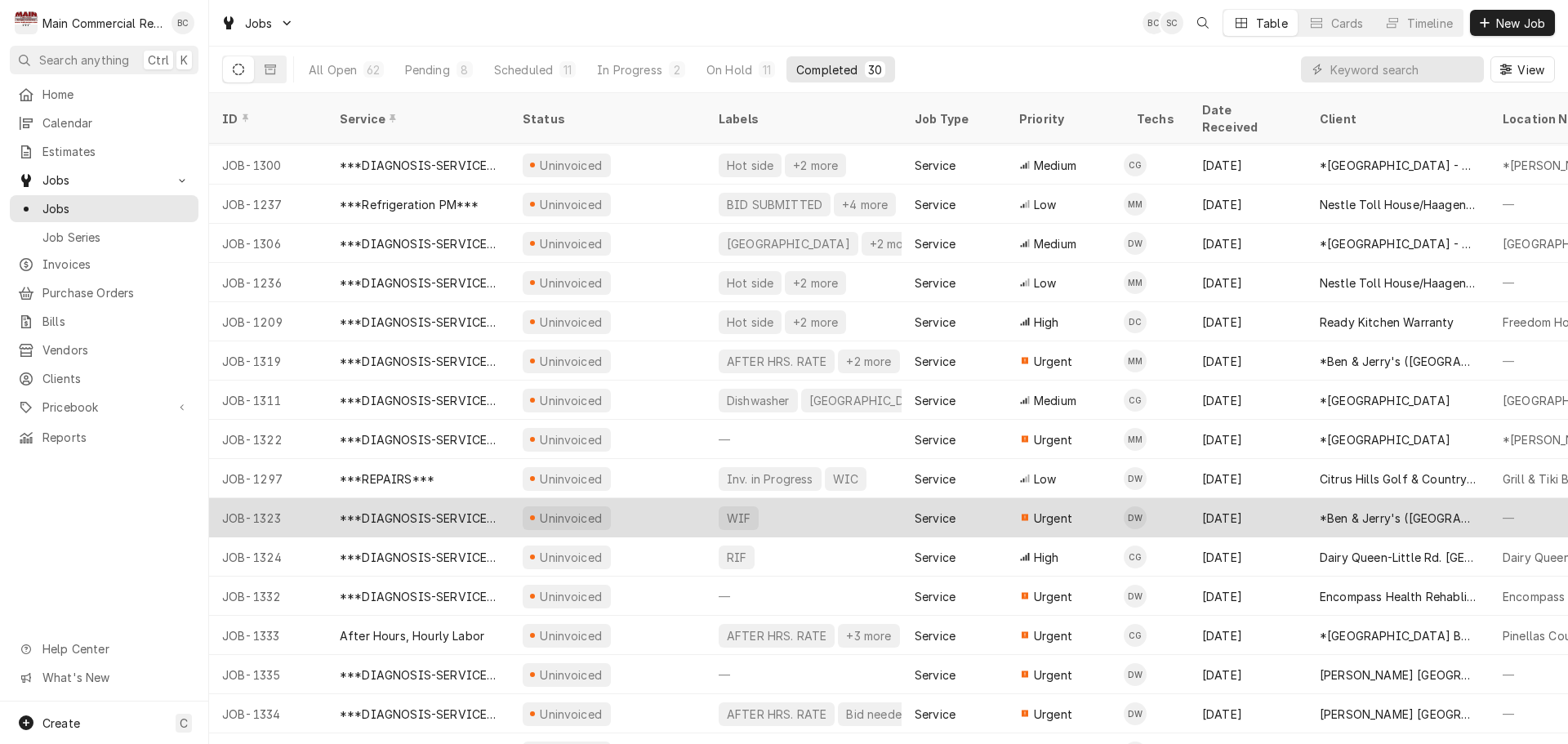
scroll to position [405, 0]
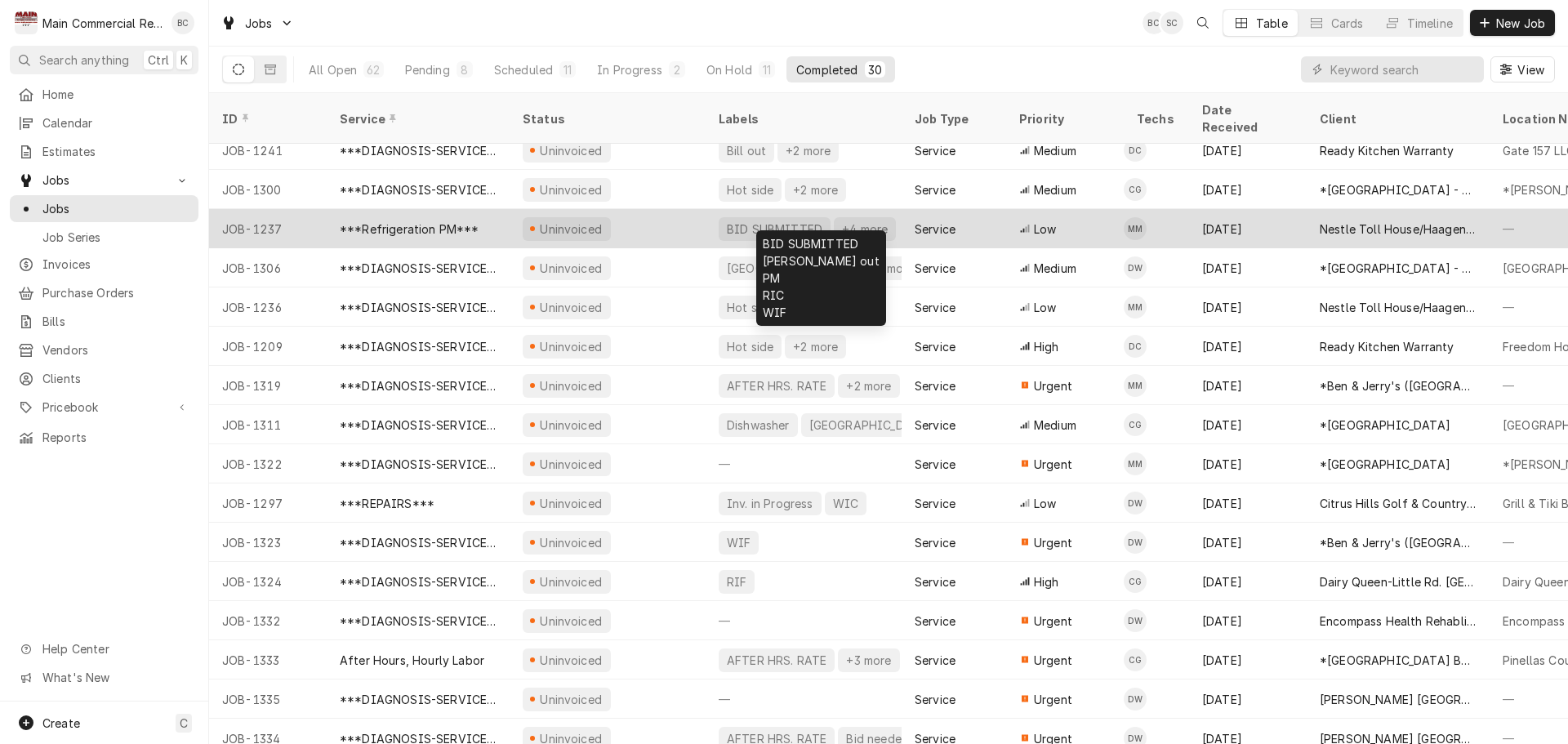
click at [755, 221] on div "BID SUBMITTED" at bounding box center [774, 229] width 99 height 17
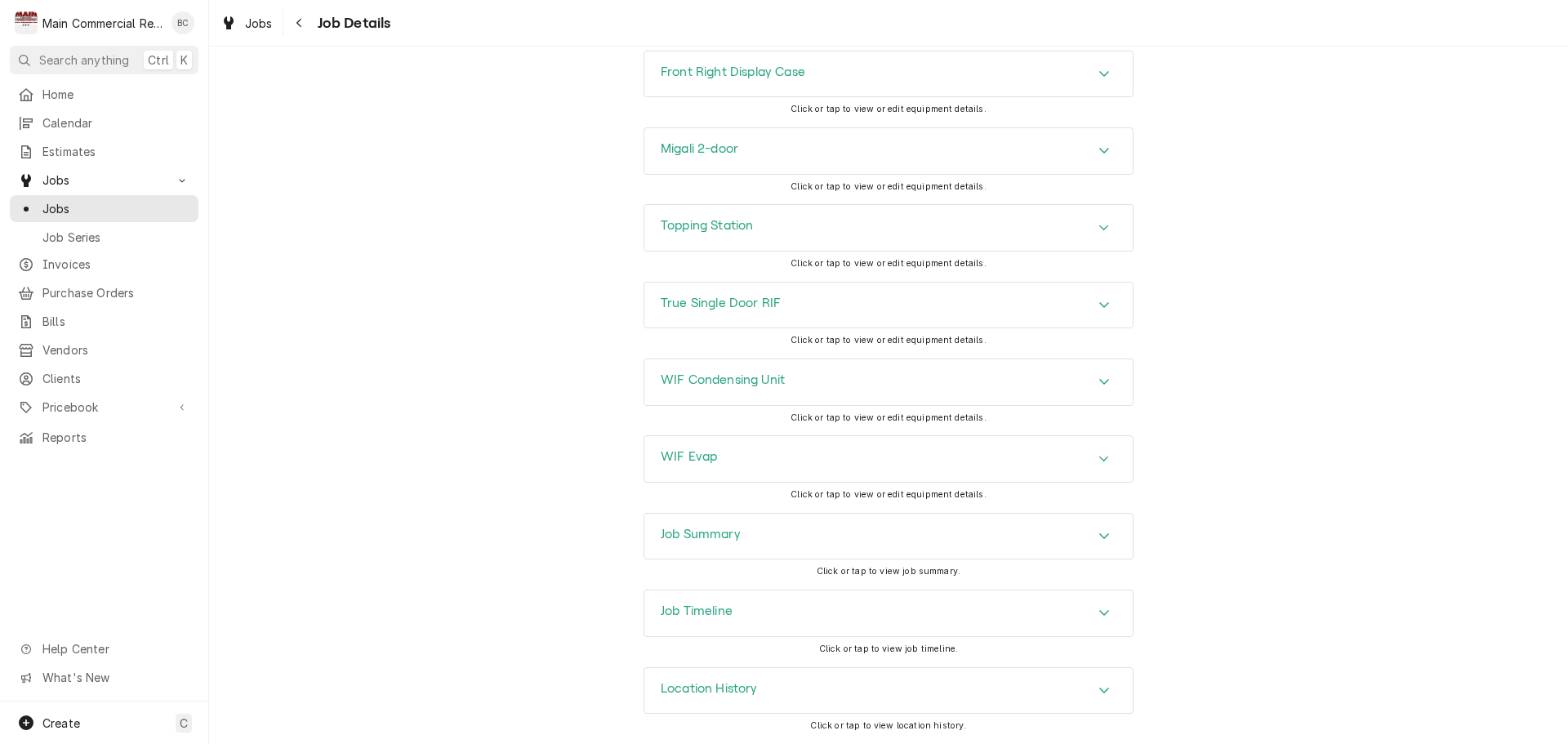
scroll to position [2472, 0]
click at [706, 533] on h3 "Job Summary" at bounding box center [700, 535] width 80 height 15
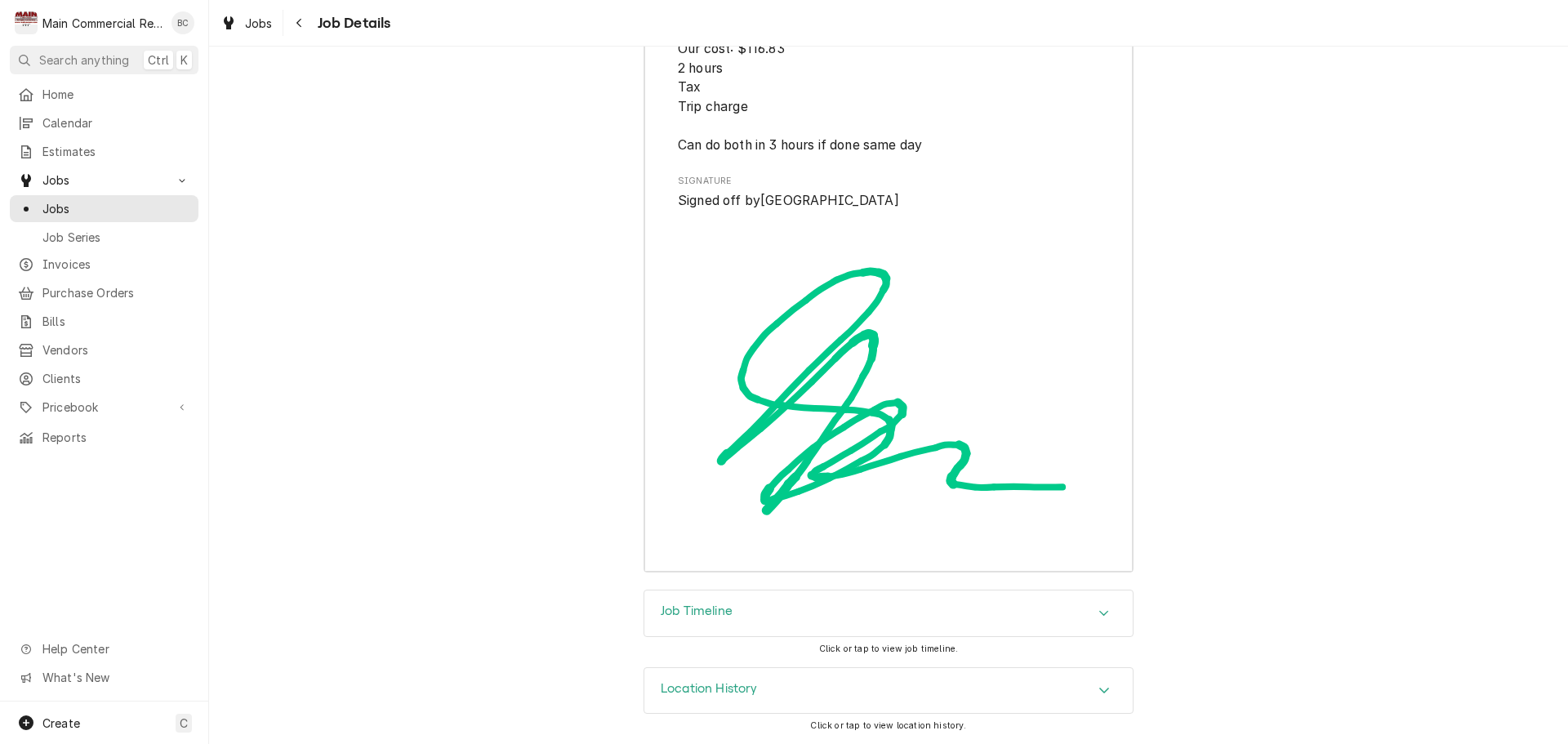
scroll to position [5065, 0]
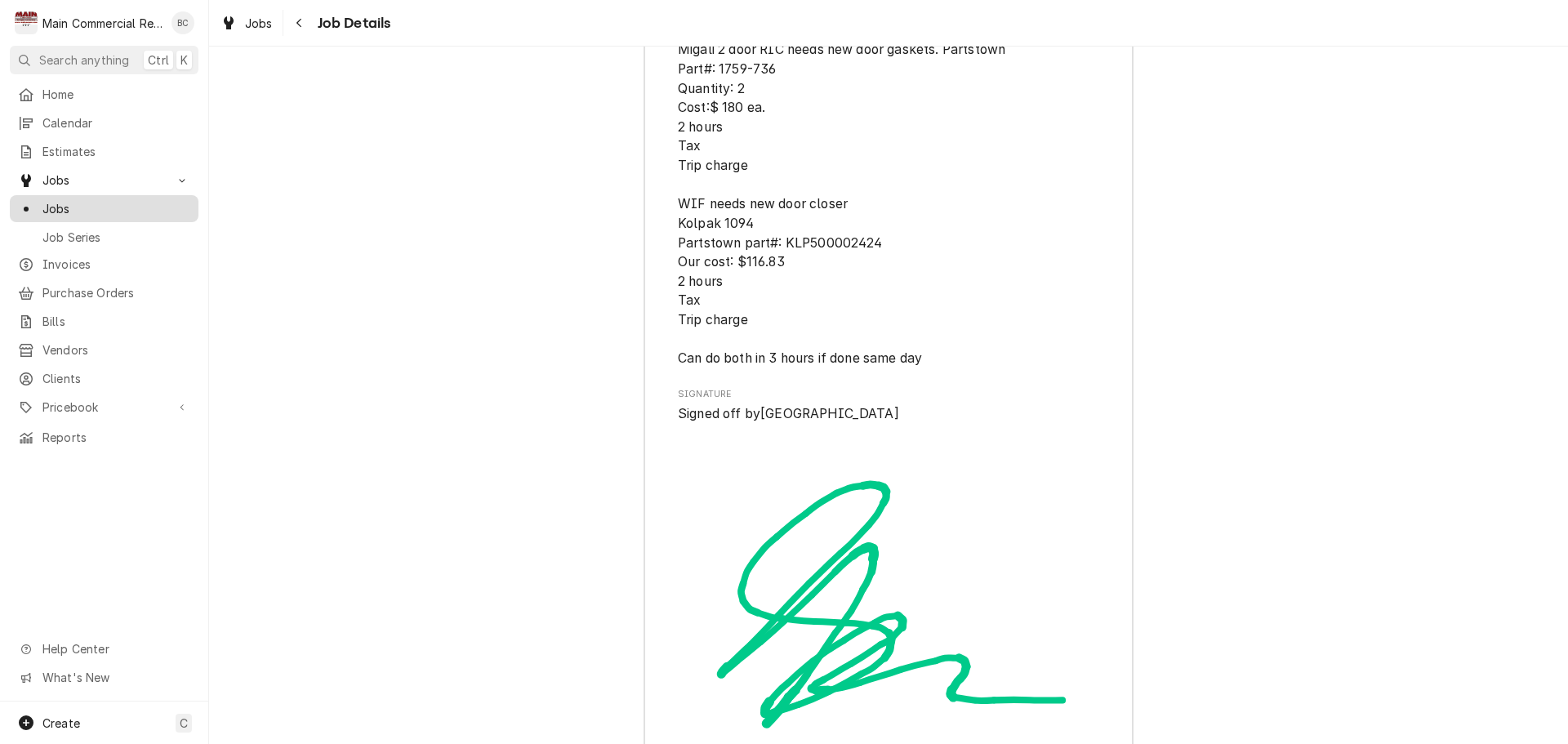
click at [112, 200] on span "Jobs" at bounding box center [116, 209] width 148 height 17
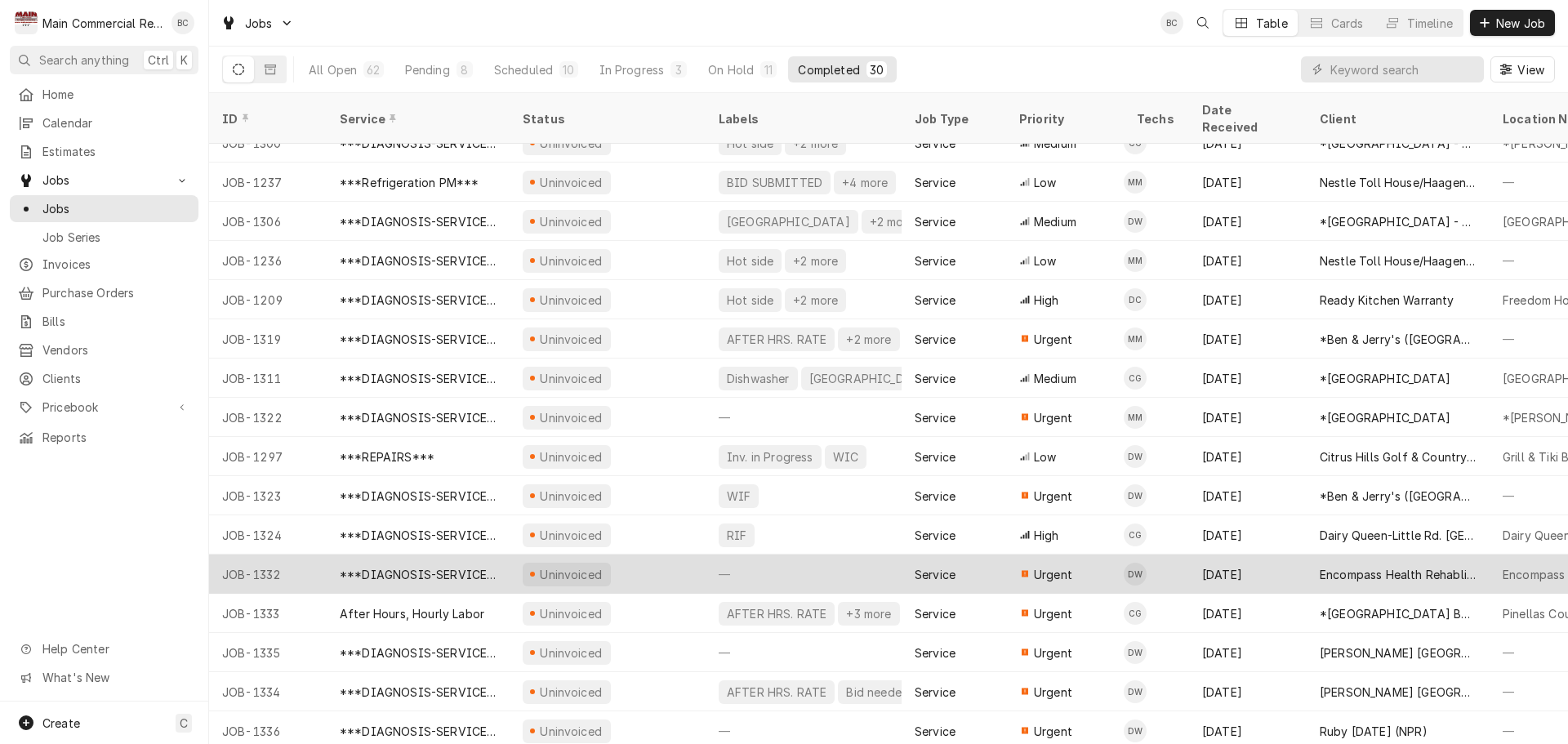
scroll to position [568, 0]
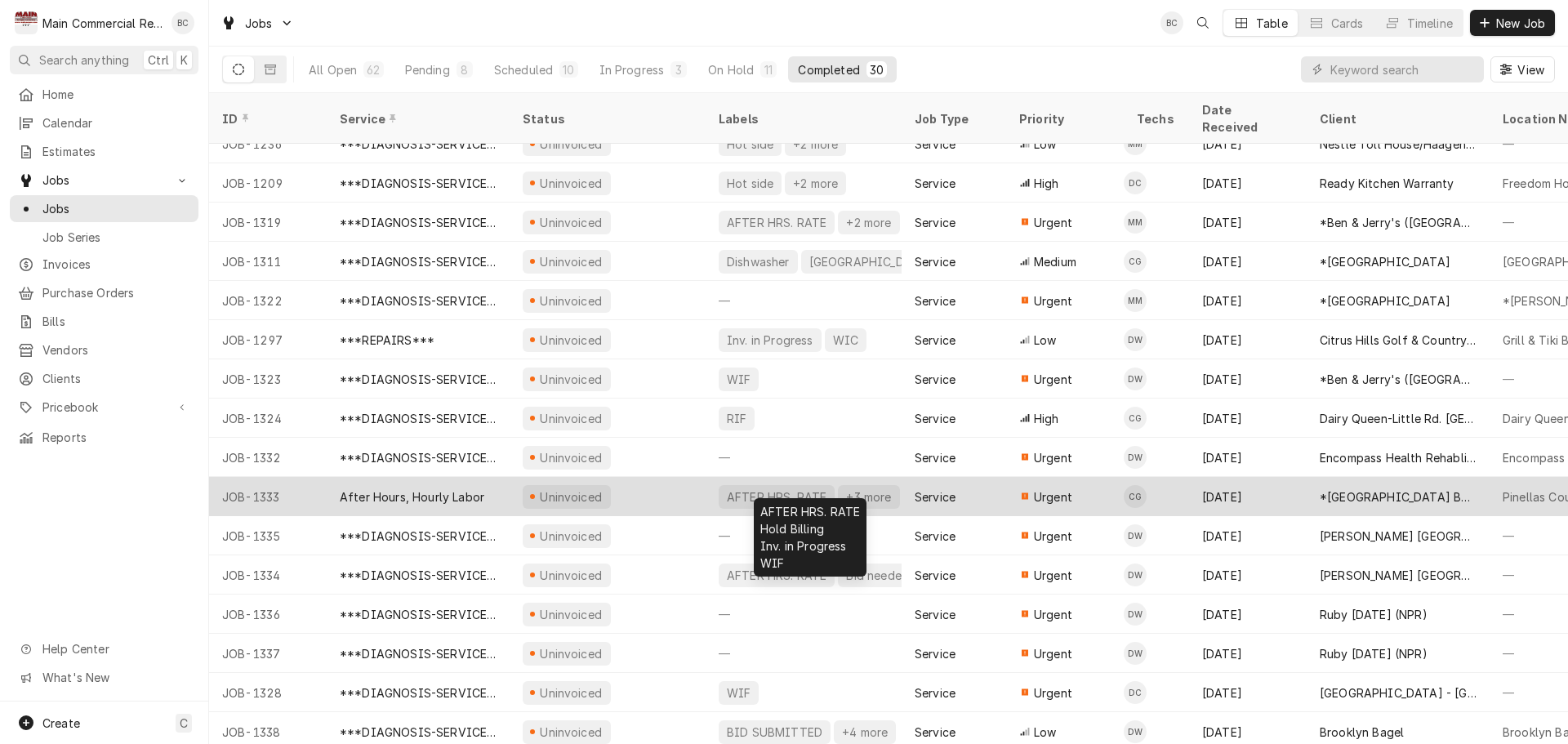
click at [735, 488] on div "AFTER HRS. RATE" at bounding box center [777, 497] width 103 height 17
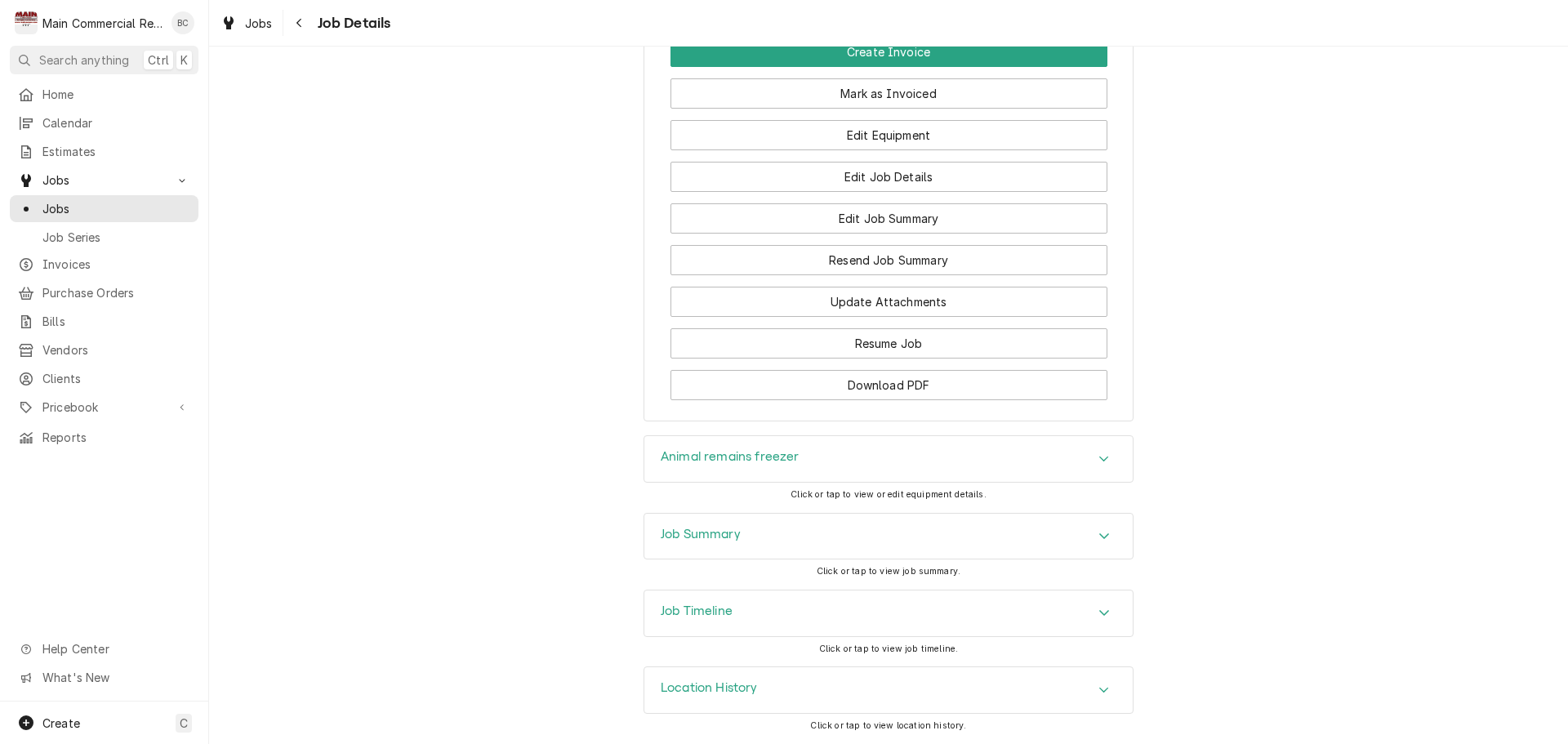
scroll to position [1836, 0]
click at [693, 532] on h3 "Job Summary" at bounding box center [700, 535] width 80 height 15
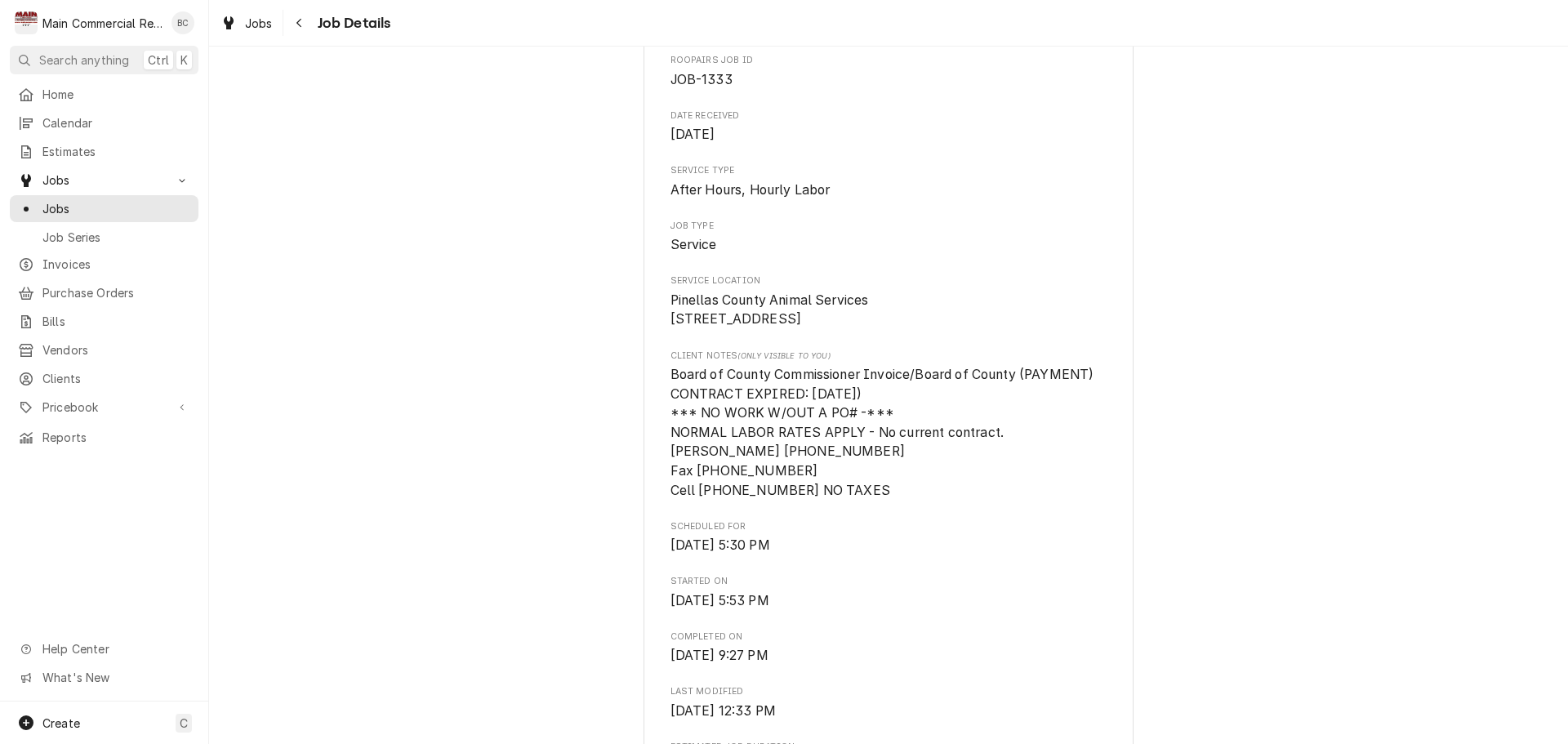
scroll to position [0, 0]
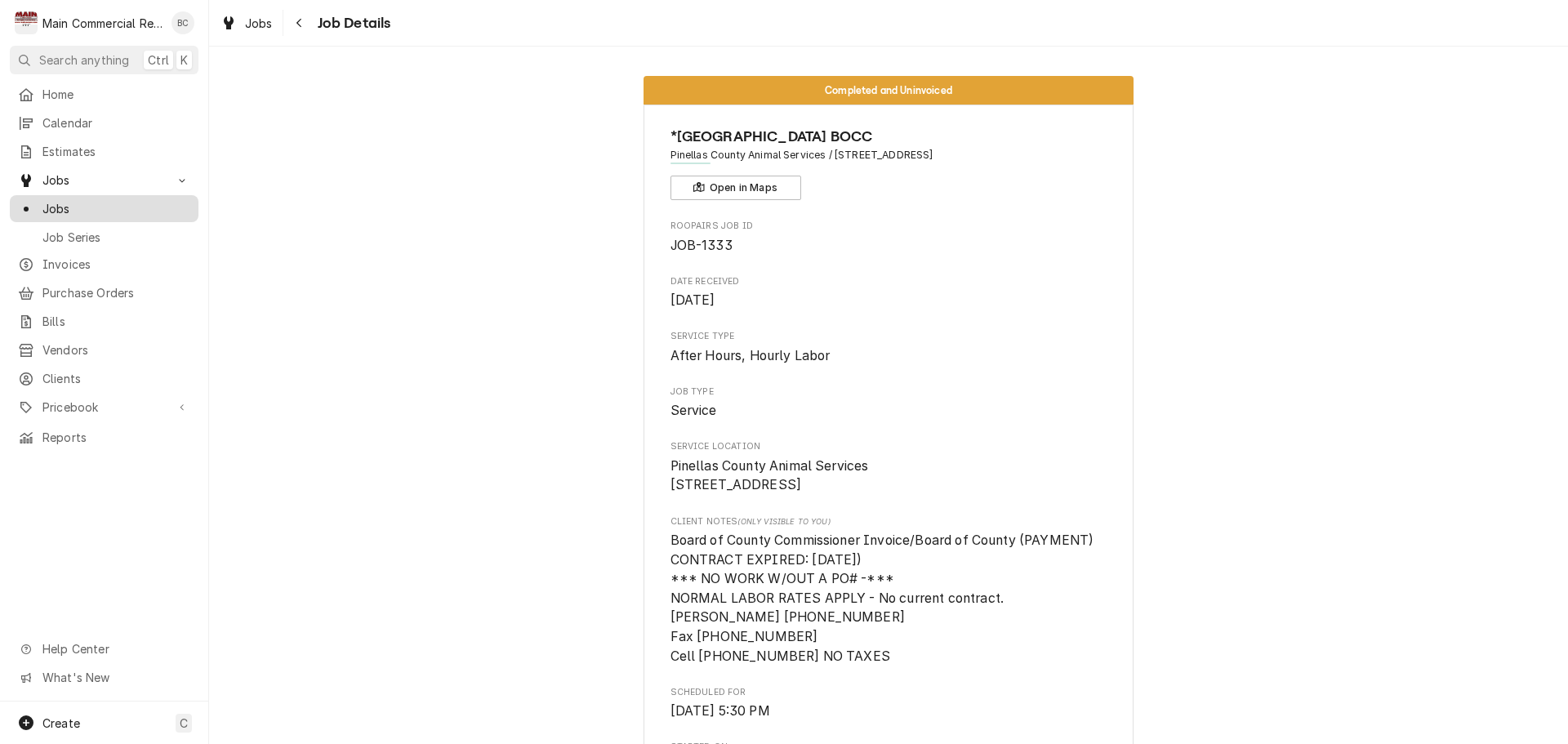
click at [100, 208] on span "Jobs" at bounding box center [116, 209] width 148 height 17
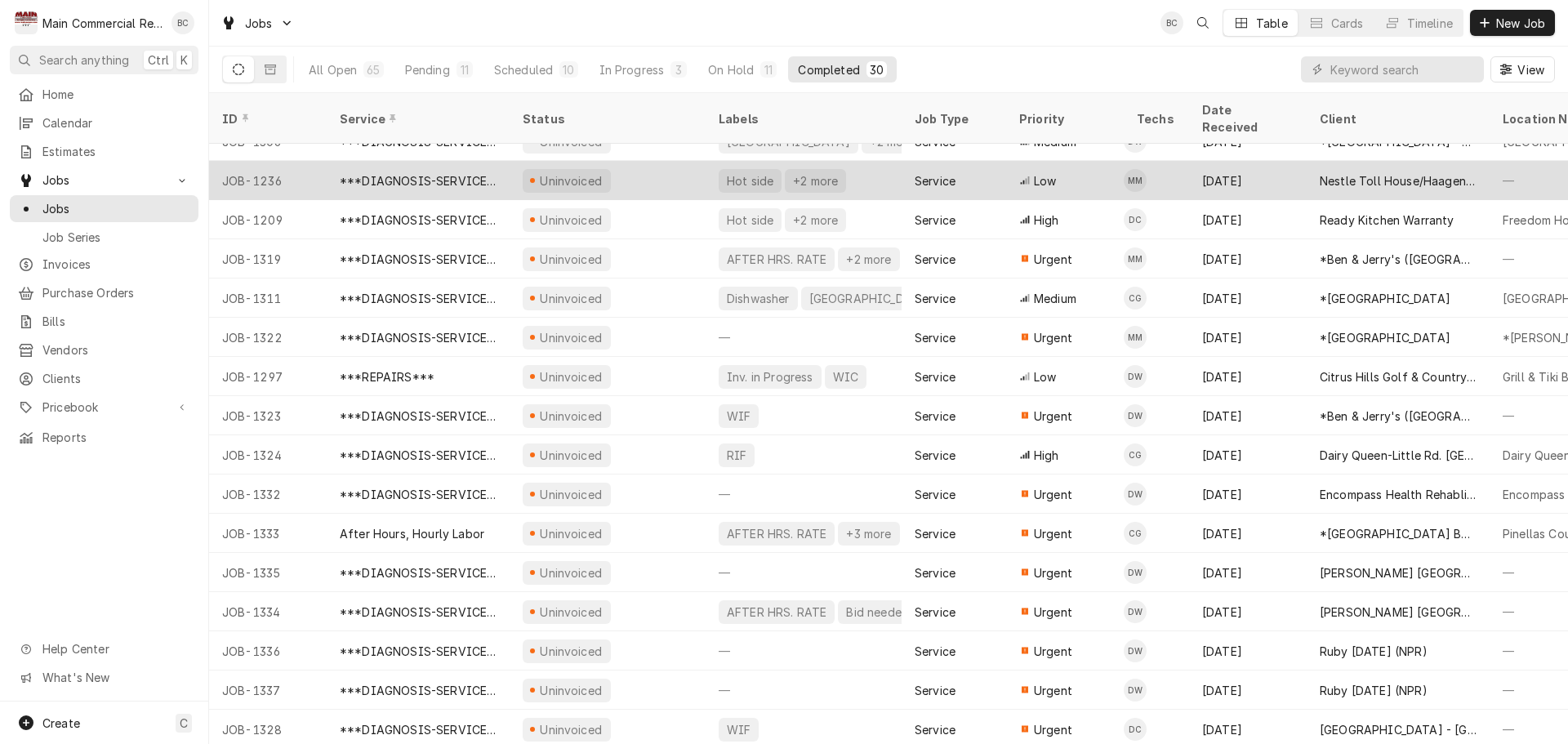
scroll to position [568, 0]
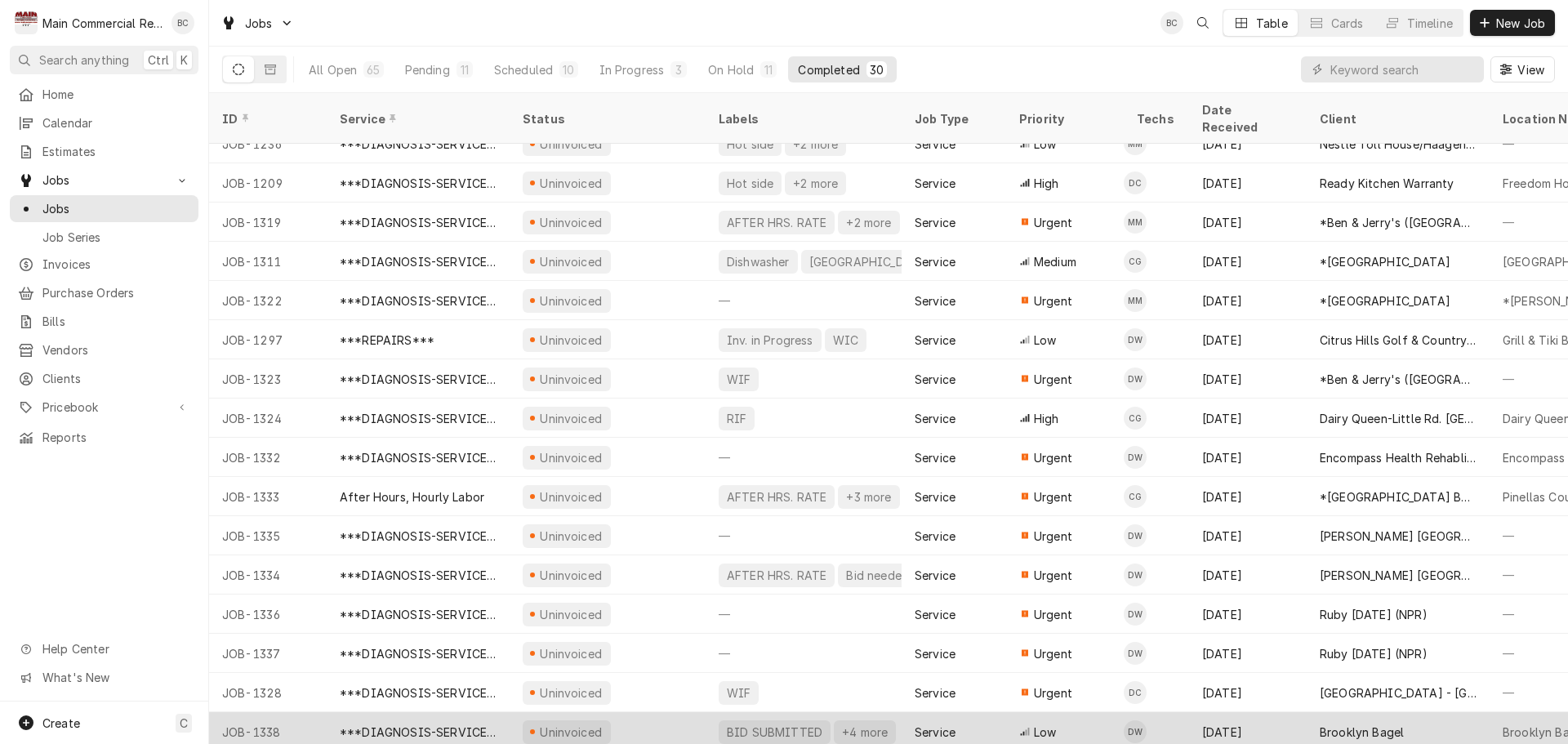
click at [433, 723] on div "***DIAGNOSIS-SERVICE CALL***" at bounding box center [418, 732] width 157 height 17
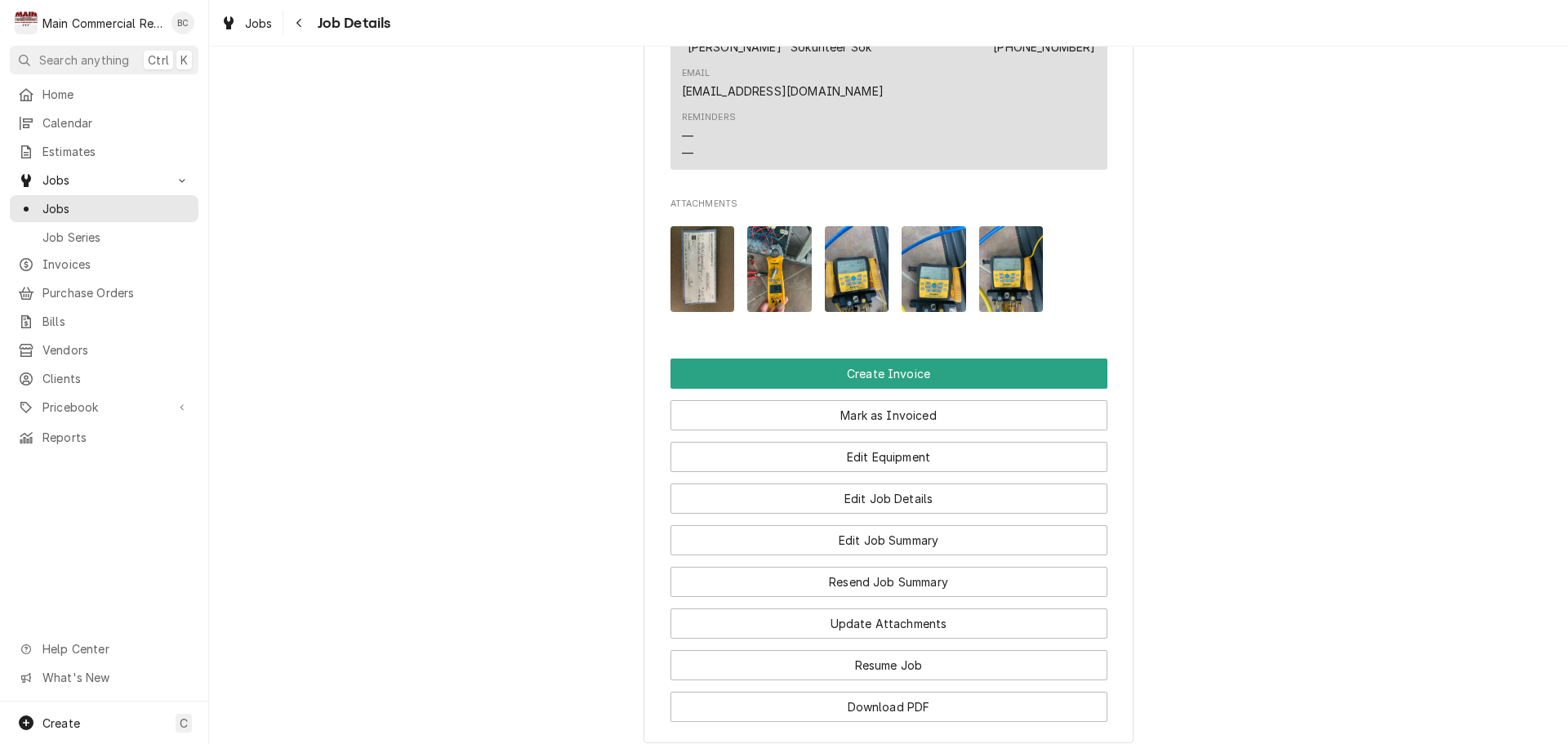
scroll to position [1899, 0]
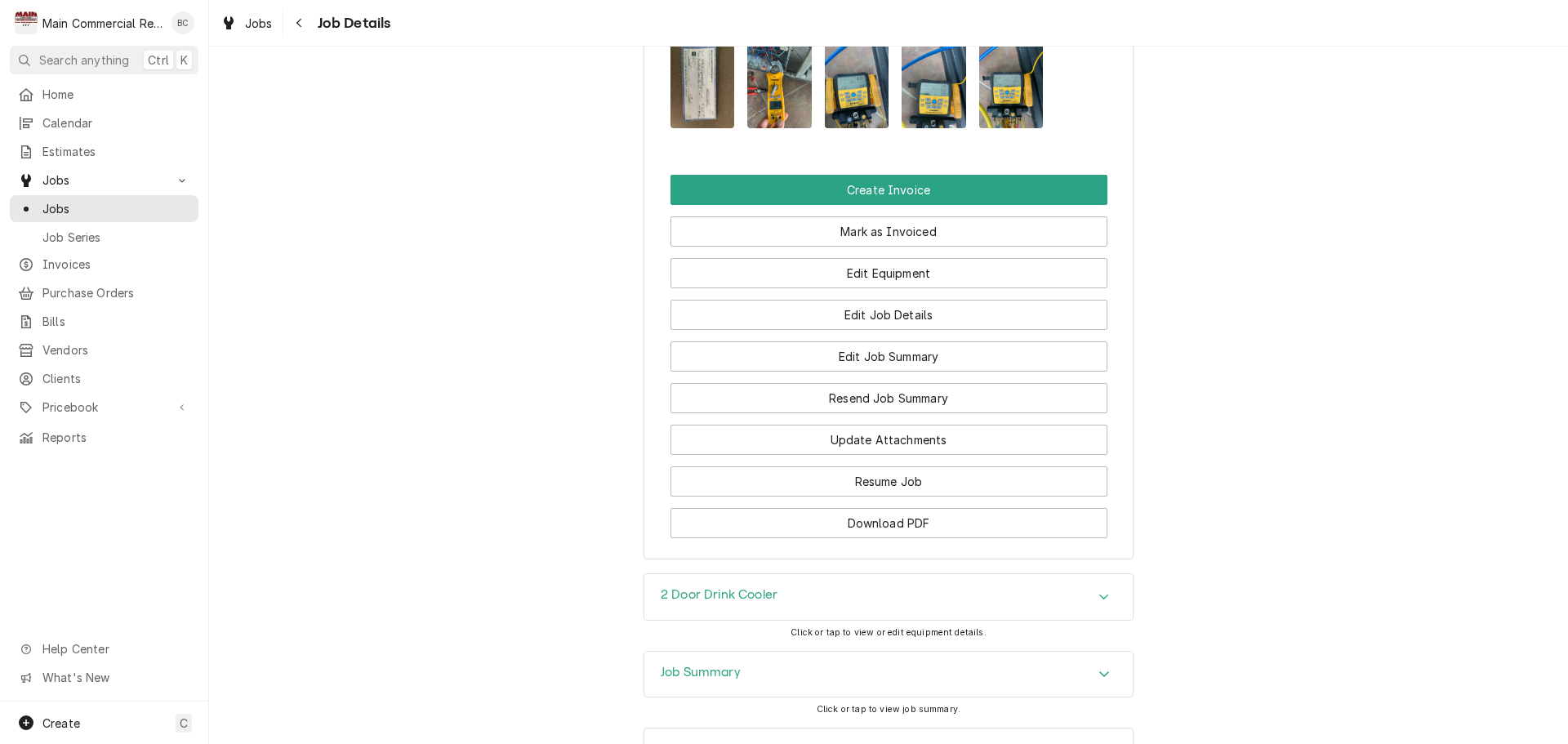
click at [689, 665] on h3 "Job Summary" at bounding box center [700, 673] width 80 height 15
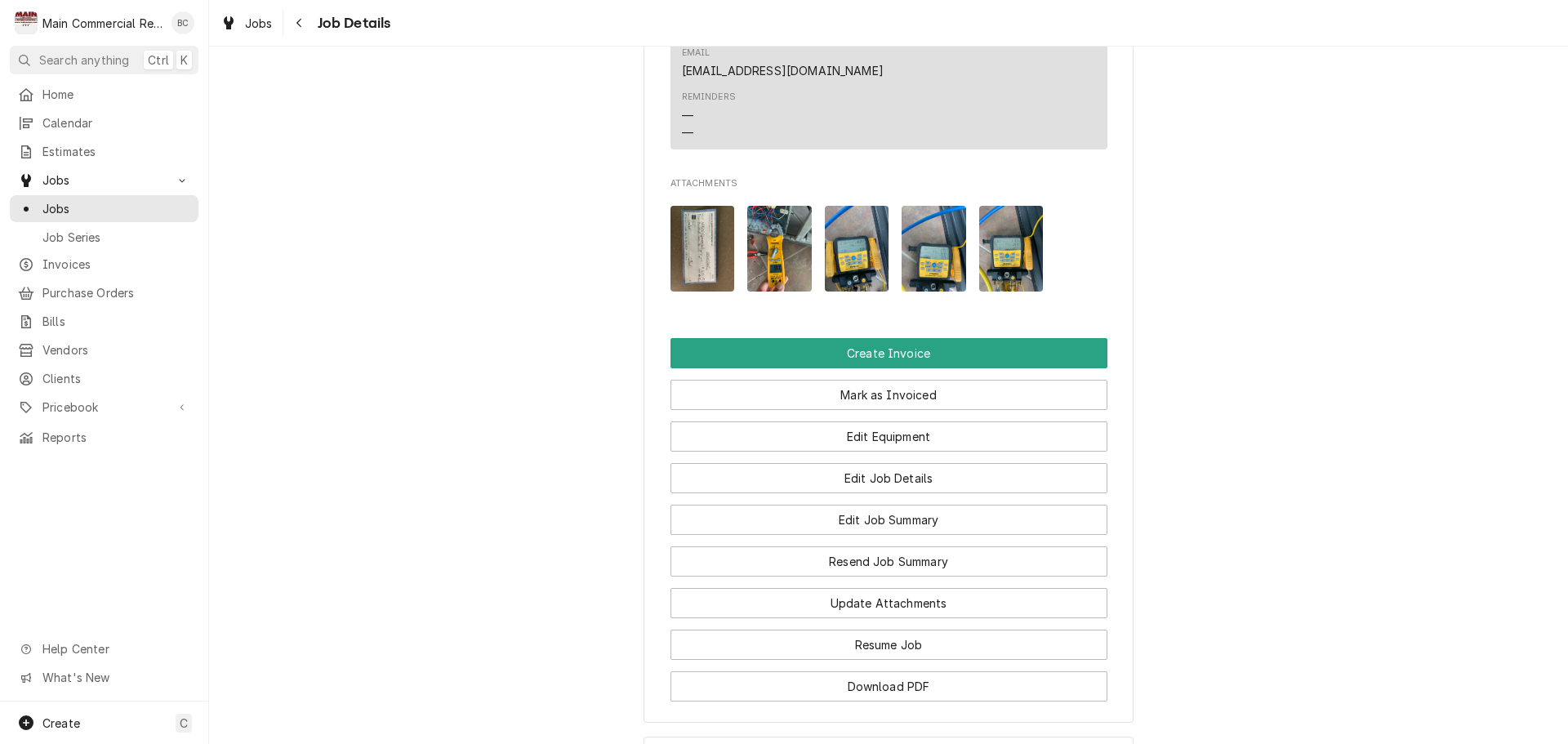
scroll to position [1818, 0]
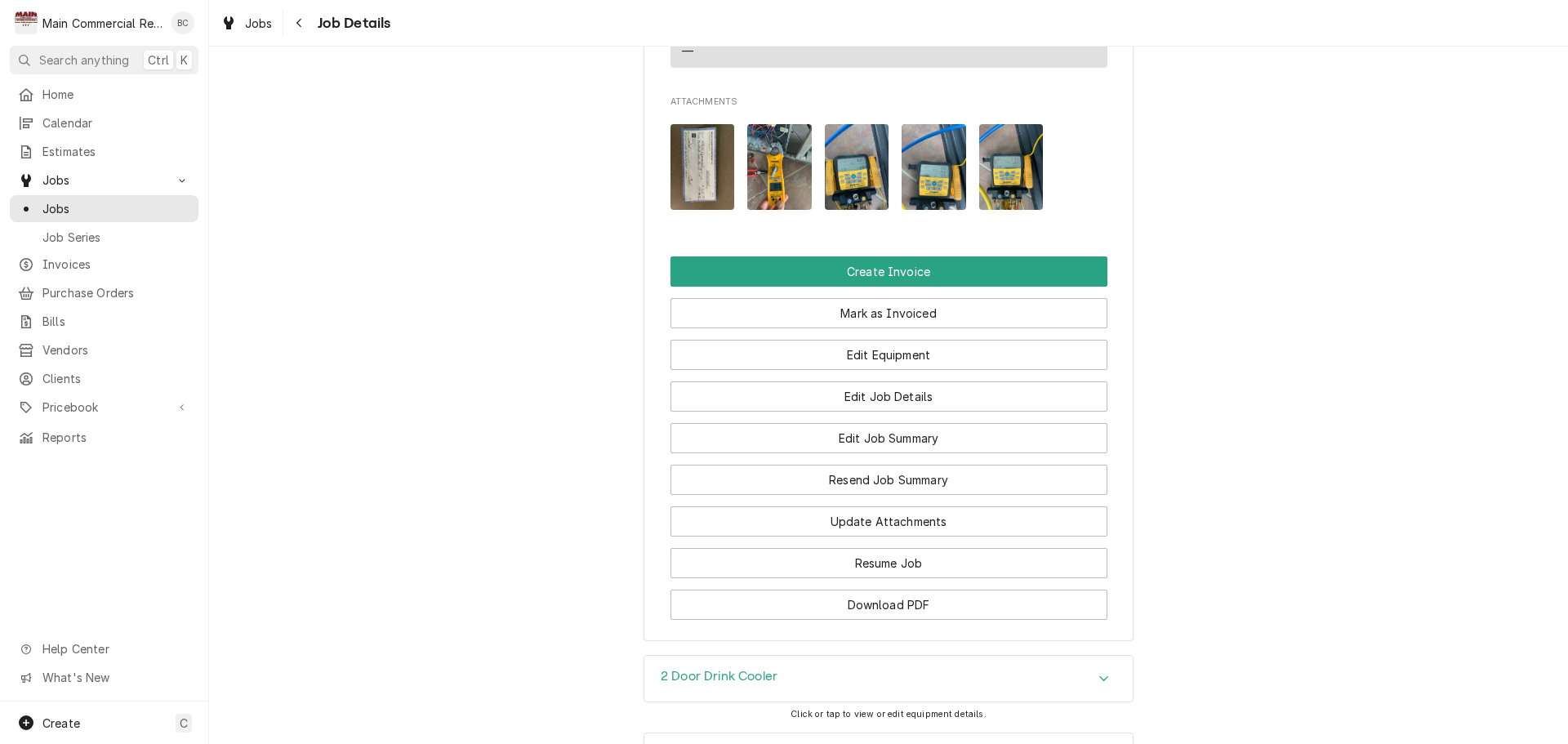
click at [720, 668] on h3 "2 Door Drink Cooler" at bounding box center [719, 676] width 117 height 15
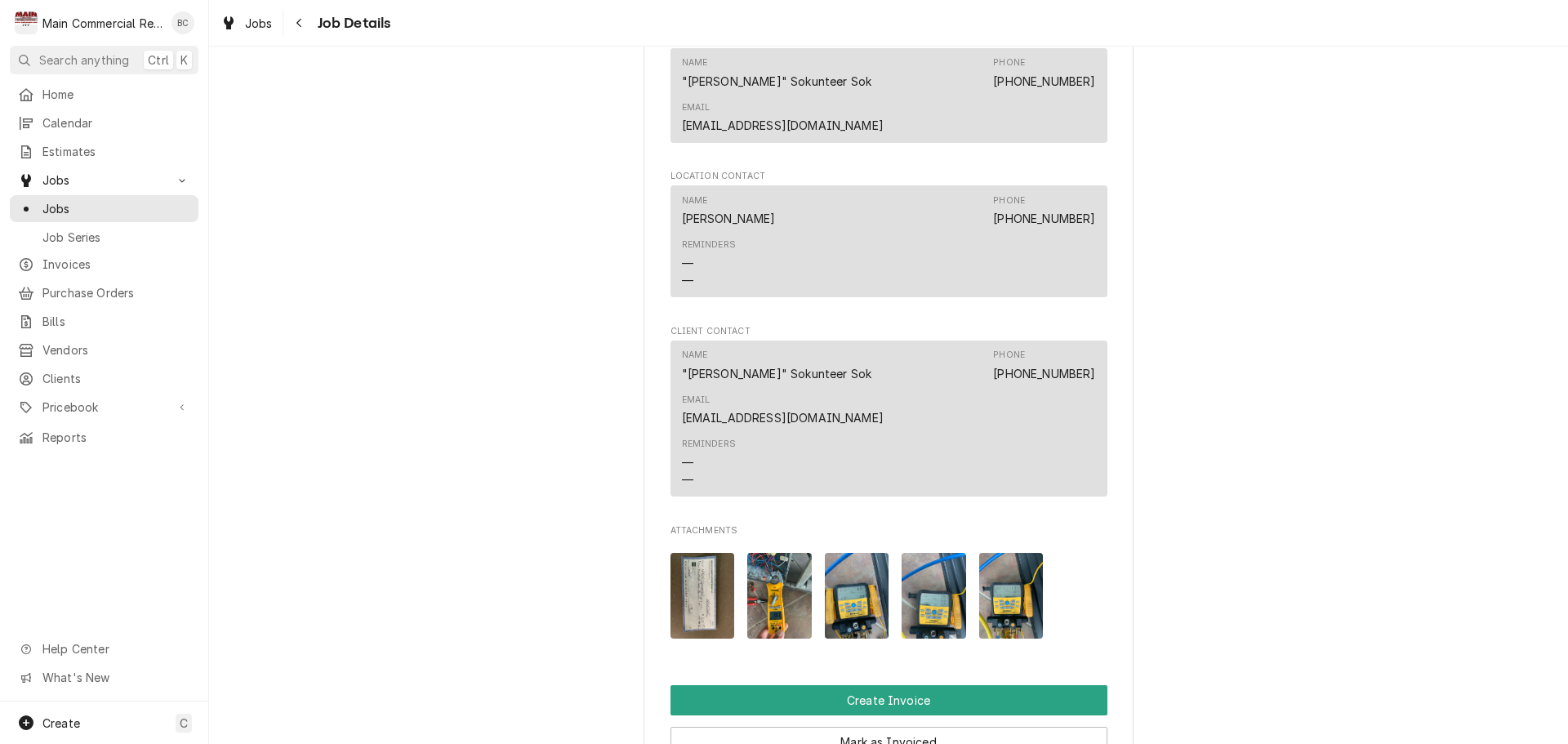
scroll to position [1715, 0]
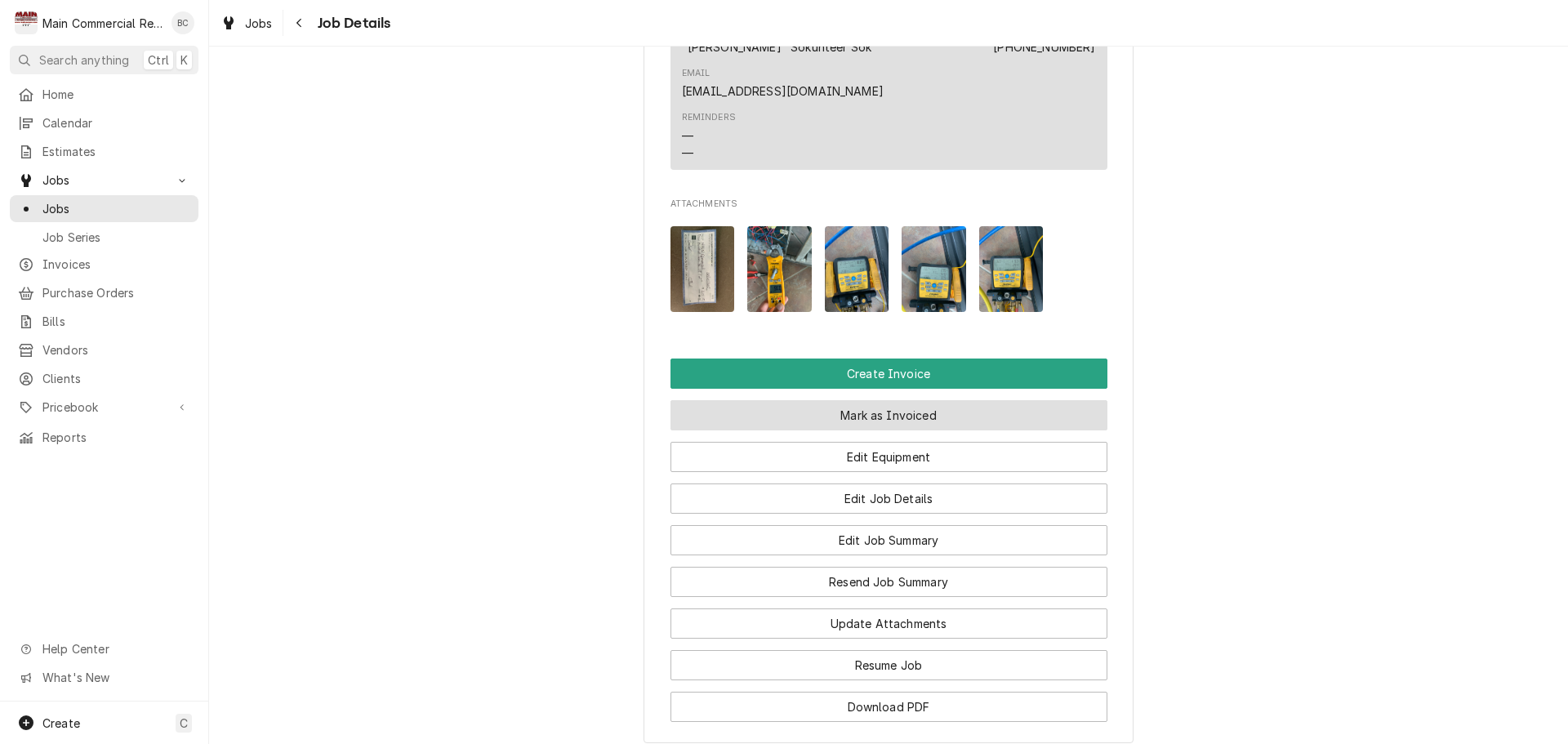
click at [815, 400] on button "Mark as Invoiced" at bounding box center [888, 414] width 437 height 30
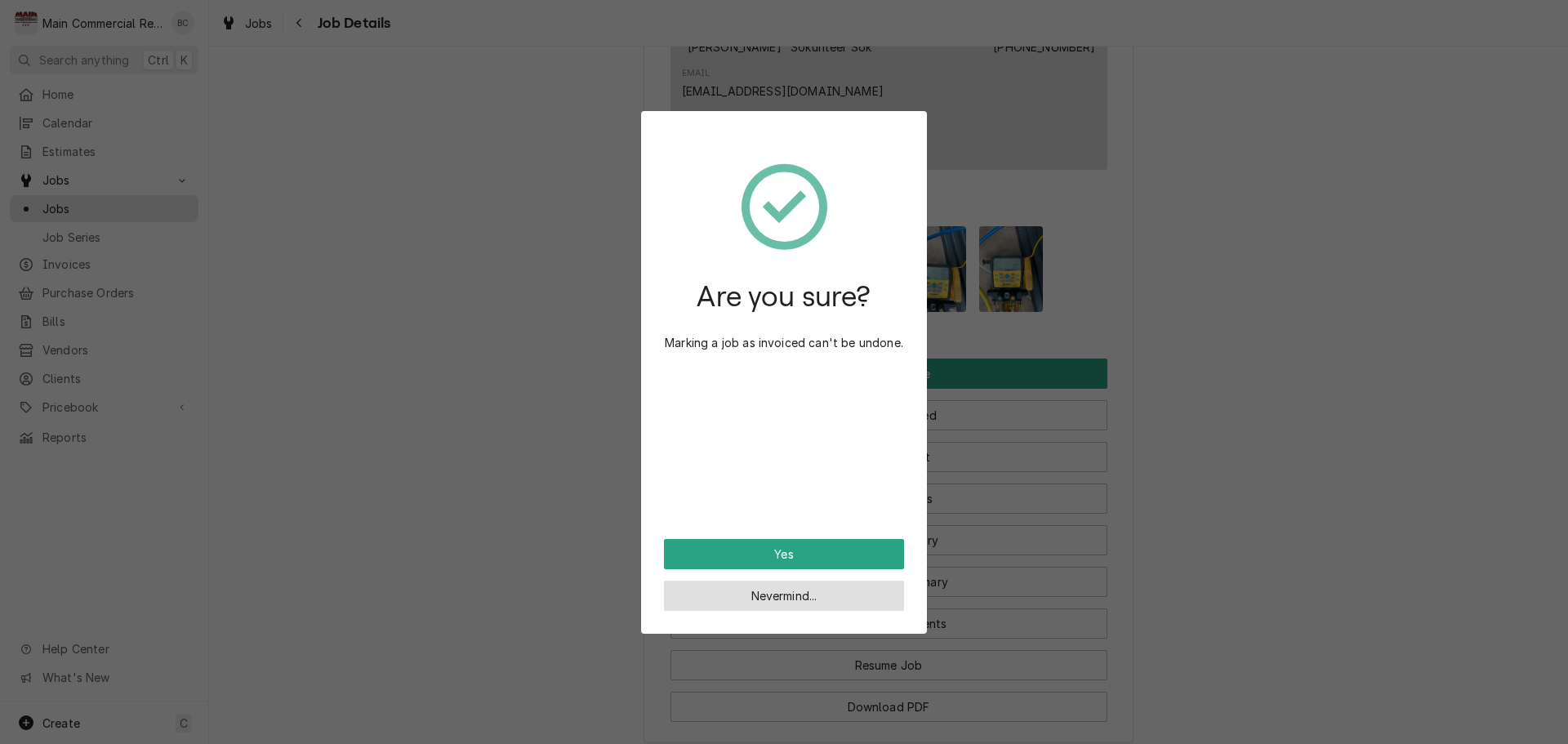
click at [768, 598] on button "Nevermind..." at bounding box center [784, 596] width 240 height 30
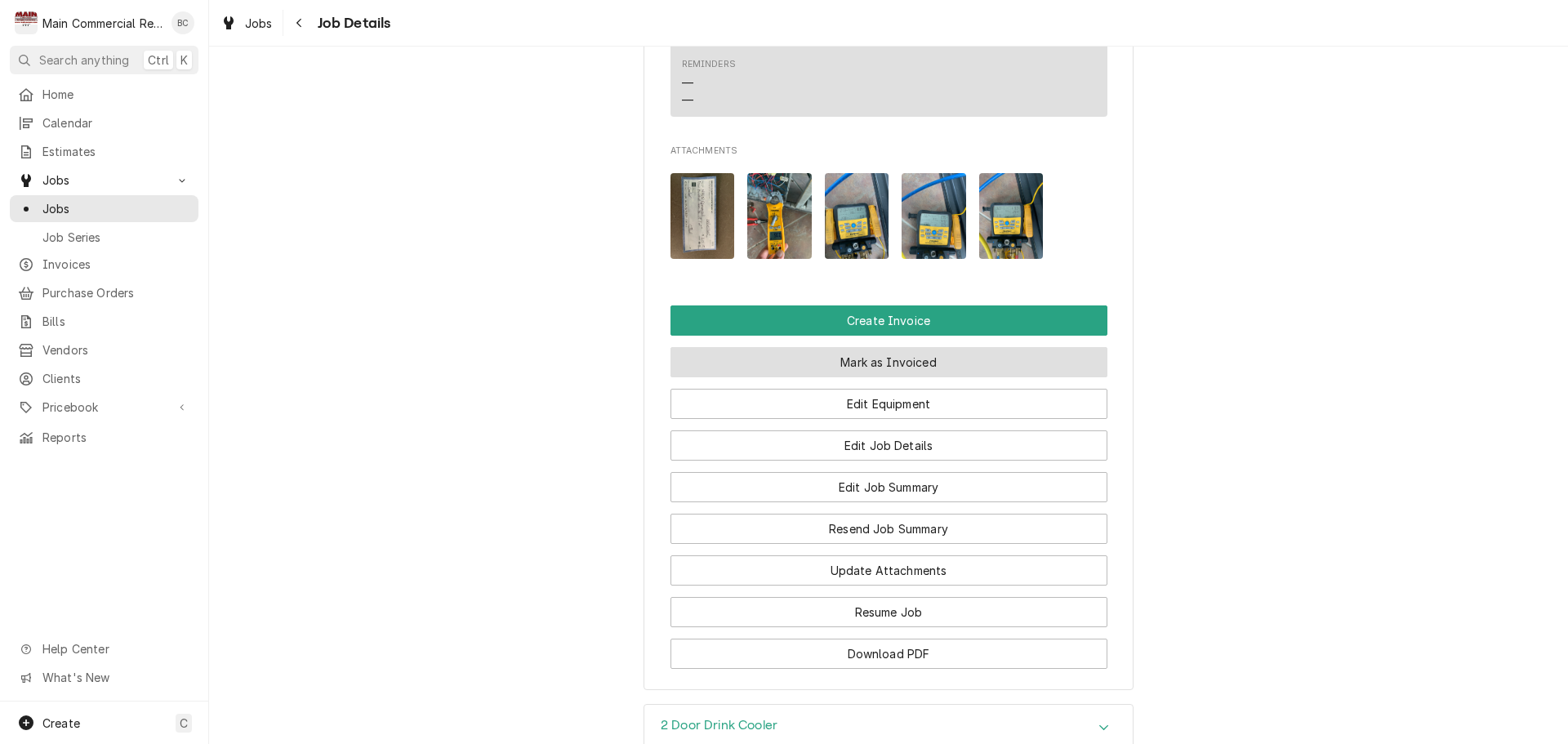
scroll to position [1878, 0]
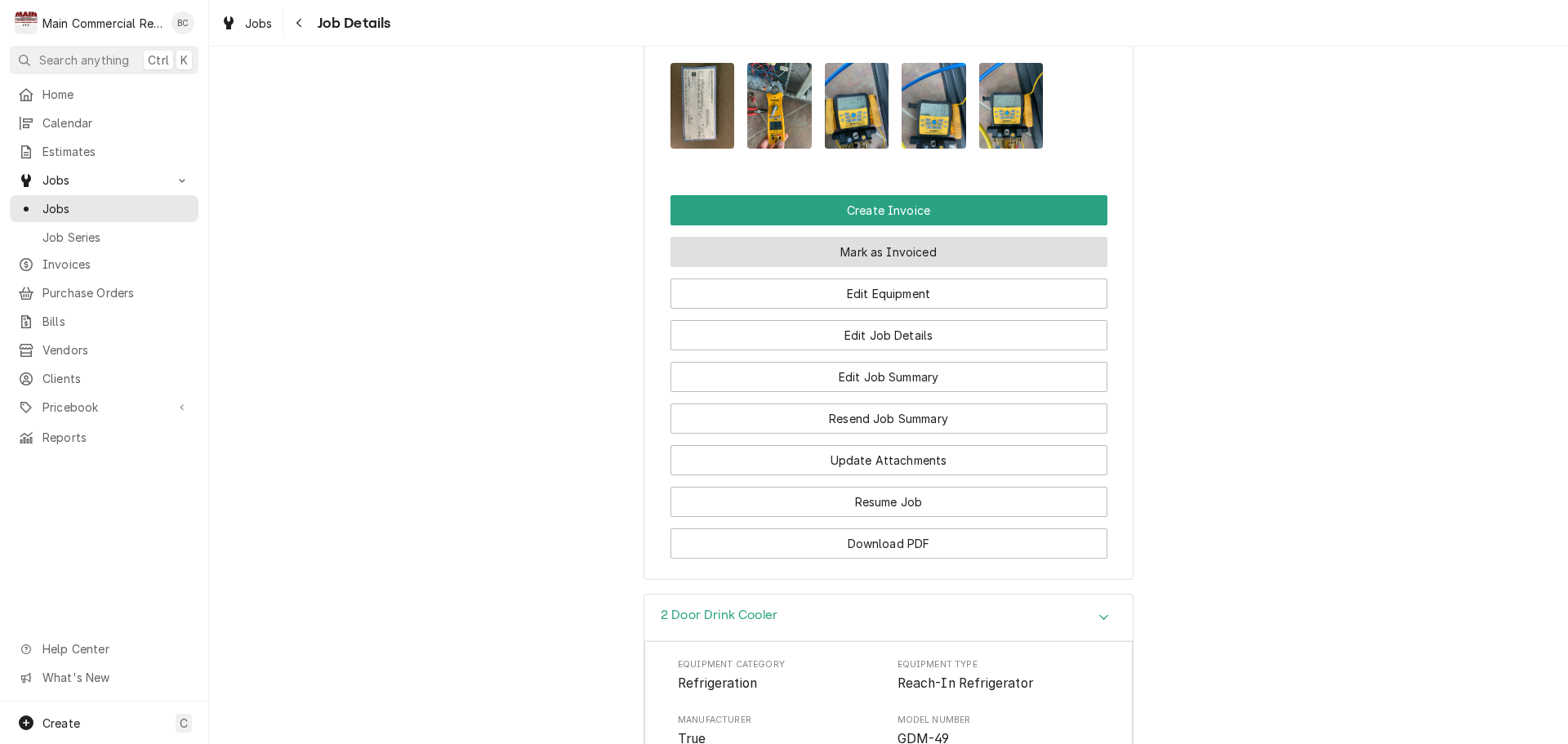
click at [863, 237] on button "Mark as Invoiced" at bounding box center [888, 251] width 437 height 30
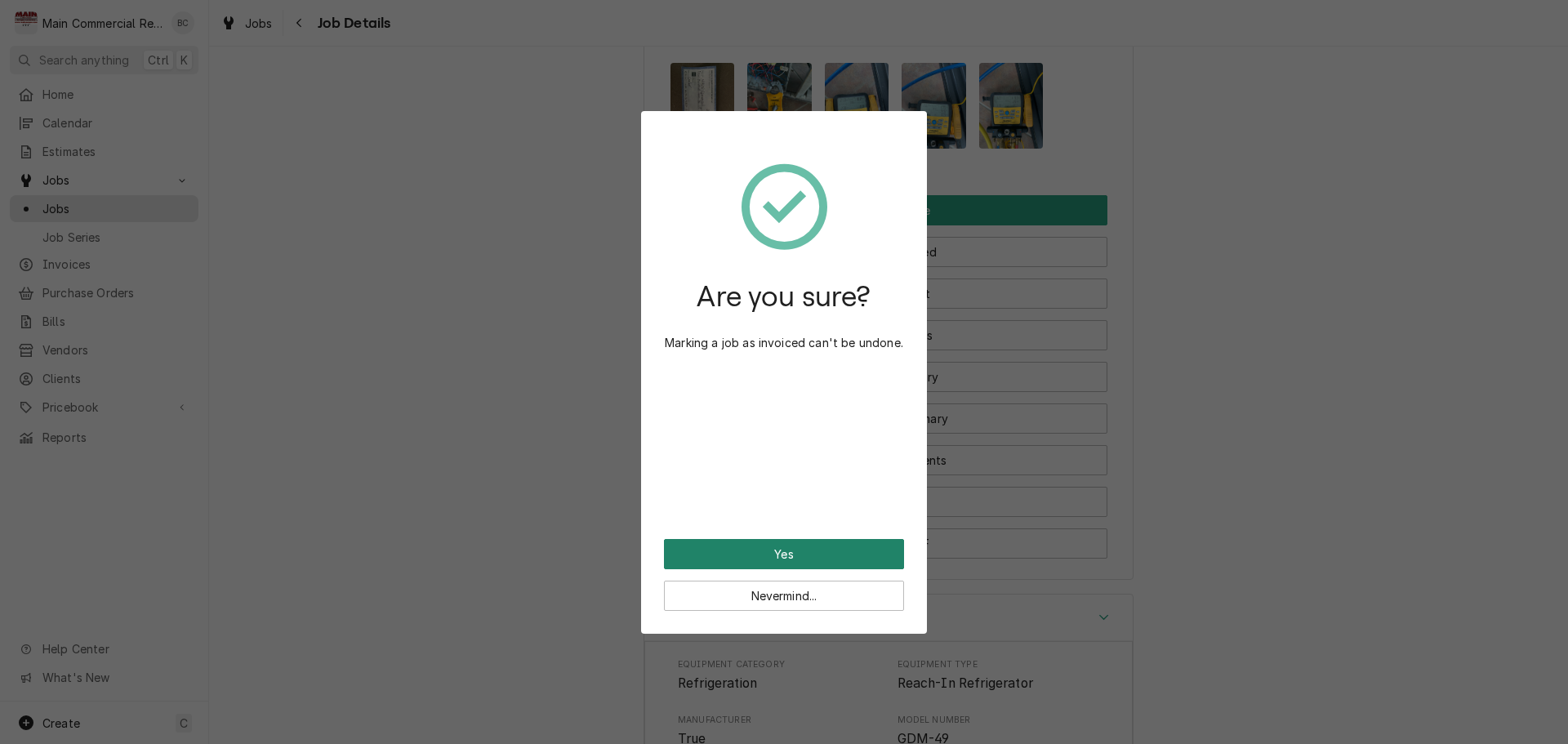
click at [771, 554] on button "Yes" at bounding box center [784, 553] width 240 height 30
